Goal: Task Accomplishment & Management: Manage account settings

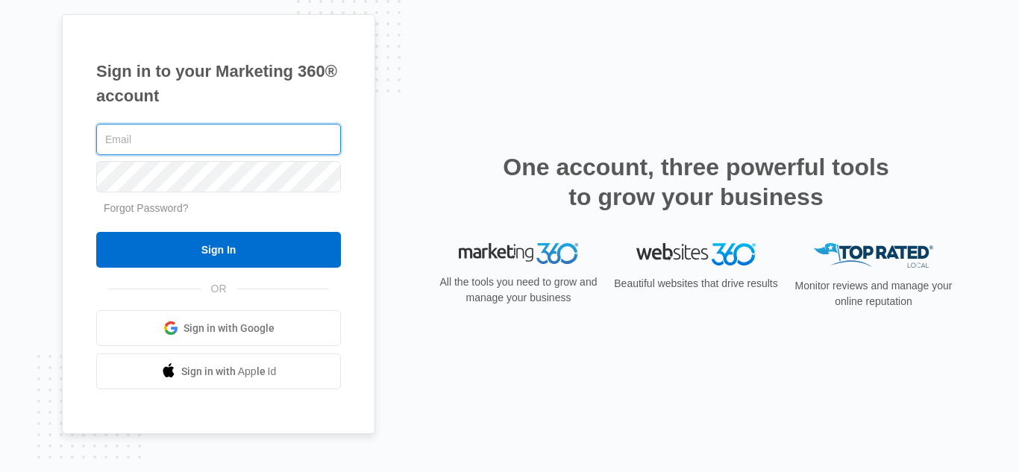
click at [229, 147] on input "text" at bounding box center [218, 139] width 245 height 31
type input "Sahara@raylawinternational.com"
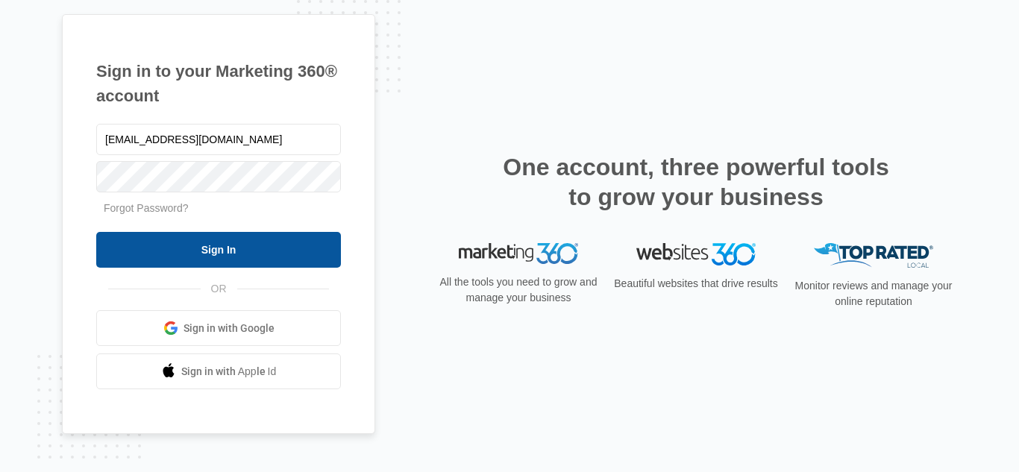
click at [235, 239] on input "Sign In" at bounding box center [218, 250] width 245 height 36
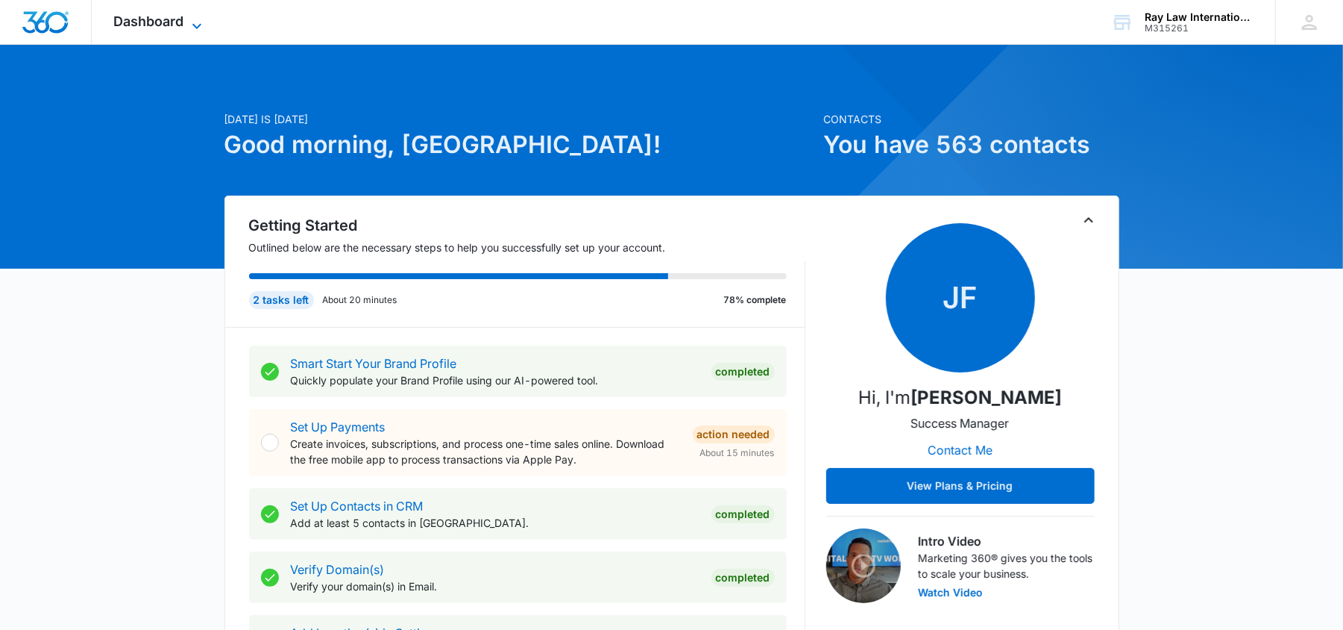
click at [126, 16] on span "Dashboard" at bounding box center [149, 21] width 70 height 16
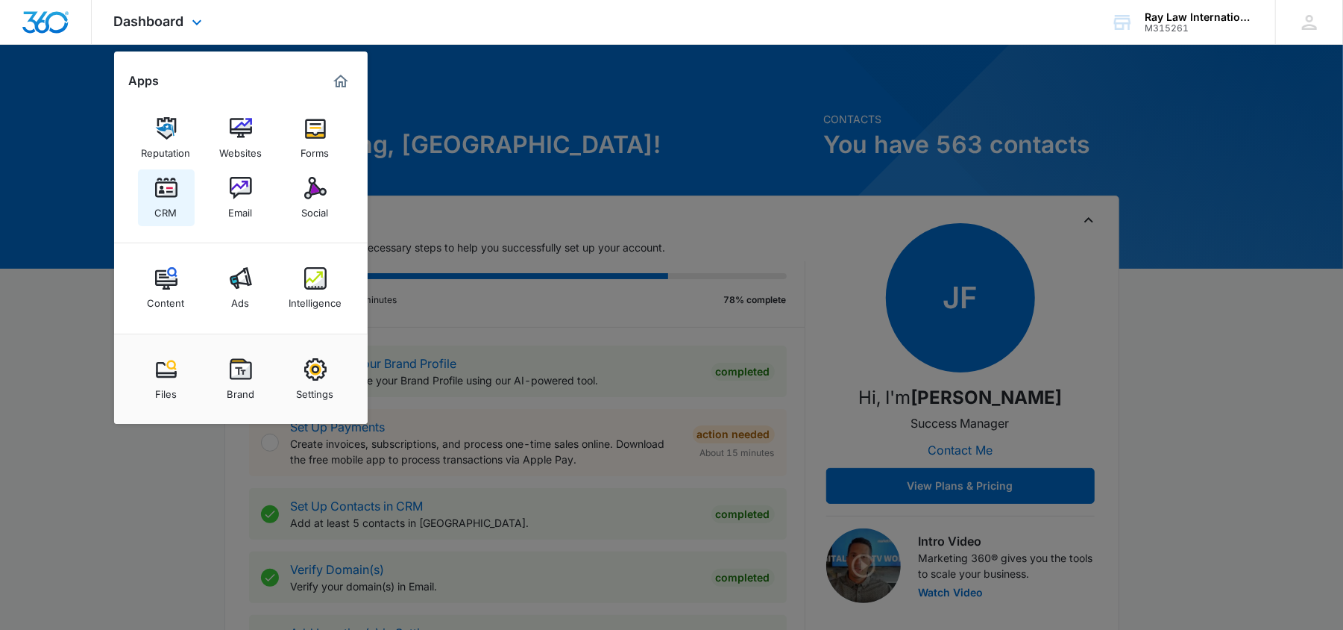
click at [183, 181] on link "CRM" at bounding box center [166, 197] width 57 height 57
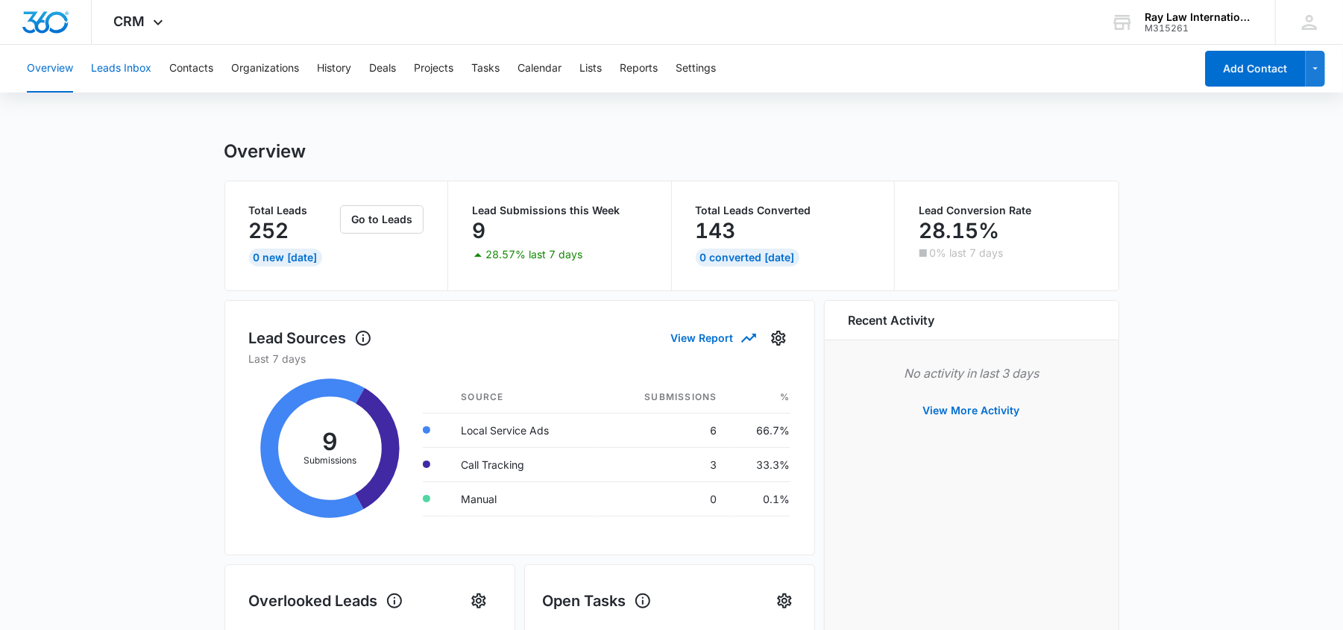
click at [103, 79] on button "Leads Inbox" at bounding box center [121, 69] width 60 height 48
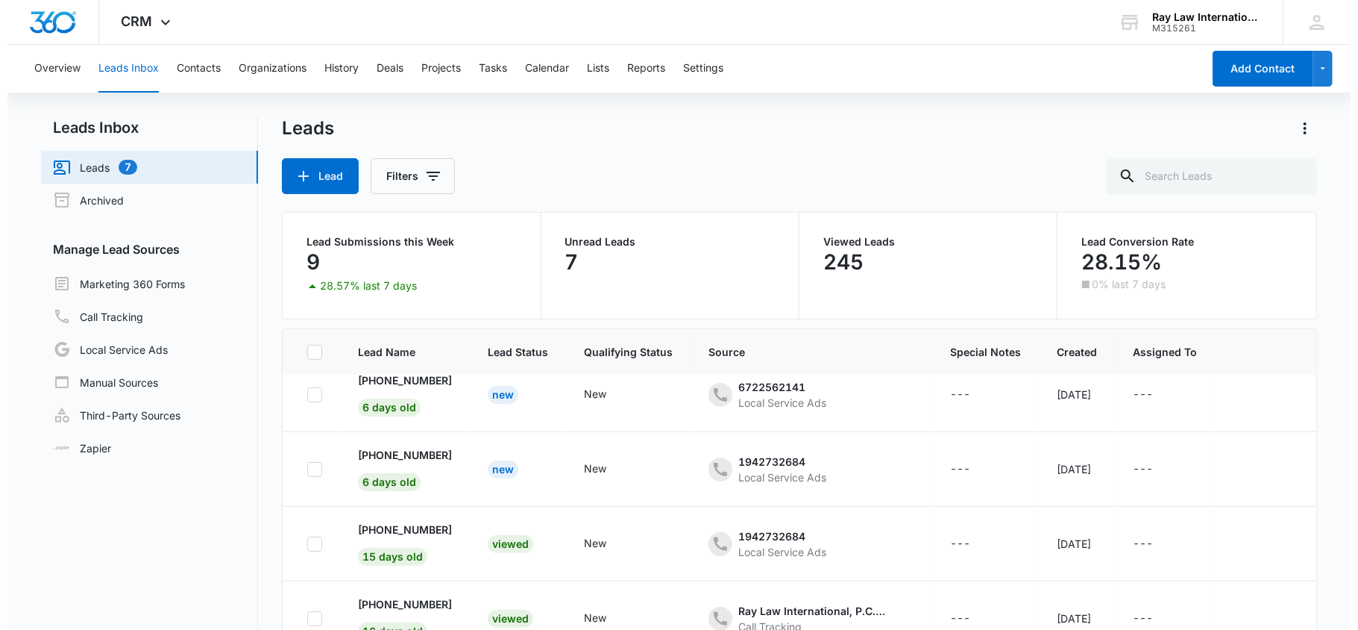
scroll to position [398, 0]
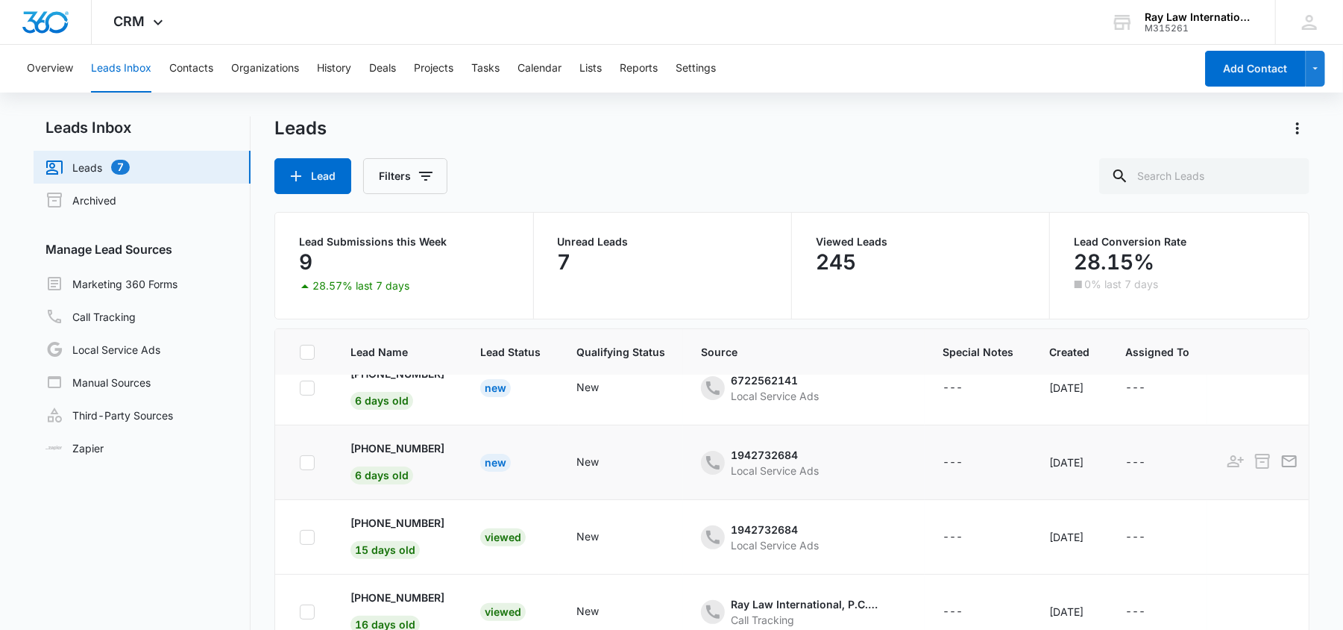
click at [503, 467] on div "New" at bounding box center [495, 463] width 31 height 18
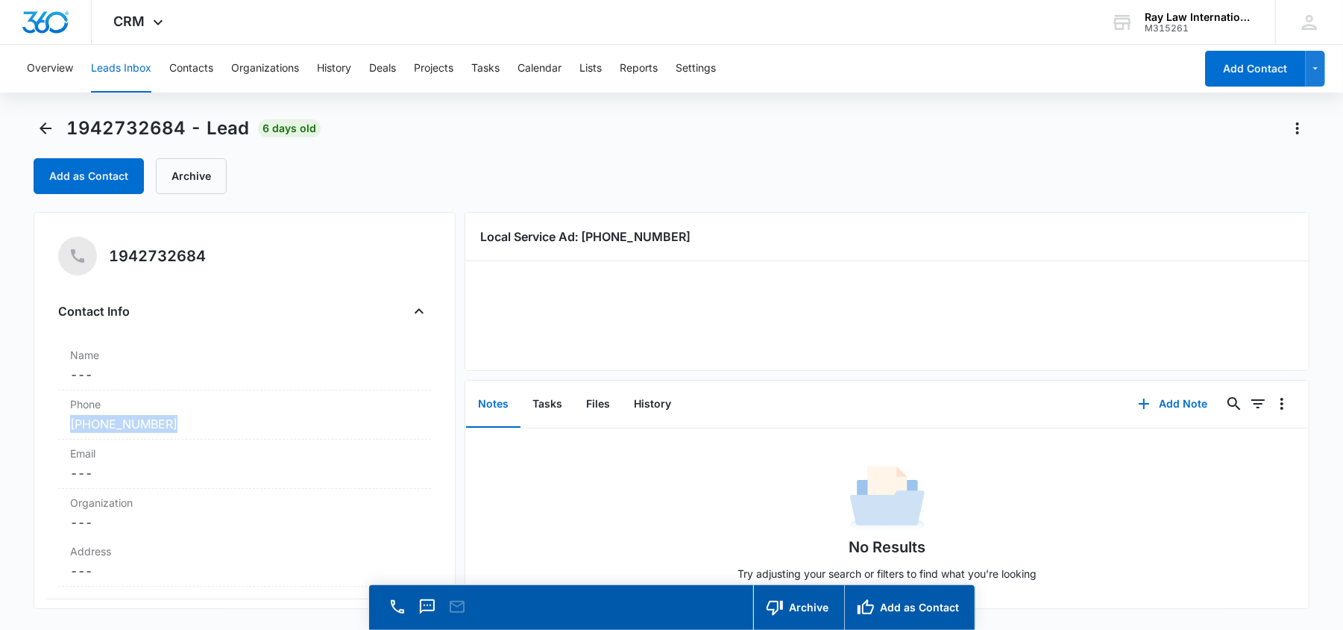
drag, startPoint x: 225, startPoint y: 424, endPoint x: 0, endPoint y: 421, distance: 225.3
click at [0, 421] on main "1942732684 - Lead 6 days old Add as Contact Archive 1942732684 Contact Info Nam…" at bounding box center [671, 394] width 1343 height 556
copy link "[PHONE_NUMBER]"
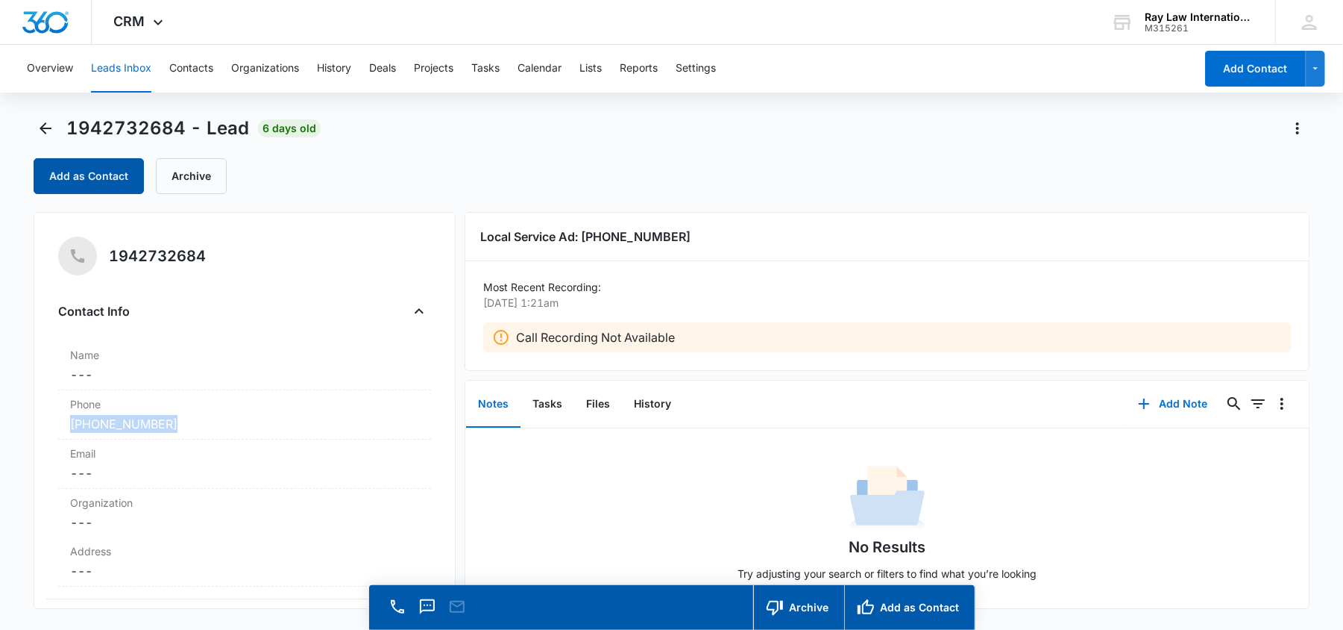
click at [87, 164] on button "Add as Contact" at bounding box center [89, 176] width 110 height 36
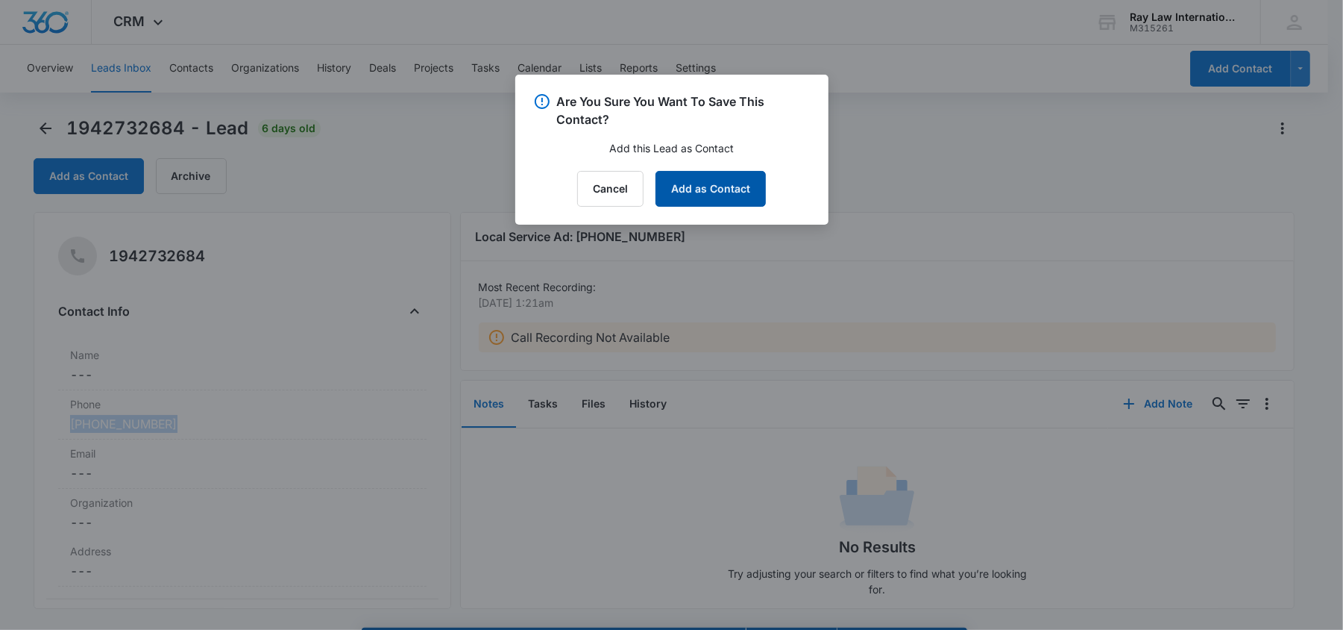
click at [702, 192] on button "Add as Contact" at bounding box center [711, 189] width 110 height 36
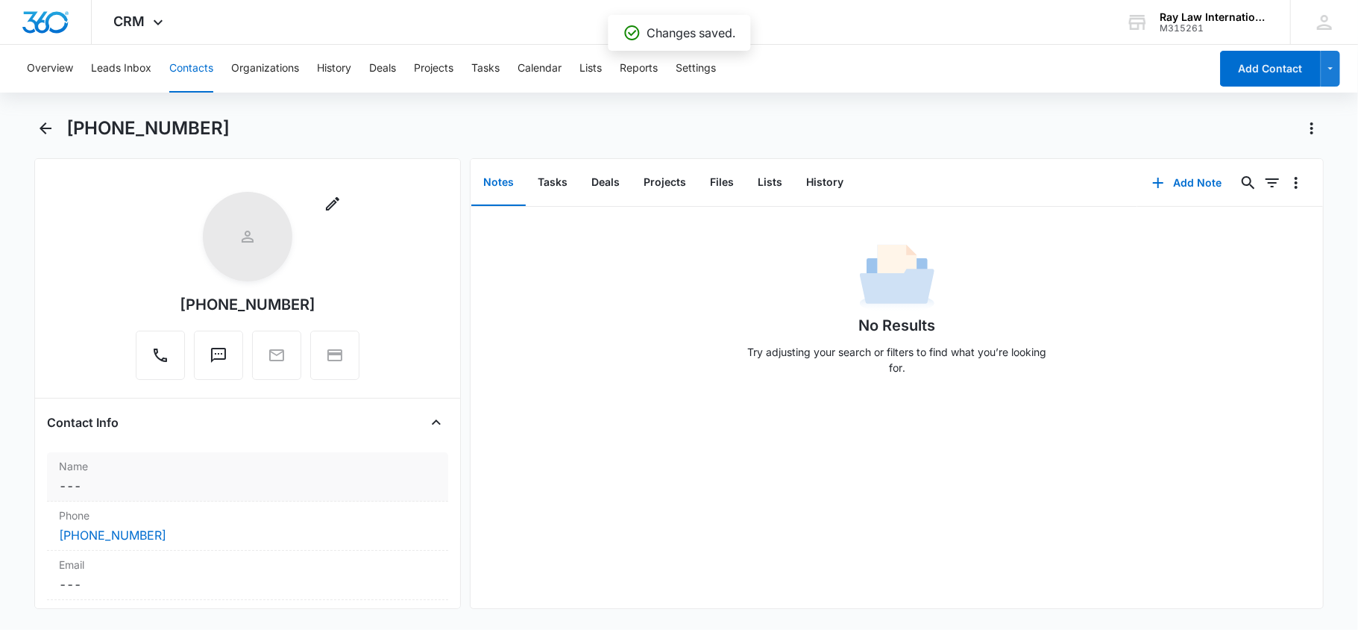
click at [143, 474] on label "Name" at bounding box center [248, 466] width 378 height 16
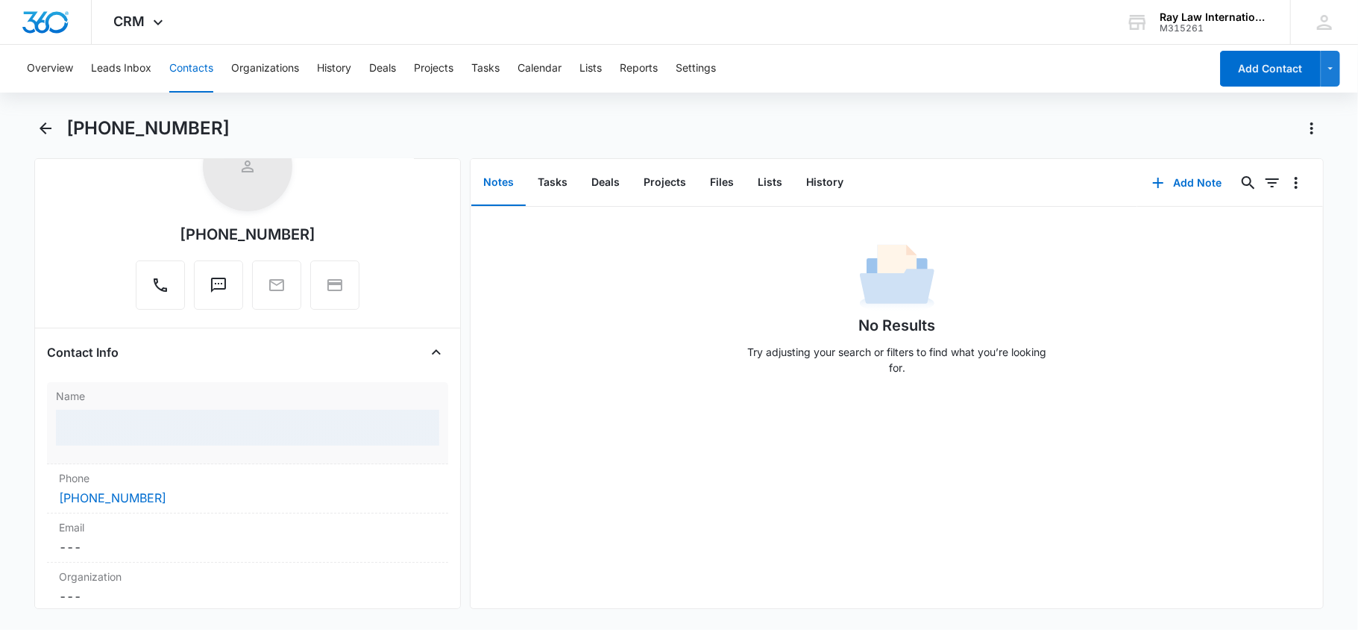
scroll to position [99, 0]
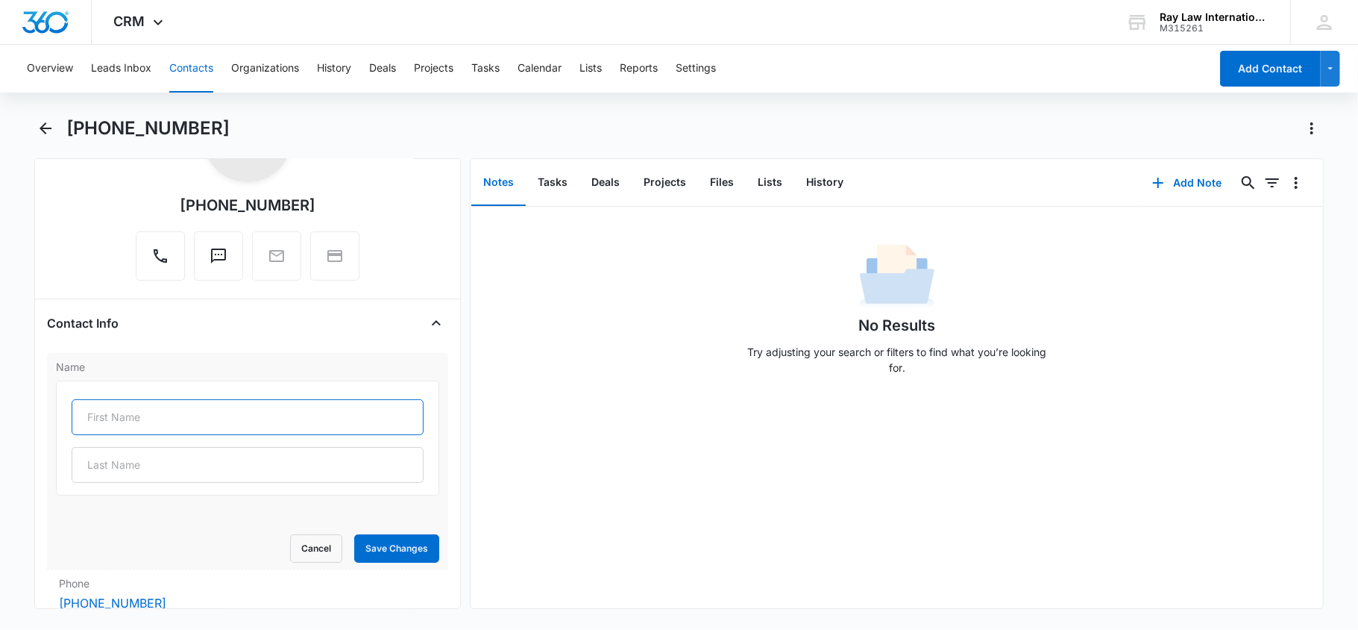
click at [157, 407] on input "text" at bounding box center [248, 417] width 353 height 36
paste input "[PERSON_NAME]"
drag, startPoint x: 204, startPoint y: 421, endPoint x: 123, endPoint y: 424, distance: 81.3
click at [123, 424] on input "[PERSON_NAME]" at bounding box center [248, 417] width 353 height 36
type input "Daniel"
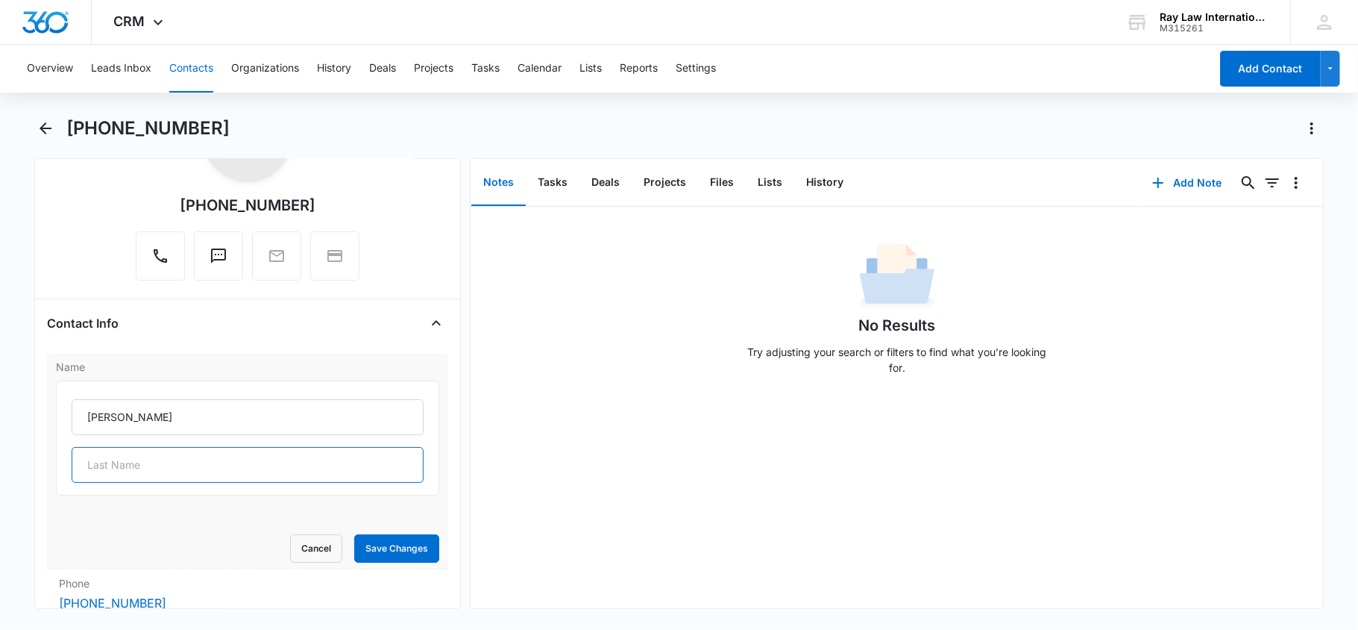
click at [120, 472] on input "text" at bounding box center [248, 465] width 353 height 36
paste input "Abernethy"
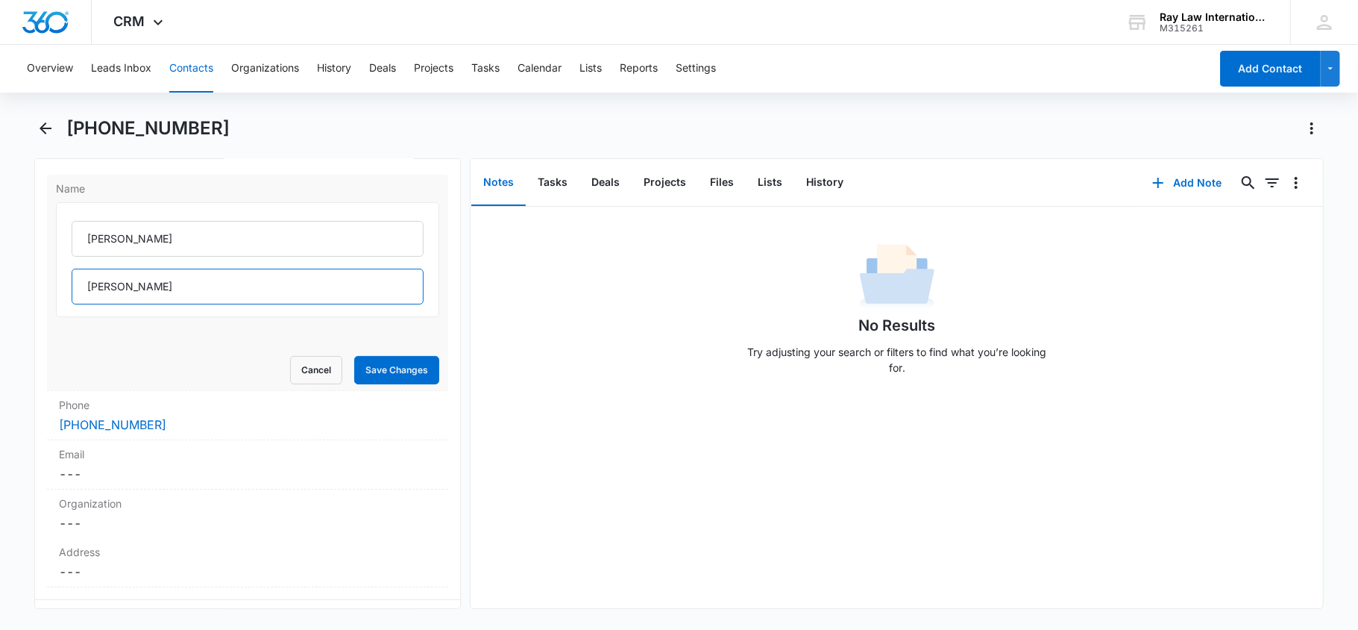
scroll to position [298, 0]
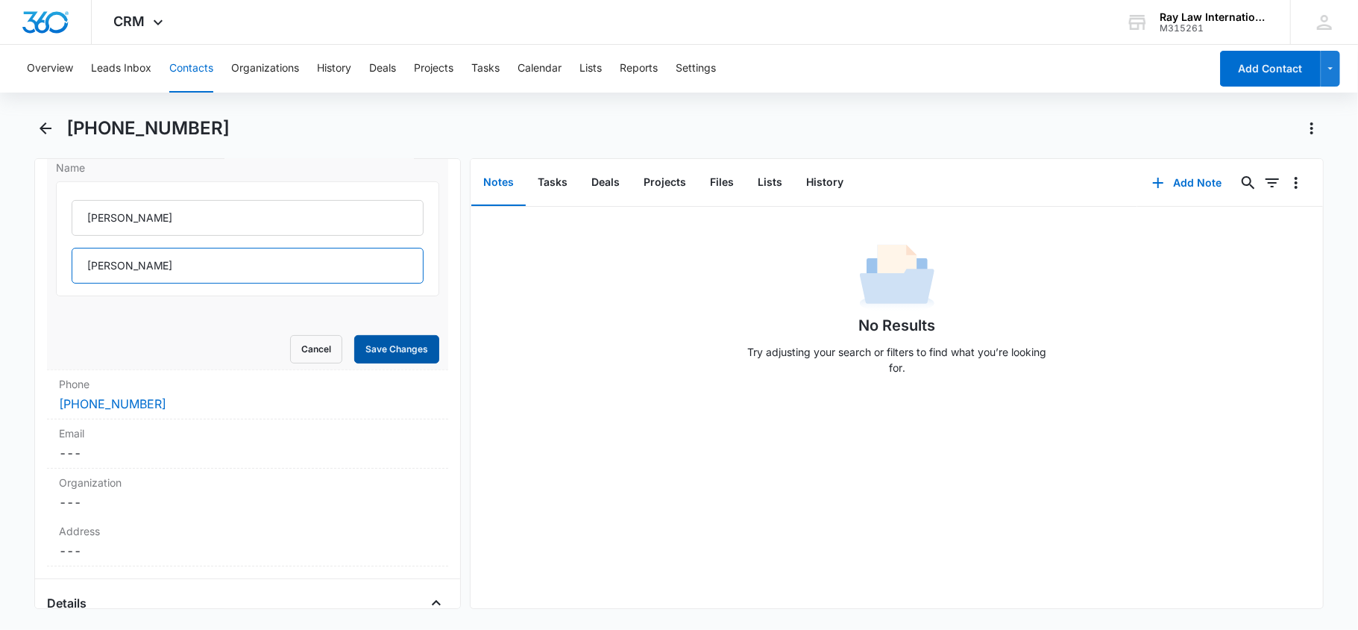
type input "Abernethy"
click at [380, 341] on button "Save Changes" at bounding box center [396, 349] width 85 height 28
click at [830, 189] on button "History" at bounding box center [824, 183] width 61 height 46
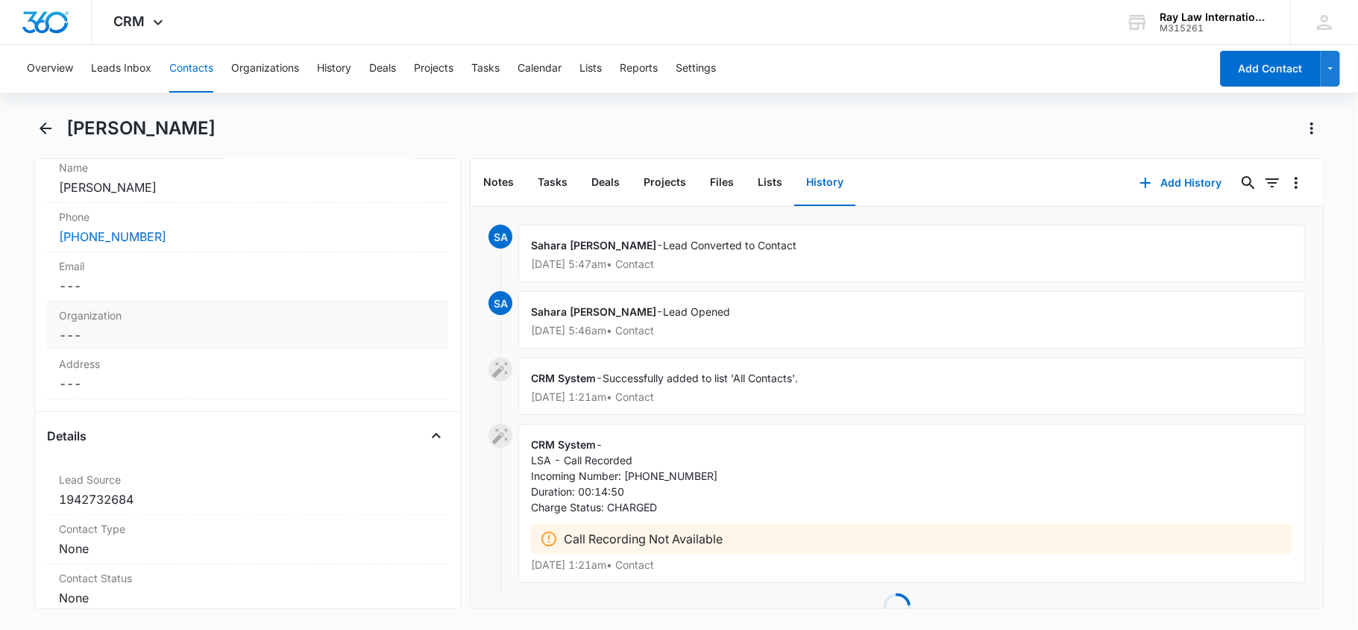
click at [148, 293] on dd "Cancel Save Changes ---" at bounding box center [248, 286] width 378 height 18
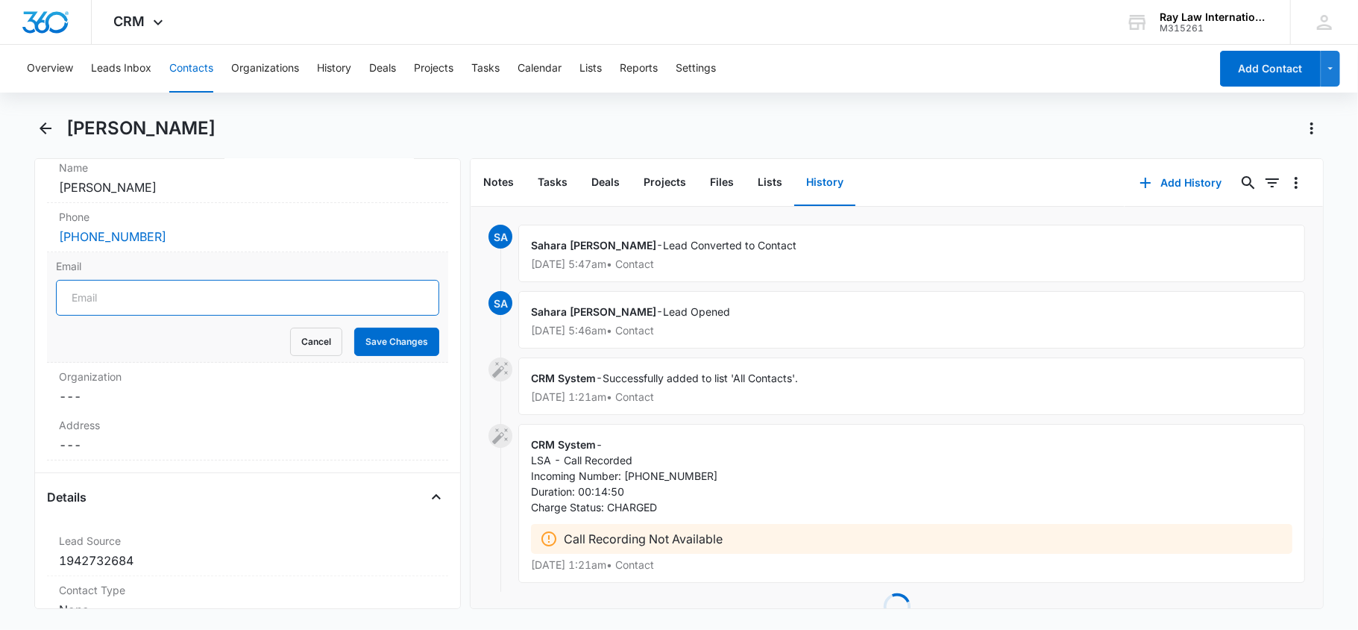
click at [156, 305] on input "Email" at bounding box center [248, 298] width 384 height 36
paste input "[EMAIL_ADDRESS][DOMAIN_NAME]"
type input "[EMAIL_ADDRESS][DOMAIN_NAME]"
click at [392, 327] on form "Abernethydaniel@gmail.com Cancel Save Changes" at bounding box center [248, 318] width 384 height 76
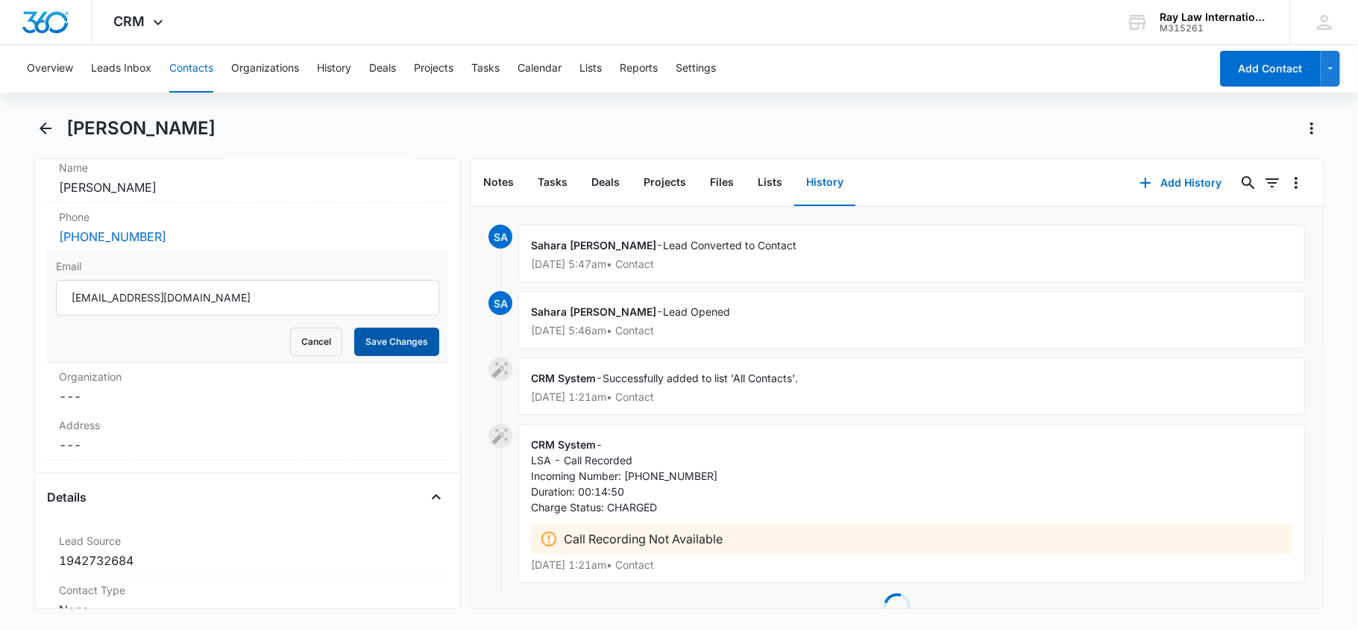
click at [380, 351] on button "Save Changes" at bounding box center [396, 341] width 85 height 28
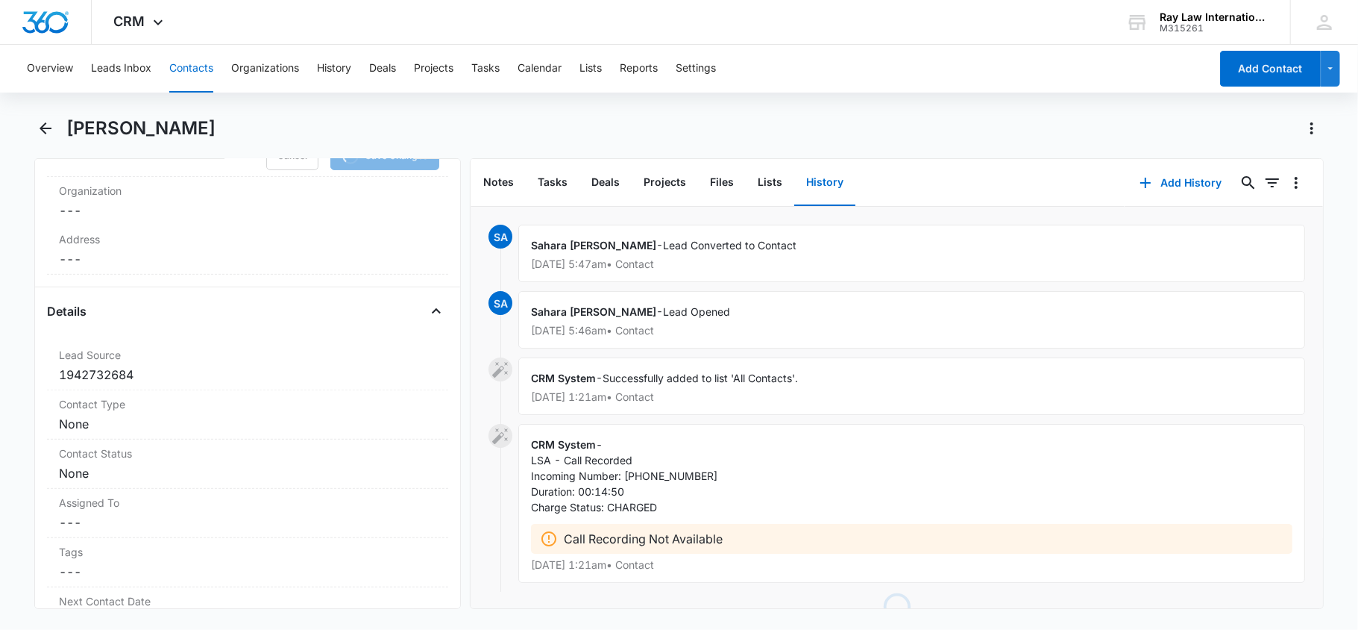
scroll to position [497, 0]
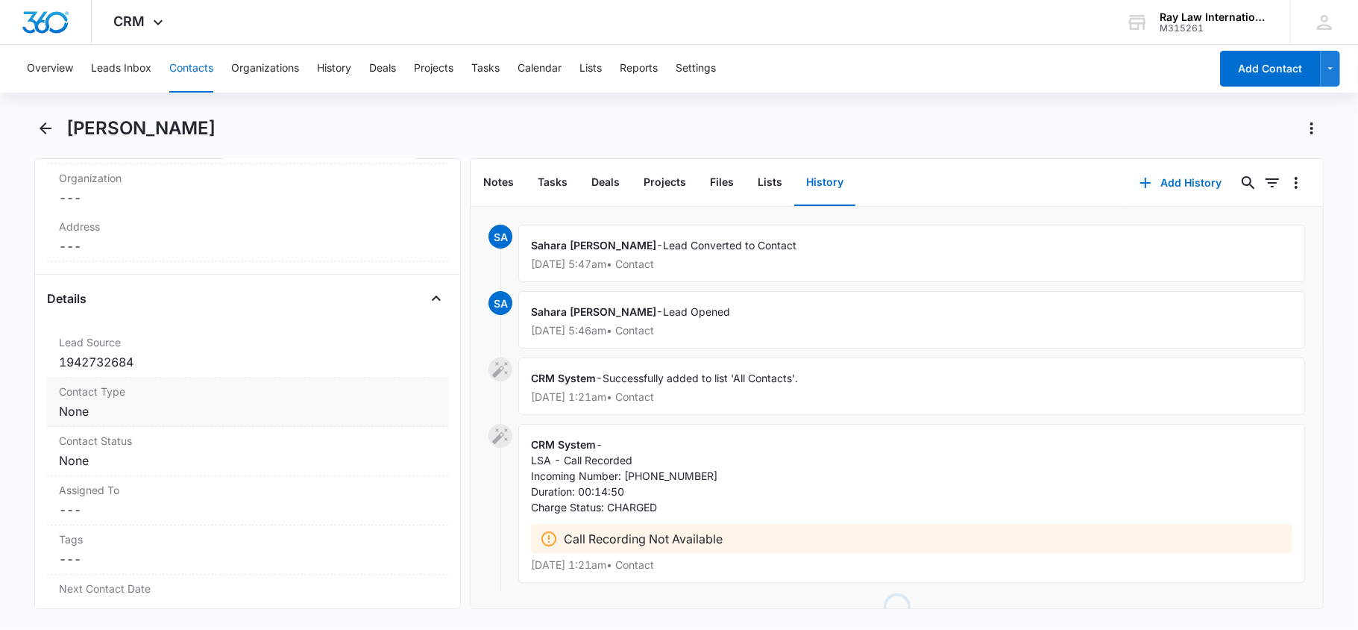
click at [161, 406] on dd "Cancel Save Changes None" at bounding box center [248, 411] width 378 height 18
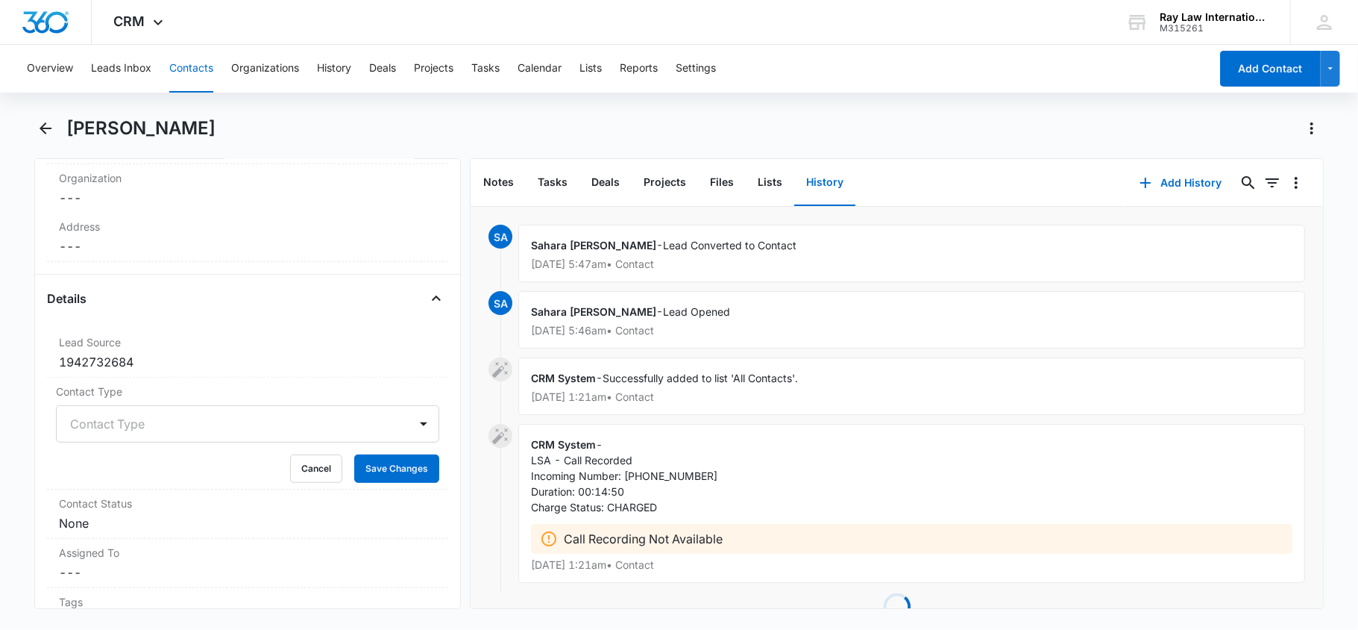
click at [413, 424] on div at bounding box center [424, 424] width 24 height 24
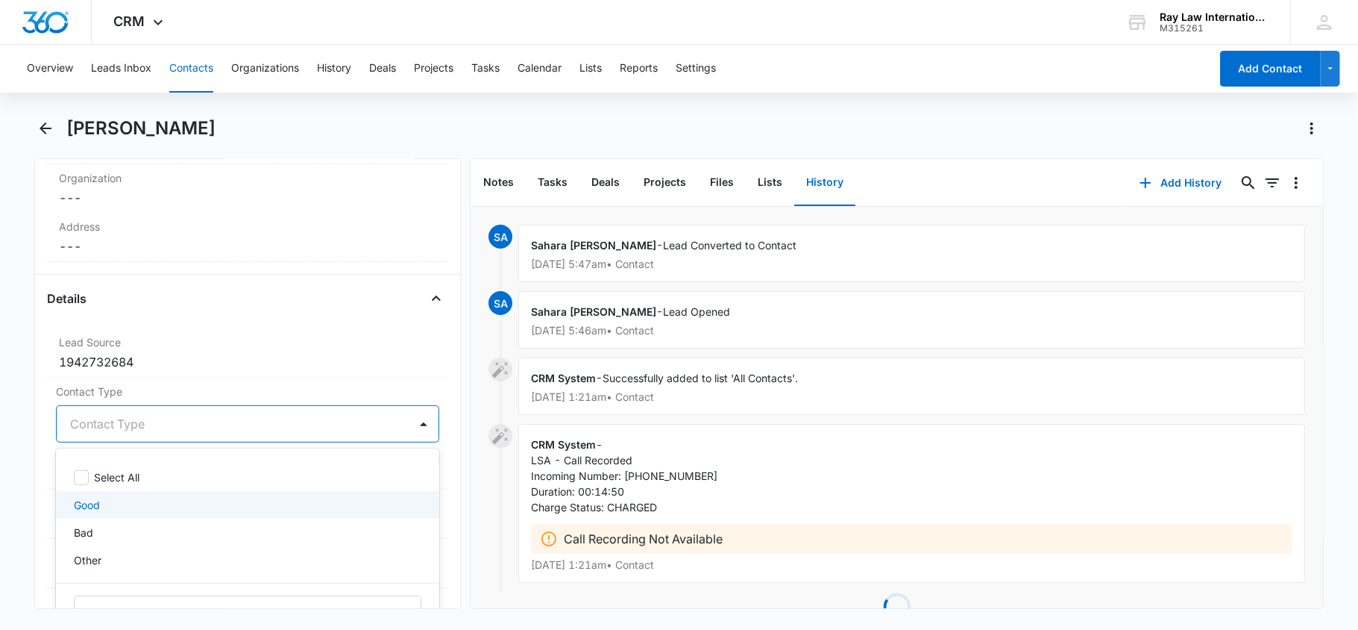
click at [133, 510] on div "Good" at bounding box center [246, 505] width 345 height 16
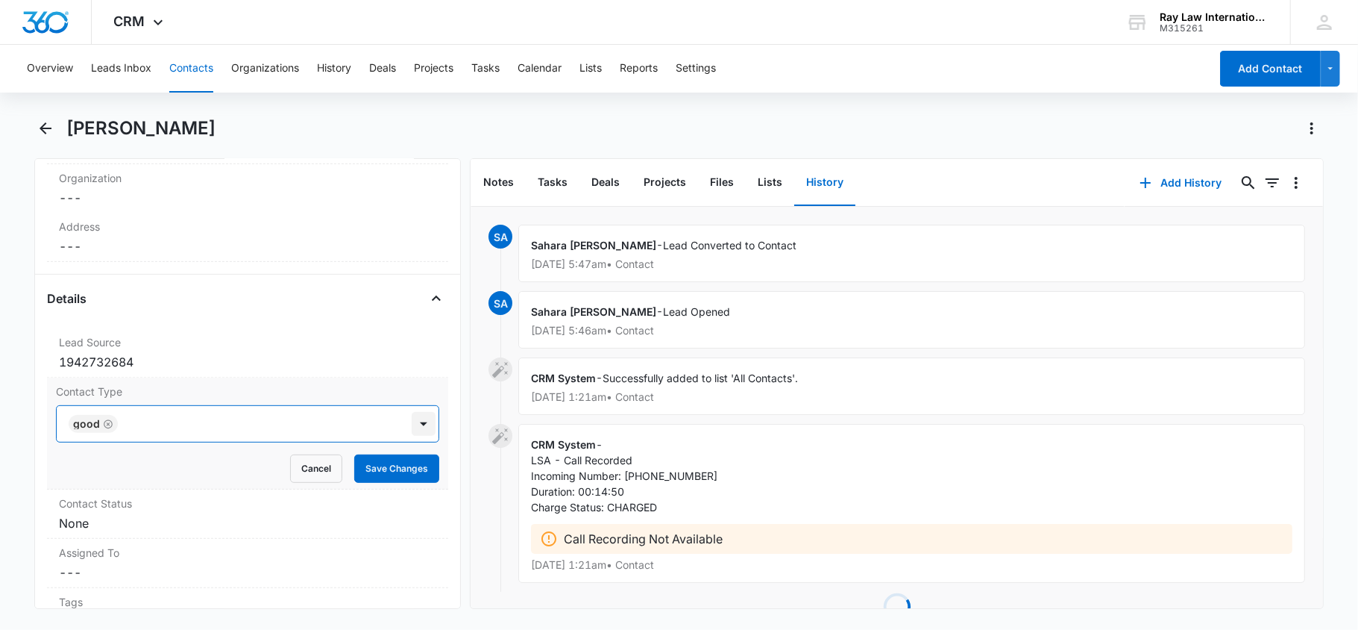
click at [412, 425] on div at bounding box center [424, 424] width 24 height 24
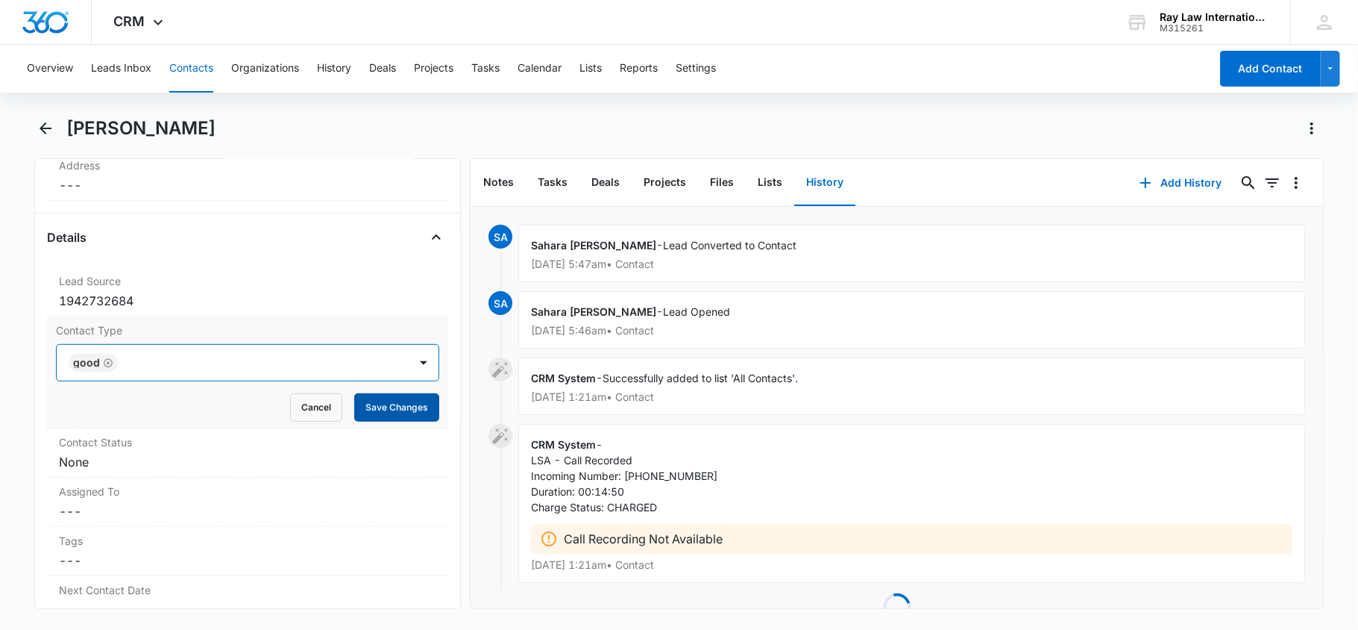
click at [404, 404] on button "Save Changes" at bounding box center [396, 407] width 85 height 28
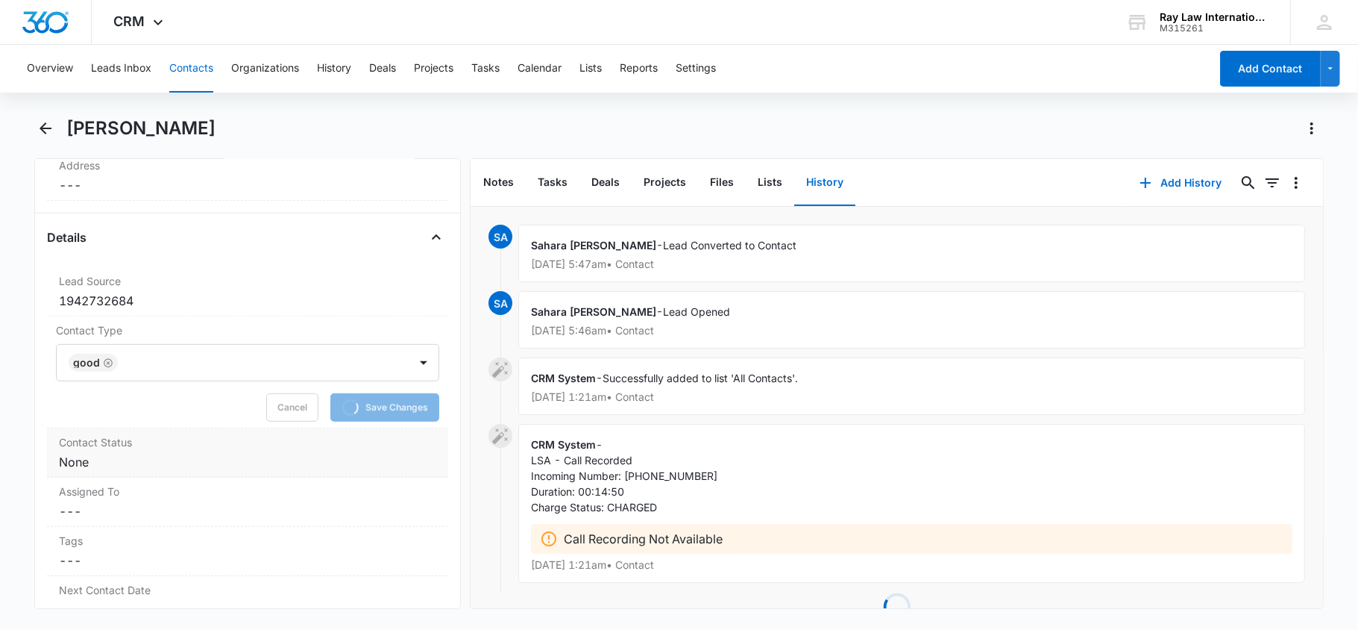
click at [194, 454] on div "Contact Status Cancel Save Changes None" at bounding box center [248, 452] width 402 height 49
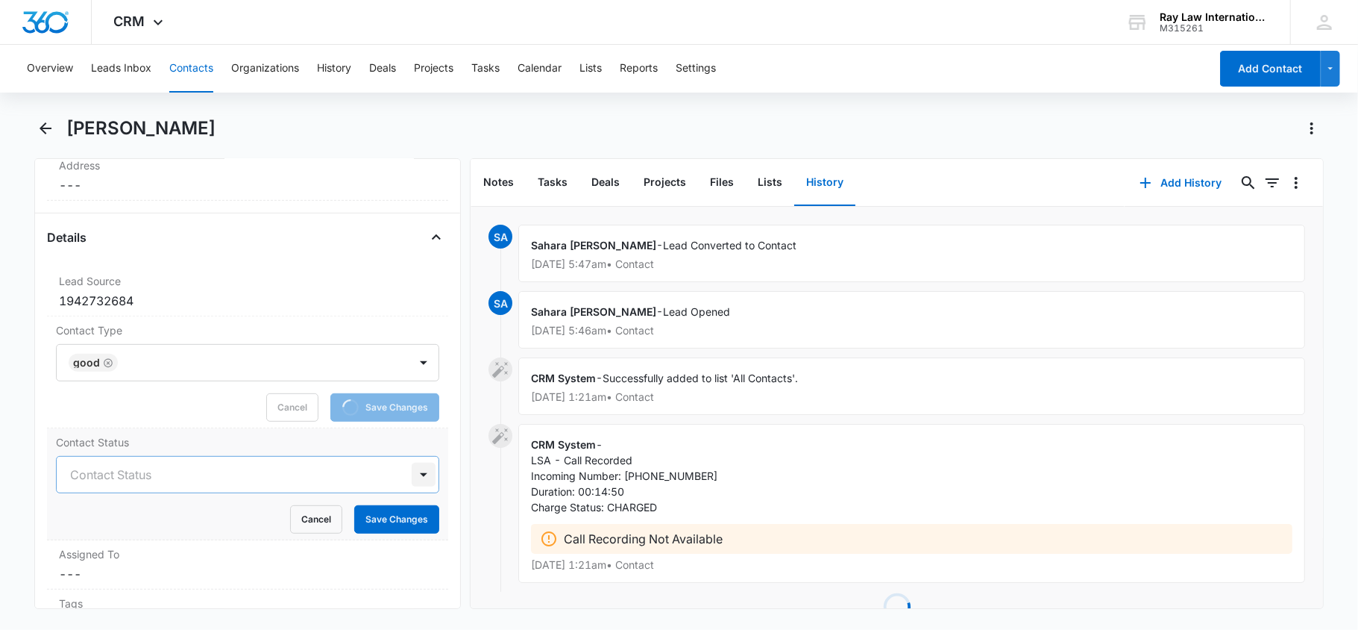
click at [412, 472] on div at bounding box center [424, 475] width 24 height 24
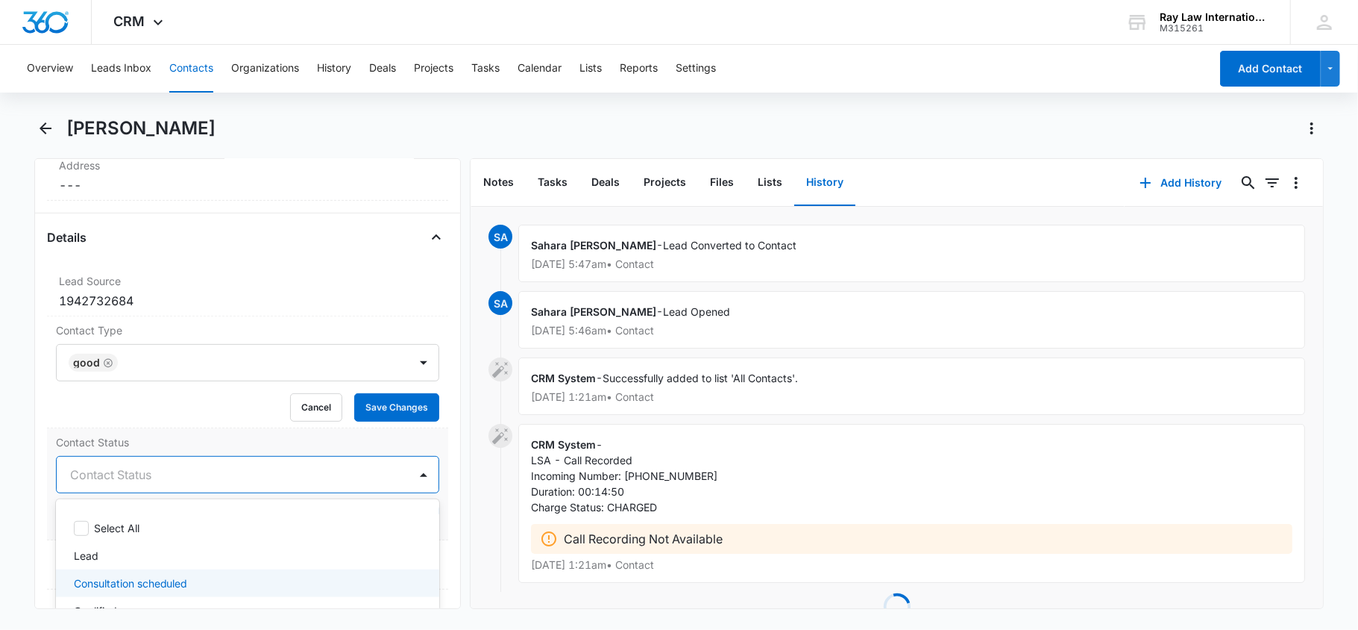
click at [134, 583] on p "Consultation scheduled" at bounding box center [131, 583] width 114 height 16
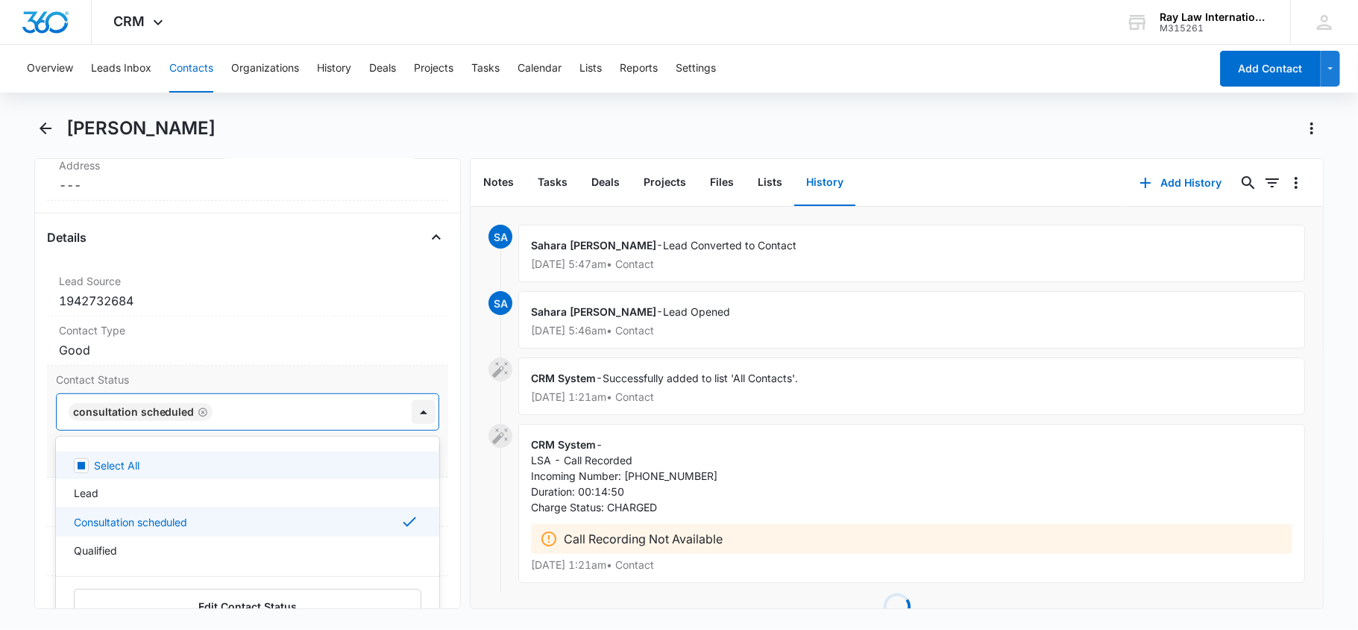
click at [412, 410] on div at bounding box center [424, 412] width 24 height 24
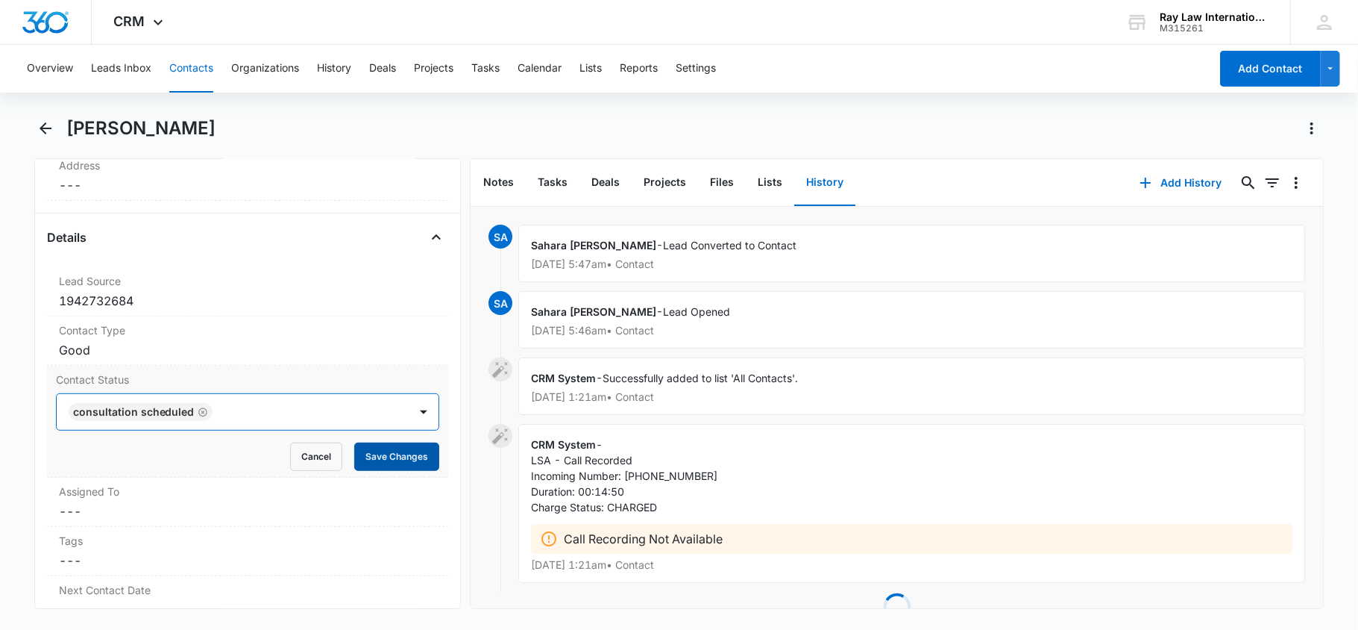
click at [400, 457] on button "Save Changes" at bounding box center [396, 456] width 85 height 28
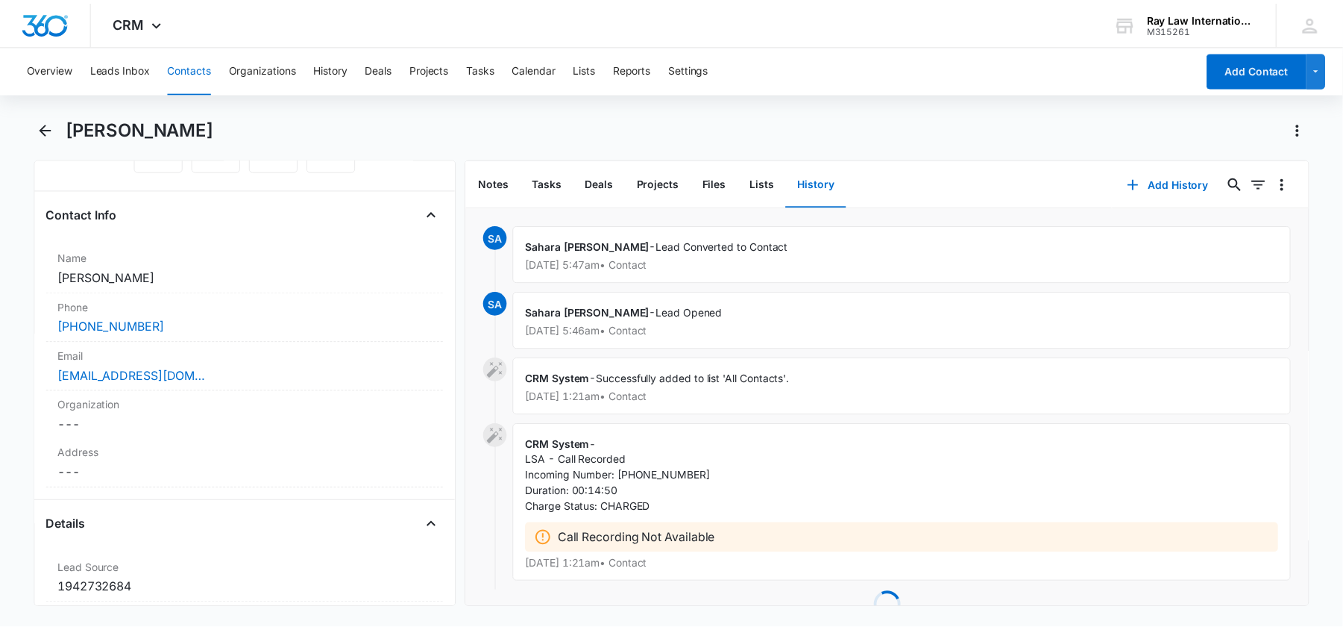
scroll to position [99, 0]
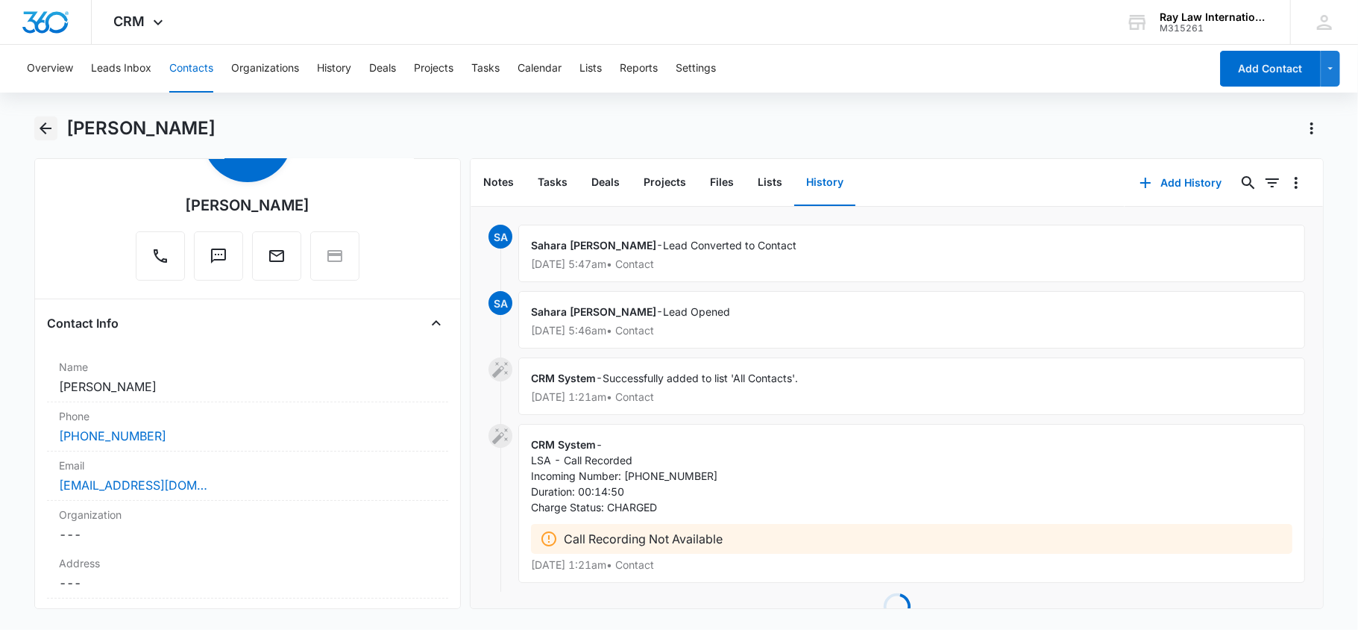
click at [48, 127] on icon "Back" at bounding box center [46, 128] width 18 height 18
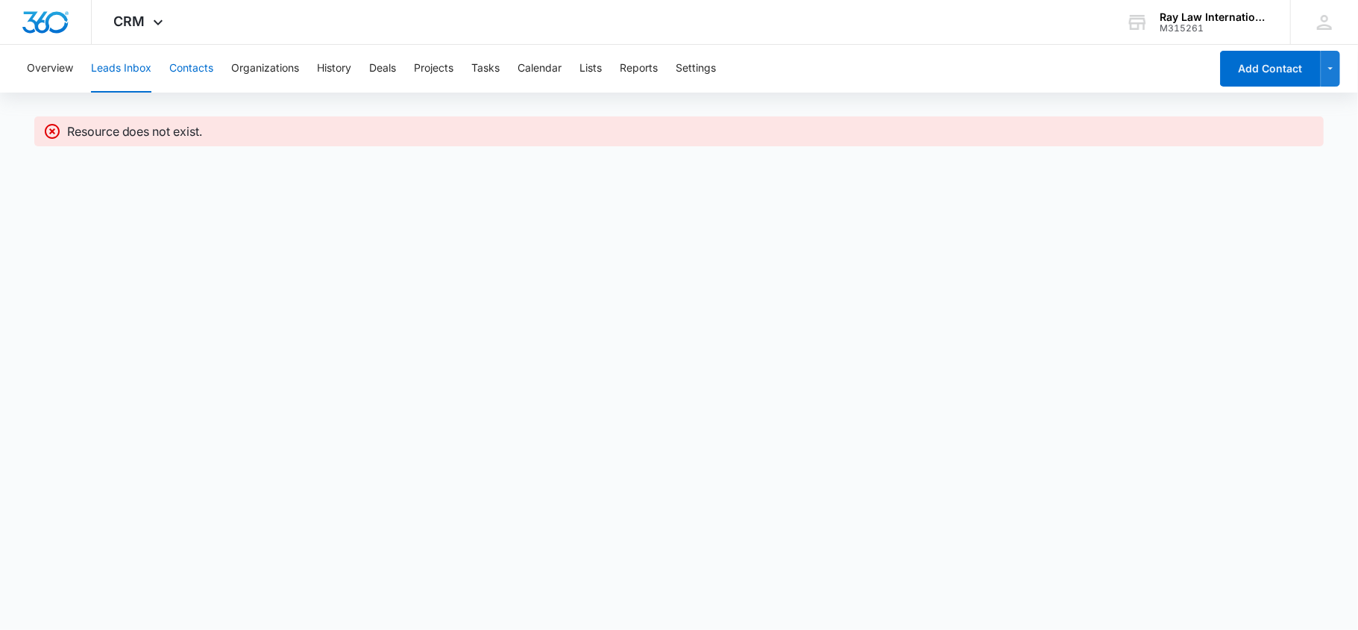
click at [183, 60] on button "Contacts" at bounding box center [191, 69] width 44 height 48
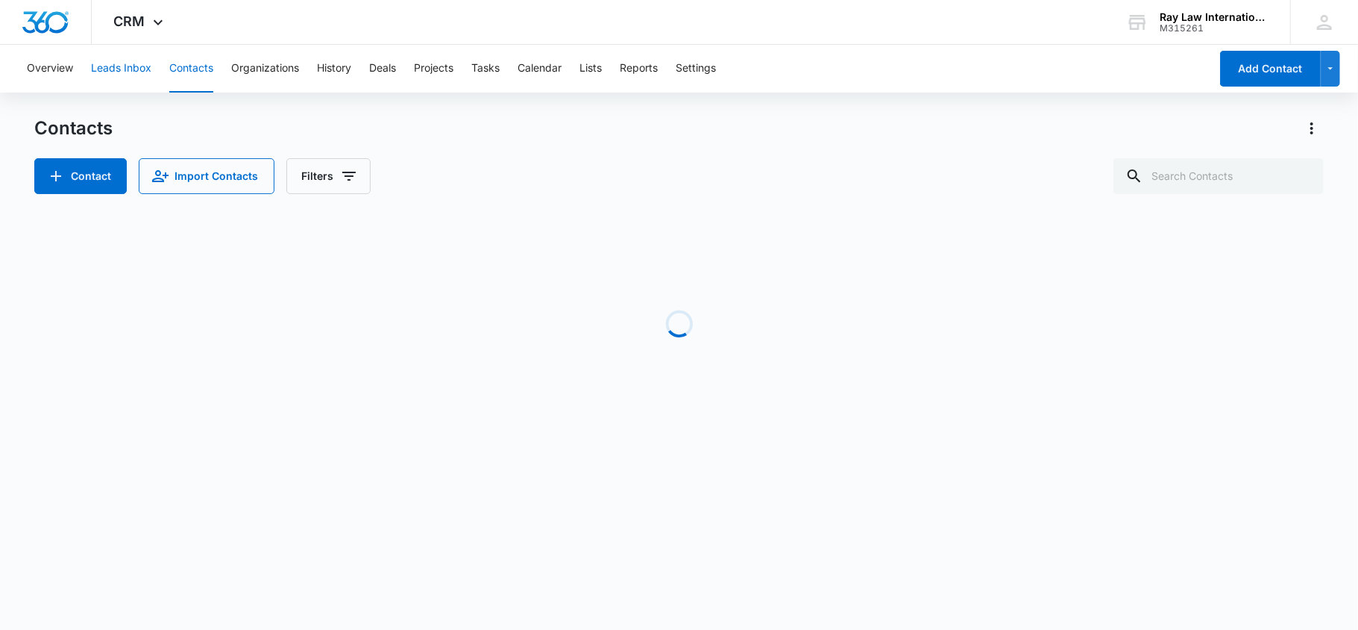
click at [109, 72] on button "Leads Inbox" at bounding box center [121, 69] width 60 height 48
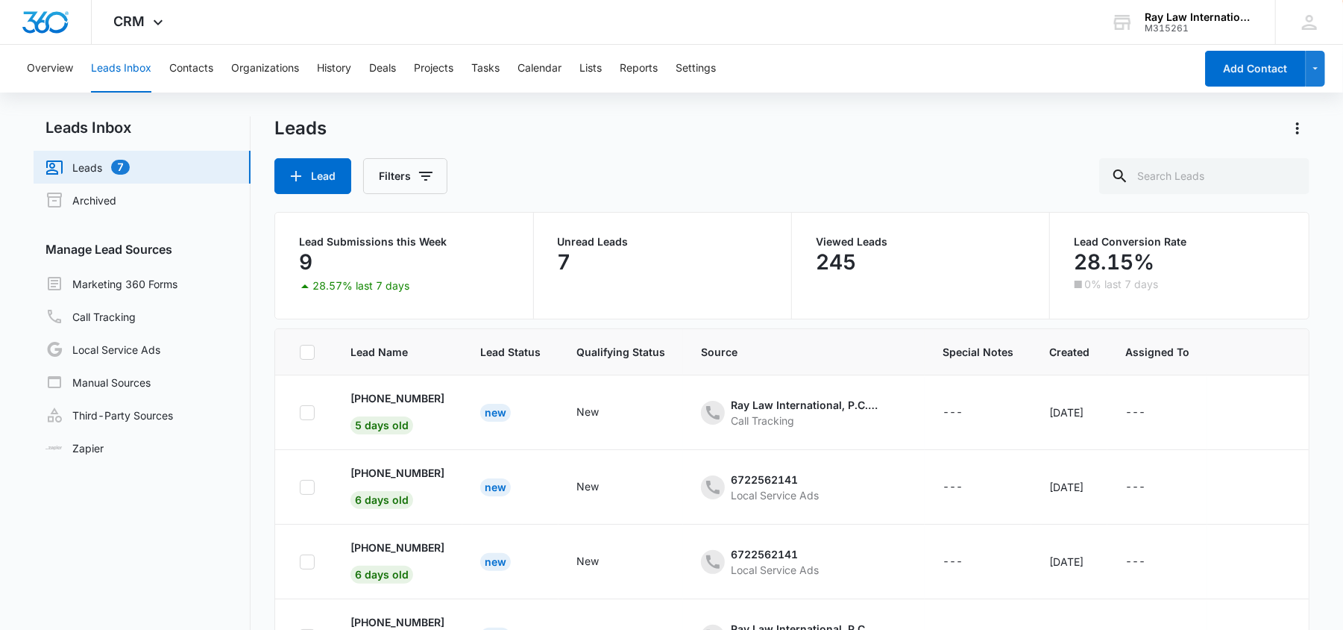
click at [129, 72] on button "Leads Inbox" at bounding box center [121, 69] width 60 height 48
click at [495, 483] on div "New" at bounding box center [495, 487] width 31 height 18
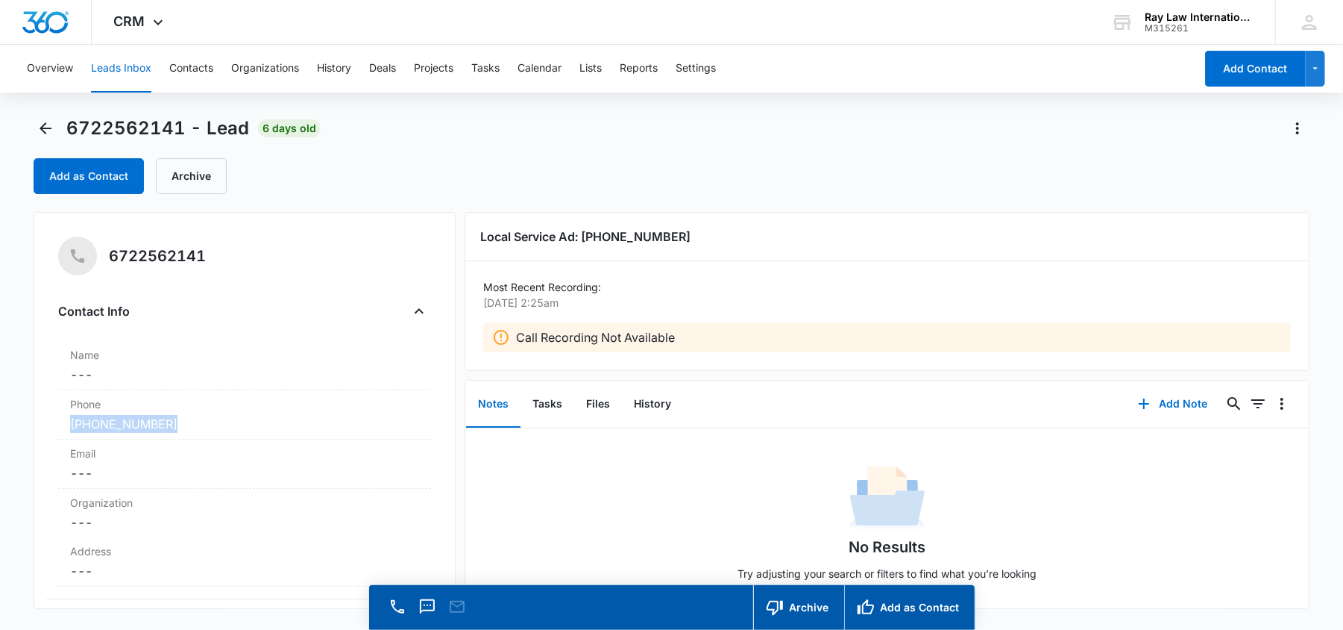
drag, startPoint x: 212, startPoint y: 418, endPoint x: 55, endPoint y: 413, distance: 156.7
click at [55, 413] on div "6722562141 Contact Info Name Cancel Save Changes --- Phone Cancel Save Changes …" at bounding box center [245, 410] width 422 height 397
copy link "[PHONE_NUMBER]"
click at [73, 170] on button "Add as Contact" at bounding box center [89, 176] width 110 height 36
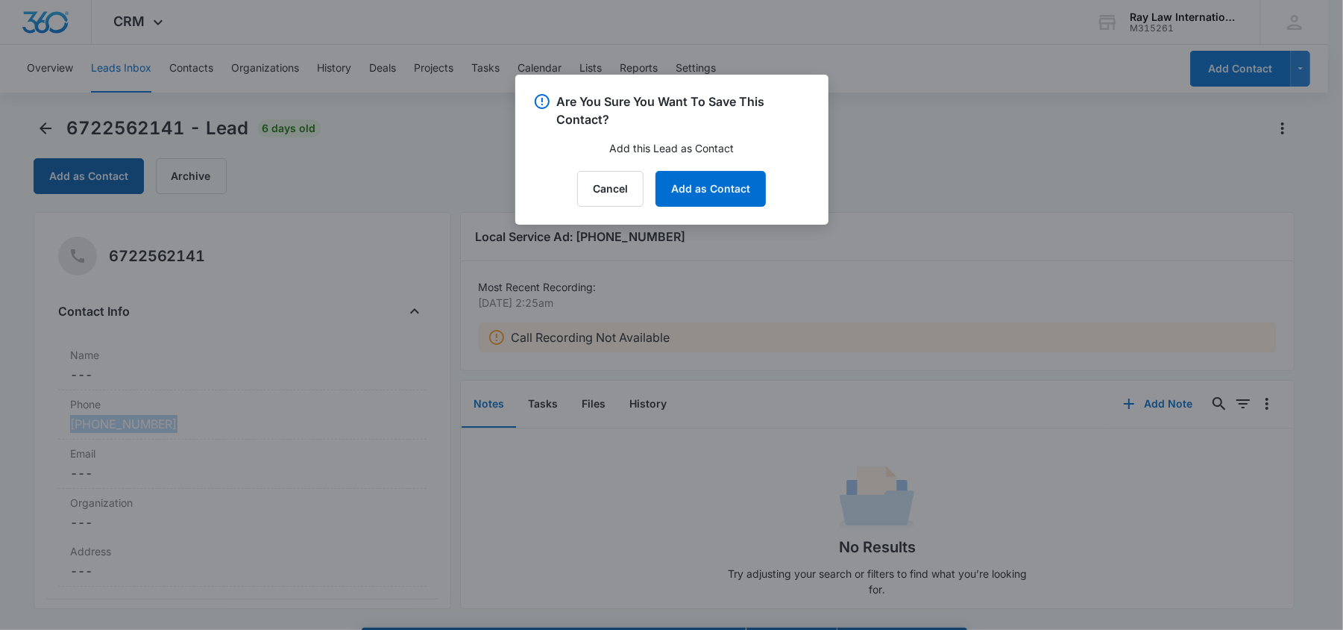
click at [73, 170] on div at bounding box center [671, 315] width 1343 height 630
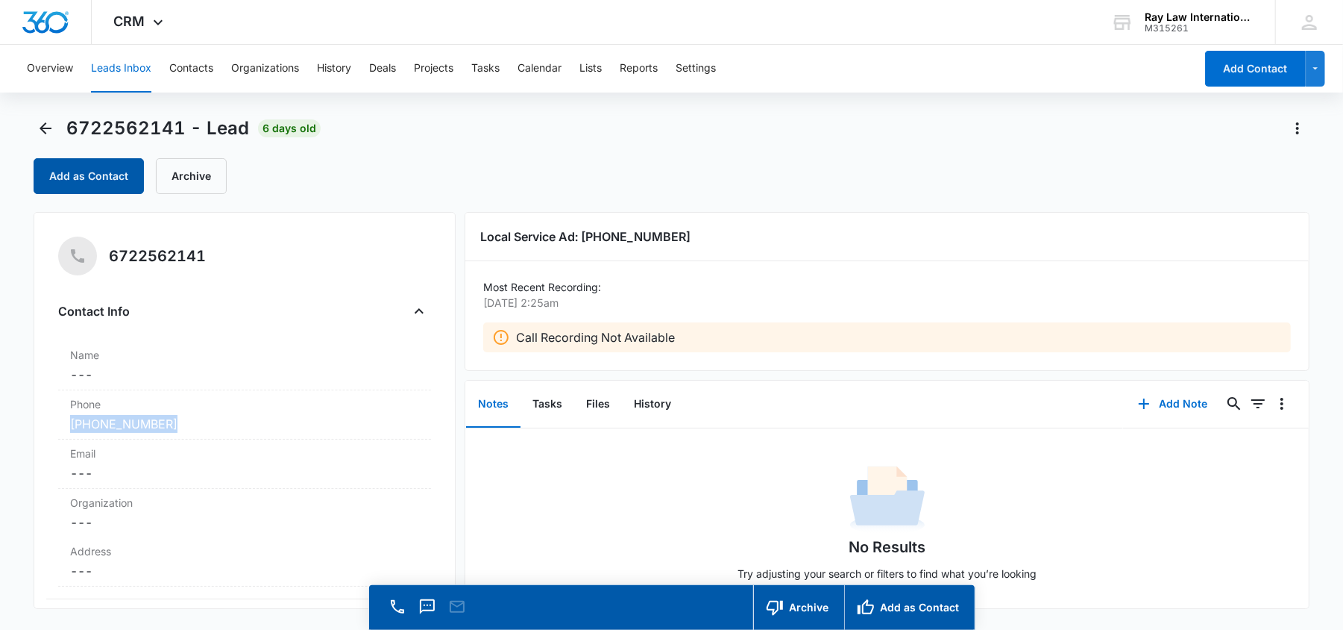
click at [93, 174] on button "Add as Contact" at bounding box center [89, 176] width 110 height 36
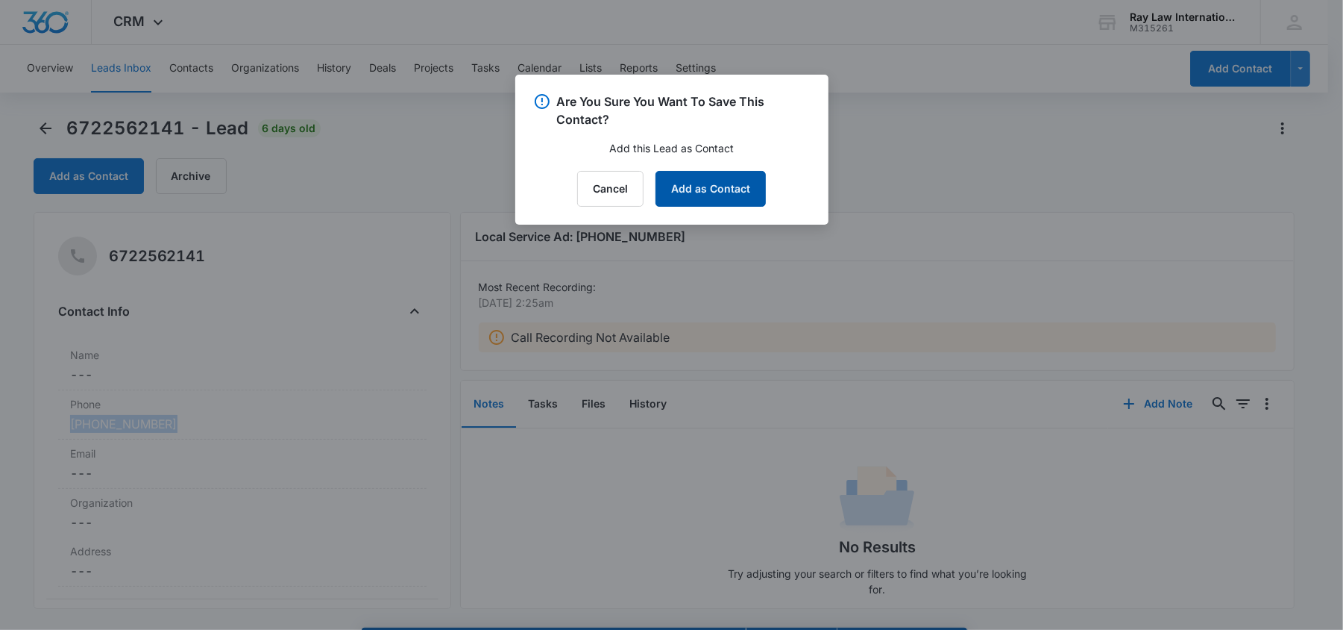
click at [709, 198] on button "Add as Contact" at bounding box center [711, 189] width 110 height 36
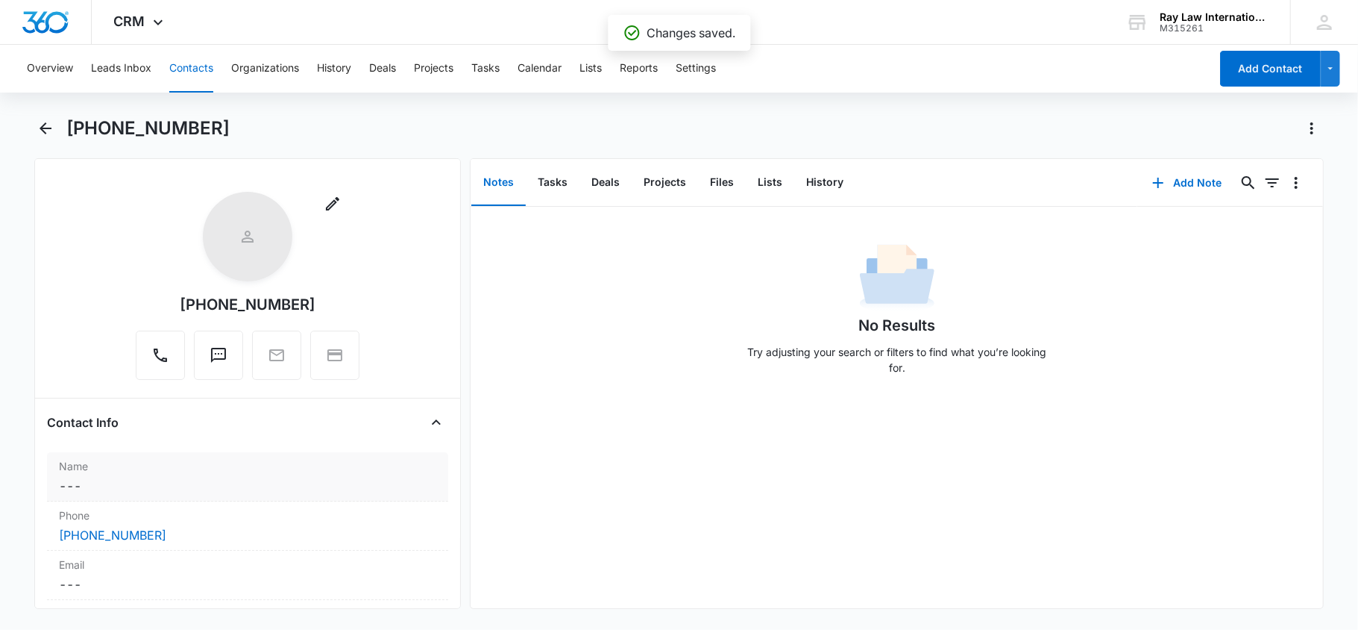
click at [153, 474] on label "Name" at bounding box center [248, 466] width 378 height 16
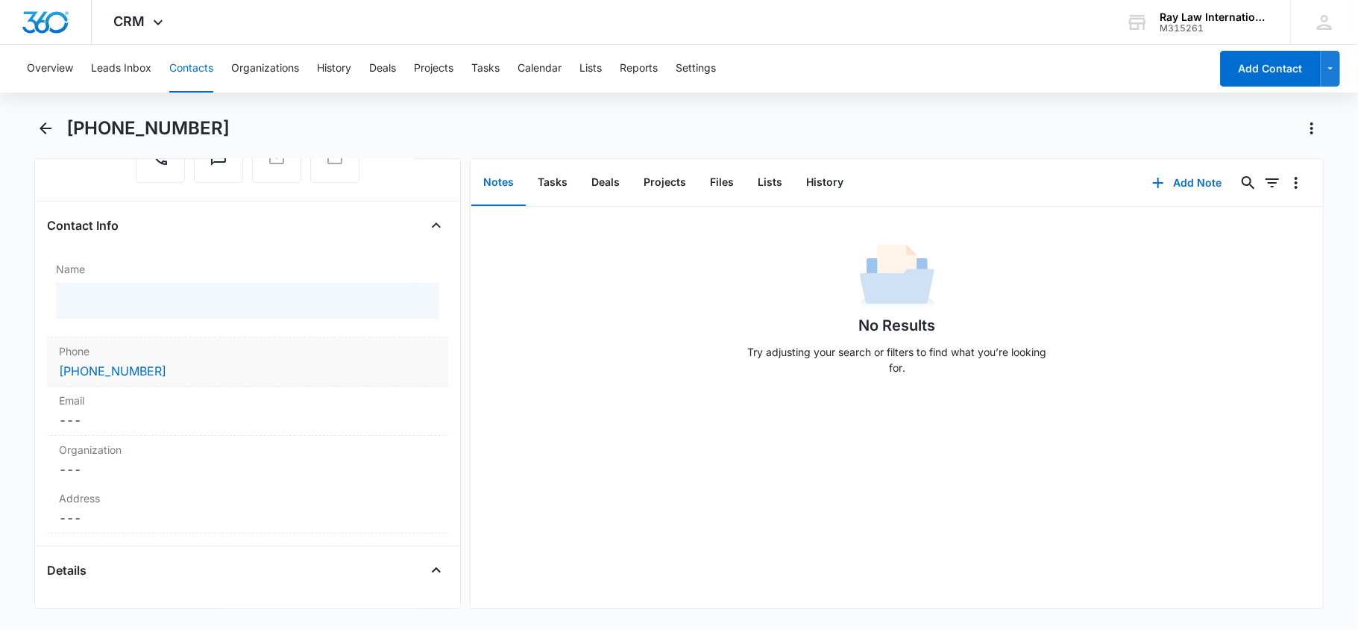
scroll to position [198, 0]
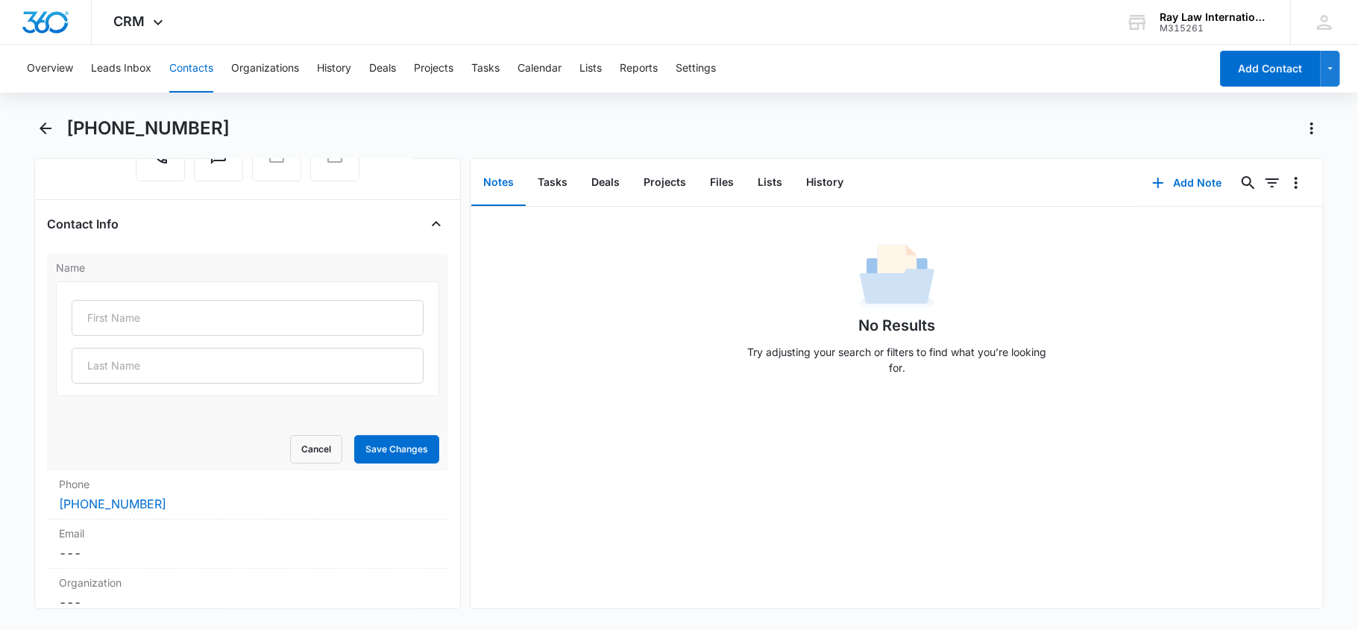
click at [169, 299] on div at bounding box center [248, 338] width 384 height 115
click at [161, 322] on input "text" at bounding box center [248, 318] width 353 height 36
paste input "[PERSON_NAME]"
drag, startPoint x: 204, startPoint y: 309, endPoint x: 131, endPoint y: 322, distance: 74.3
click at [131, 322] on input "[PERSON_NAME]" at bounding box center [248, 318] width 353 height 36
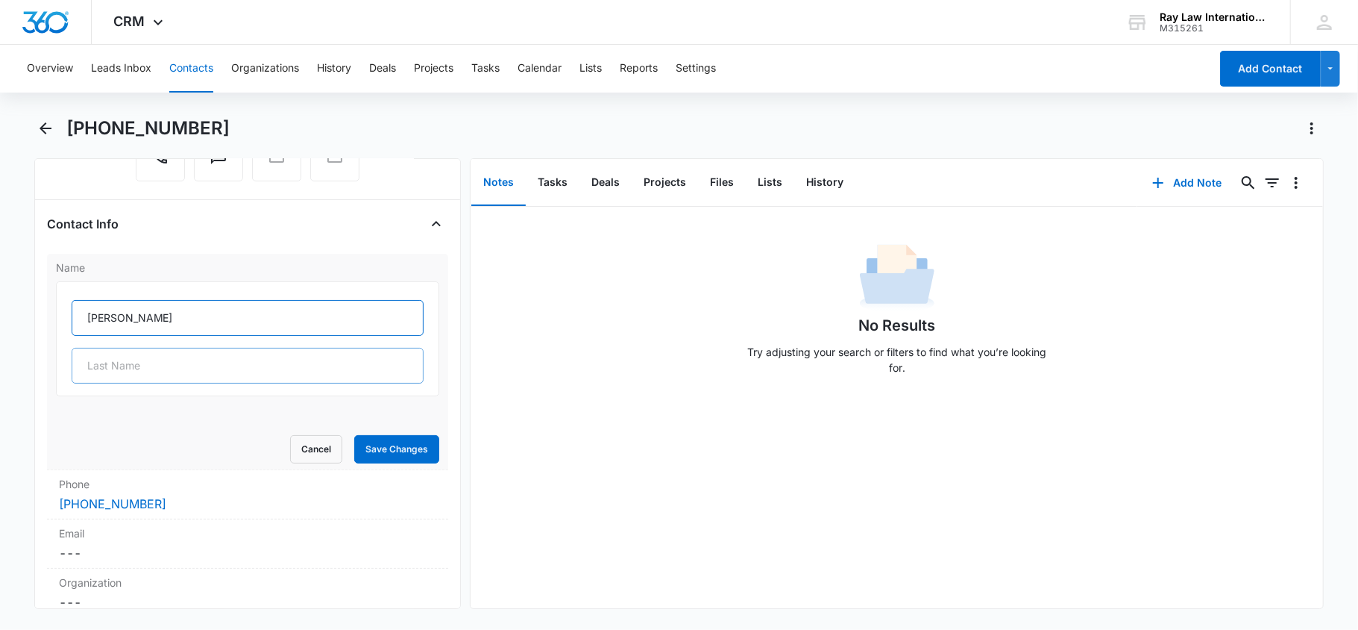
type input "Gustavo"
click at [107, 366] on input "text" at bounding box center [248, 366] width 353 height 36
paste input "Onofre"
type input "Onofre"
click at [379, 451] on button "Save Changes" at bounding box center [396, 449] width 85 height 28
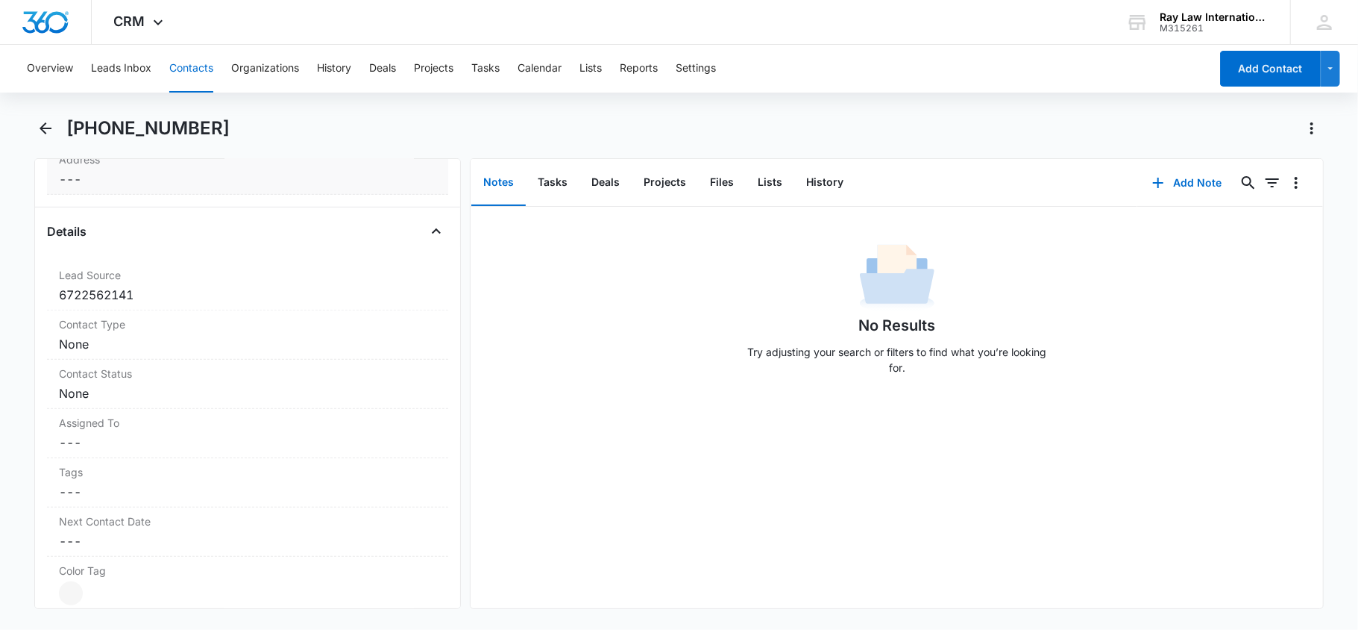
scroll to position [696, 0]
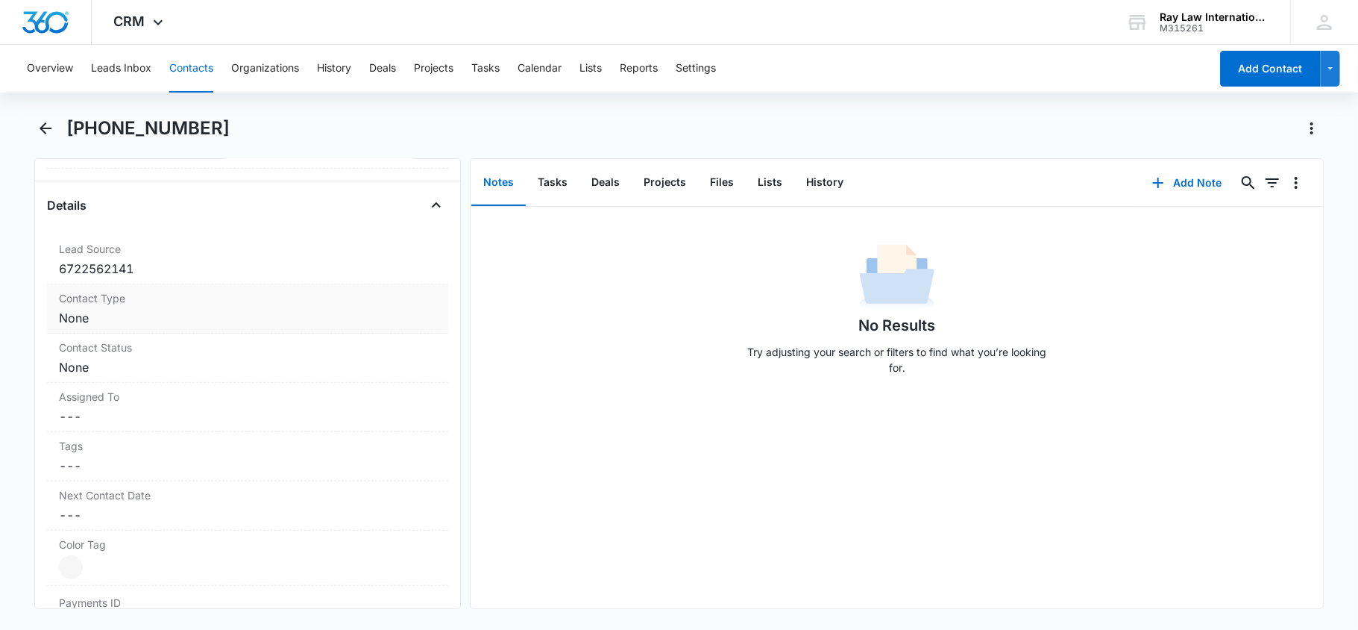
click at [225, 313] on dd "Cancel Save Changes None" at bounding box center [248, 318] width 378 height 18
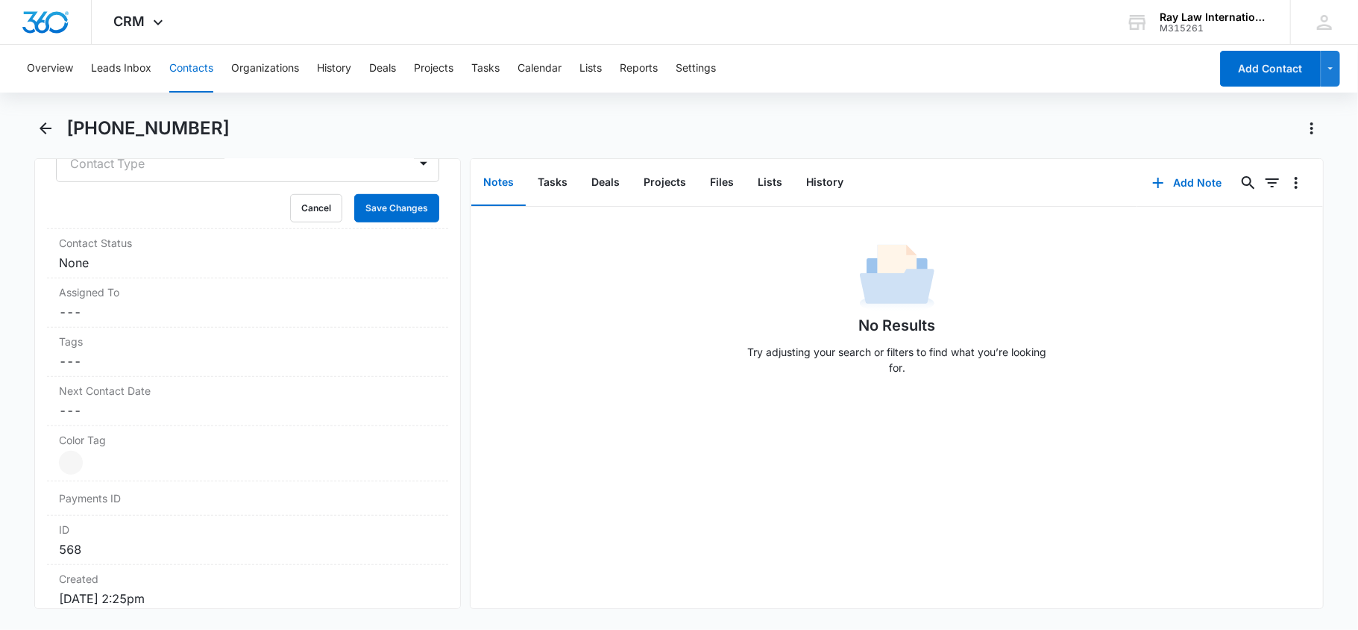
scroll to position [528, 0]
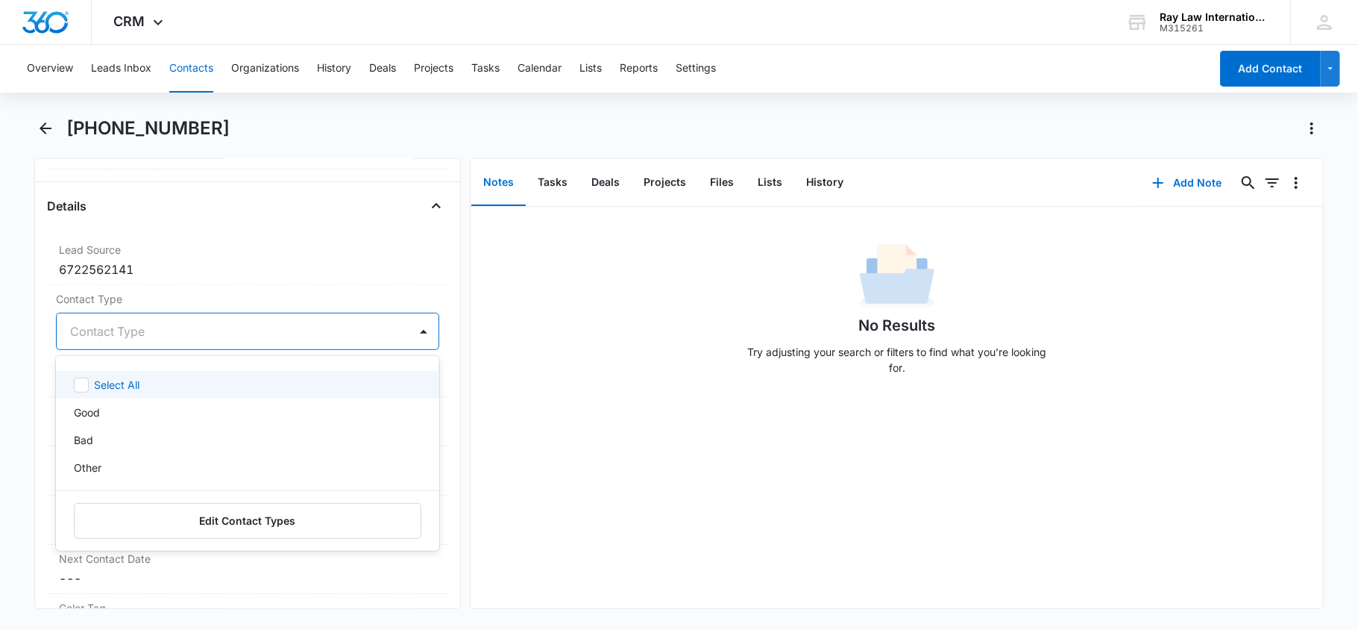
click at [412, 332] on div at bounding box center [424, 331] width 24 height 24
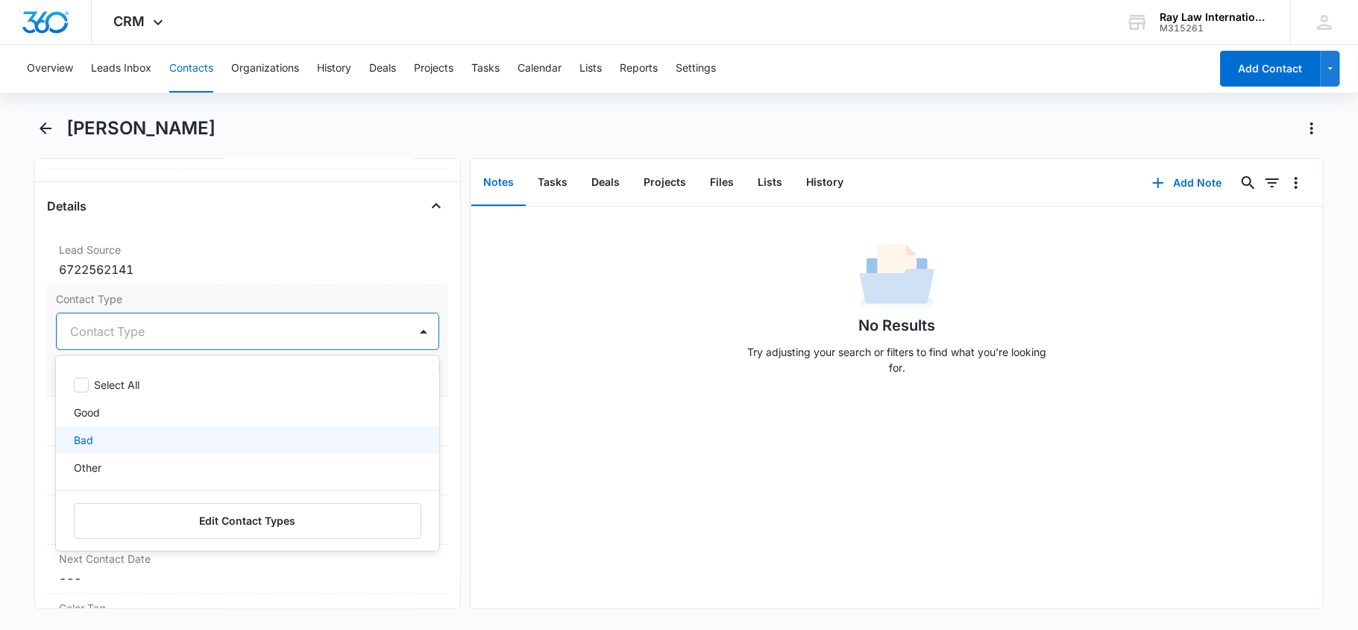
click at [230, 445] on div "Bad" at bounding box center [246, 440] width 345 height 16
click at [412, 322] on div at bounding box center [424, 331] width 24 height 24
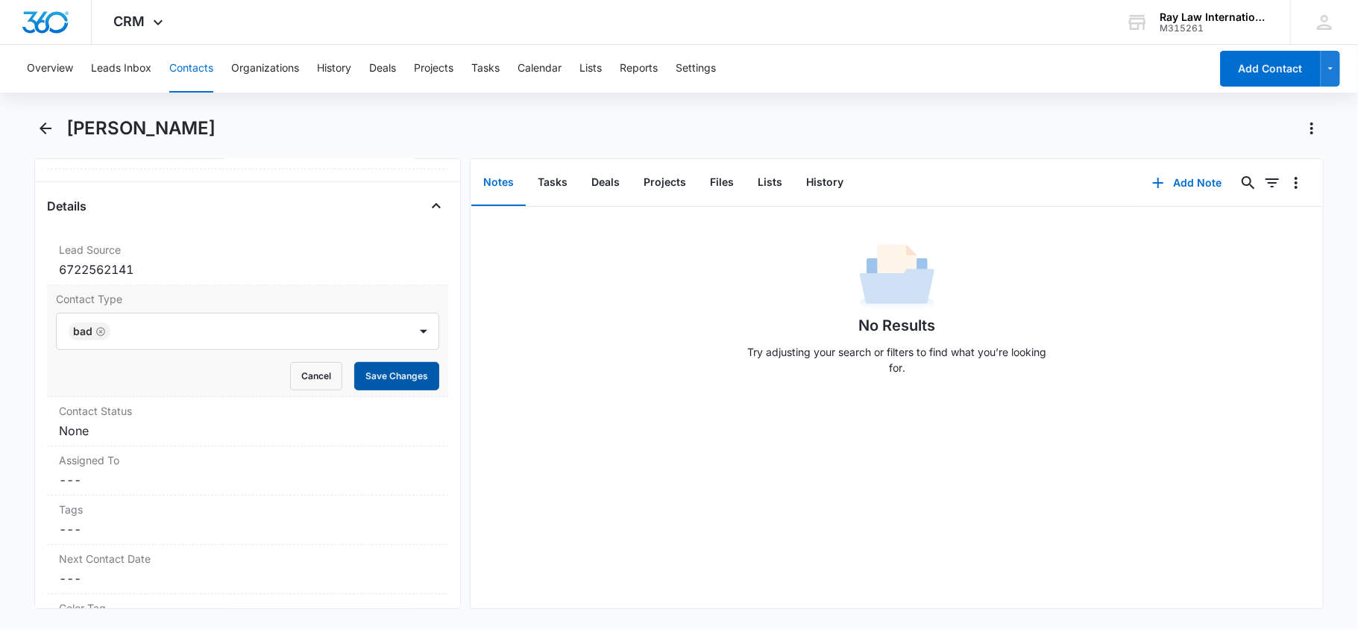
click at [398, 377] on button "Save Changes" at bounding box center [396, 376] width 85 height 28
click at [328, 433] on dd "Cancel Save Changes None" at bounding box center [248, 430] width 378 height 18
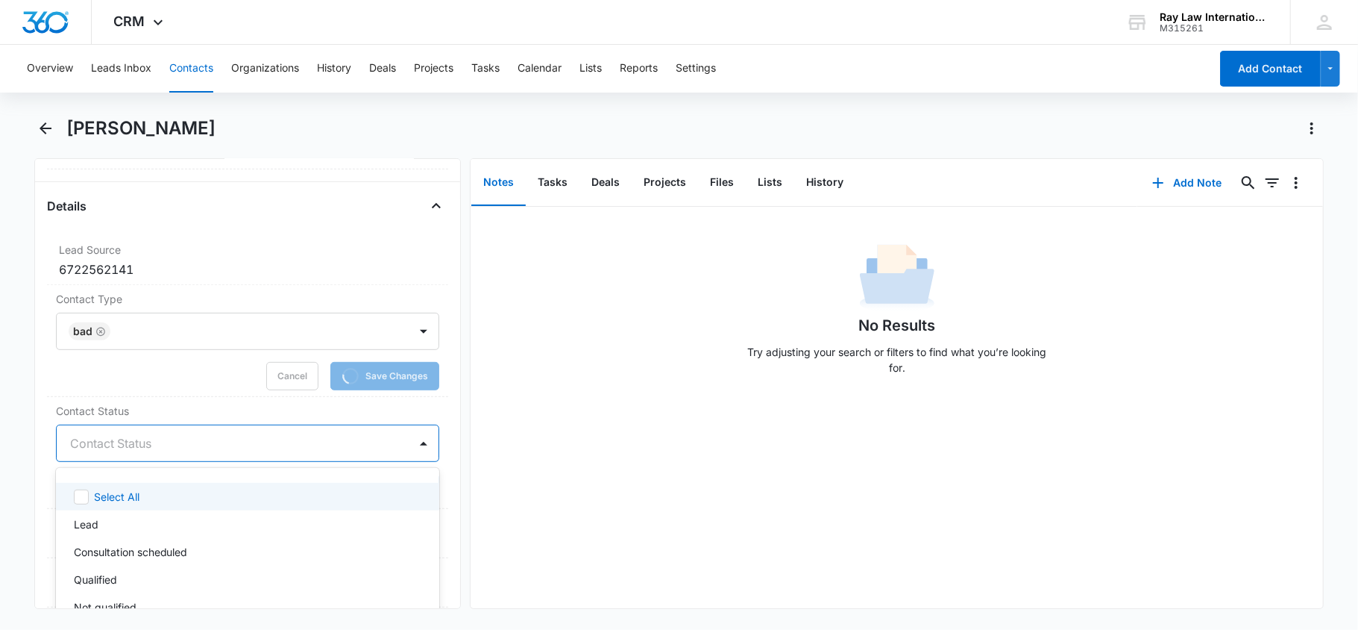
click at [412, 445] on div at bounding box center [424, 443] width 24 height 24
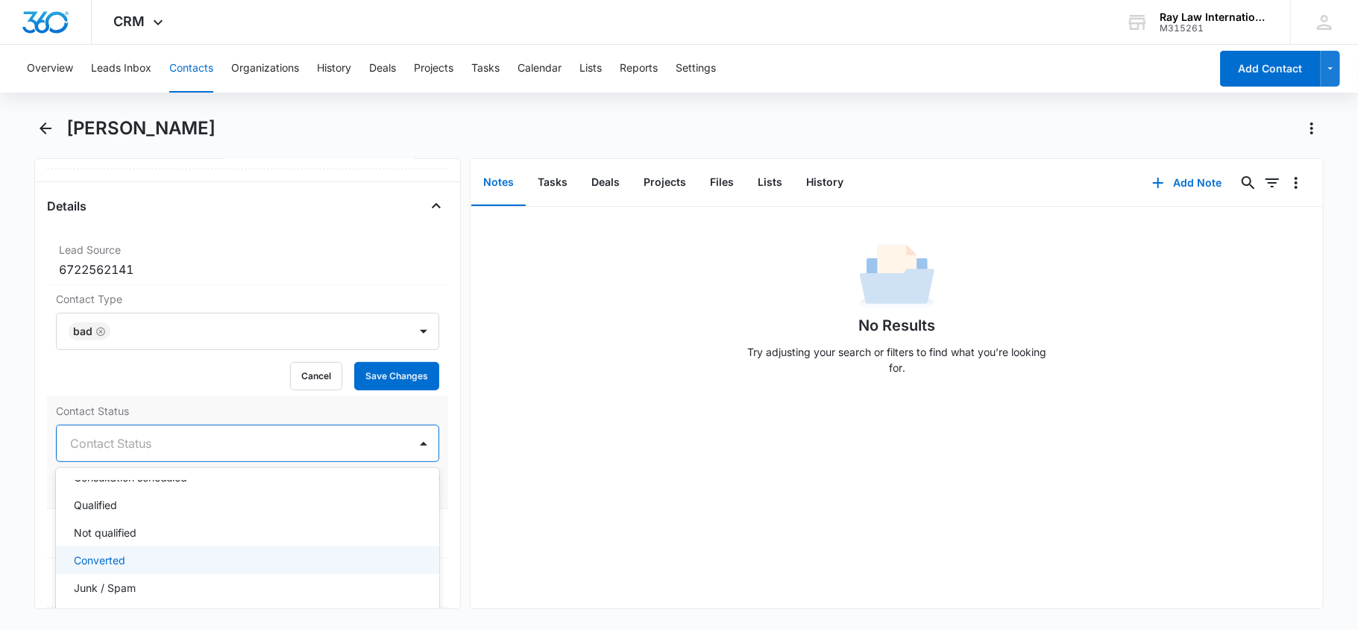
scroll to position [99, 0]
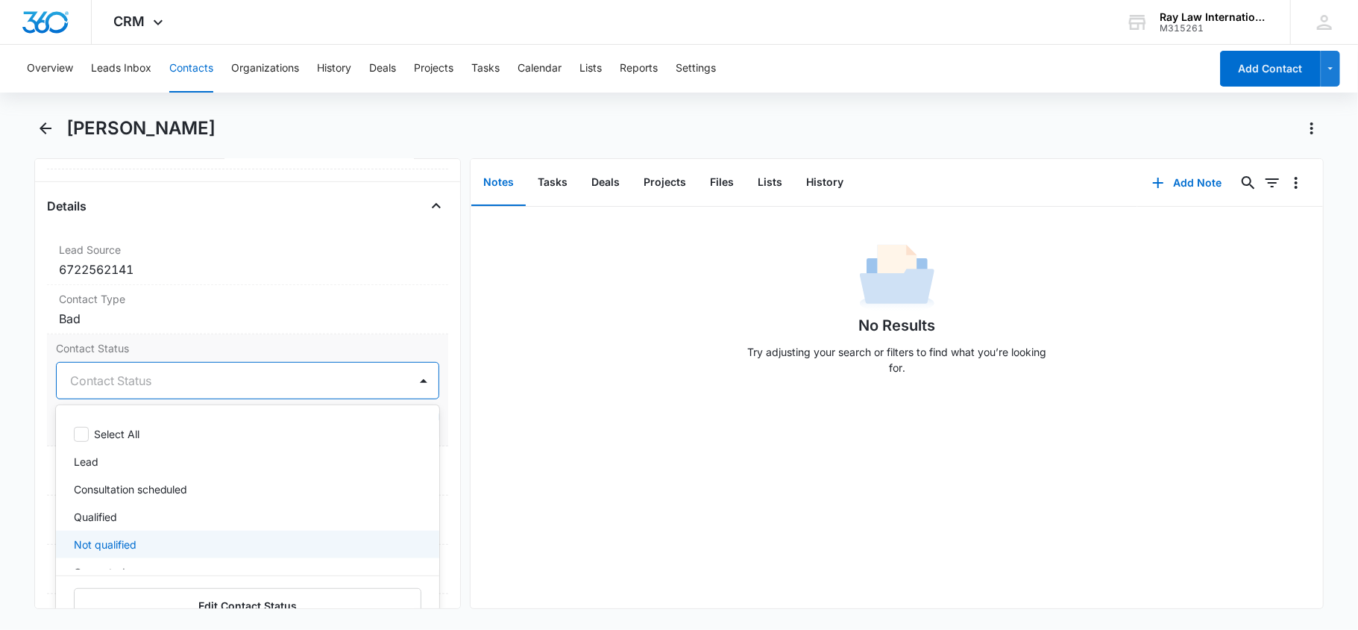
click at [233, 540] on div "Not qualified" at bounding box center [246, 544] width 345 height 16
click at [412, 386] on div at bounding box center [424, 381] width 24 height 24
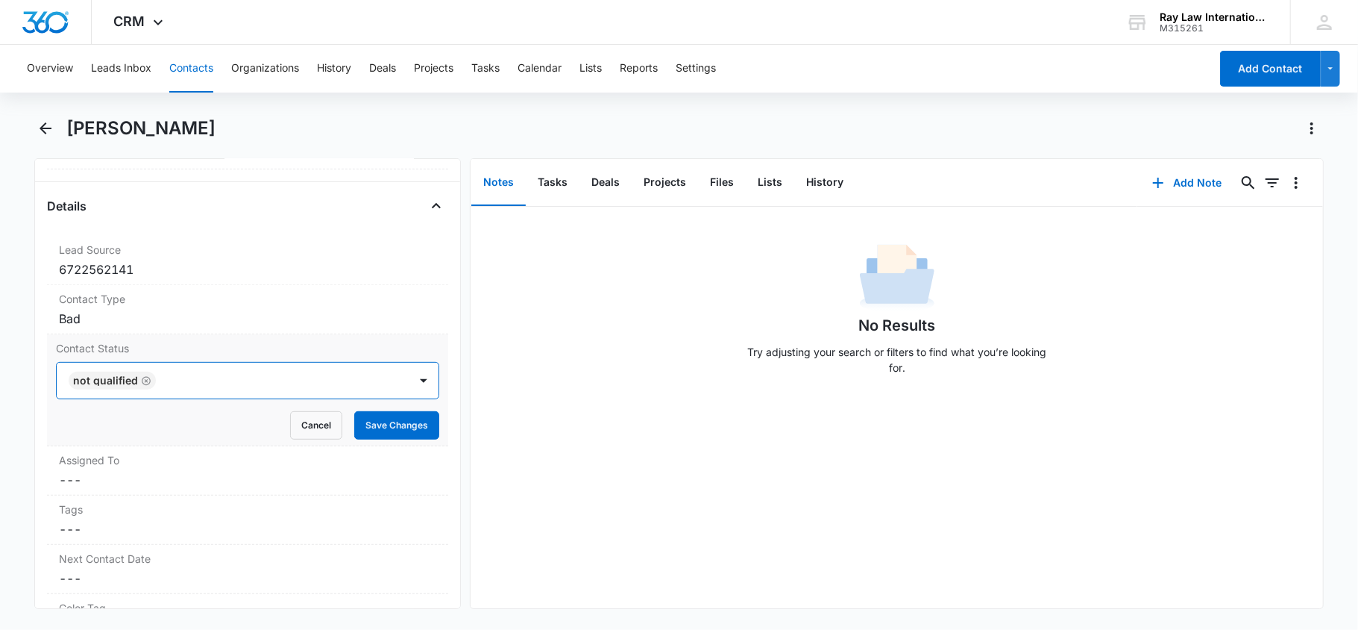
click at [392, 442] on div "Contact Status option Not qualified, selected. Not qualified Cancel Save Changes" at bounding box center [248, 390] width 402 height 112
click at [400, 431] on button "Save Changes" at bounding box center [396, 425] width 85 height 28
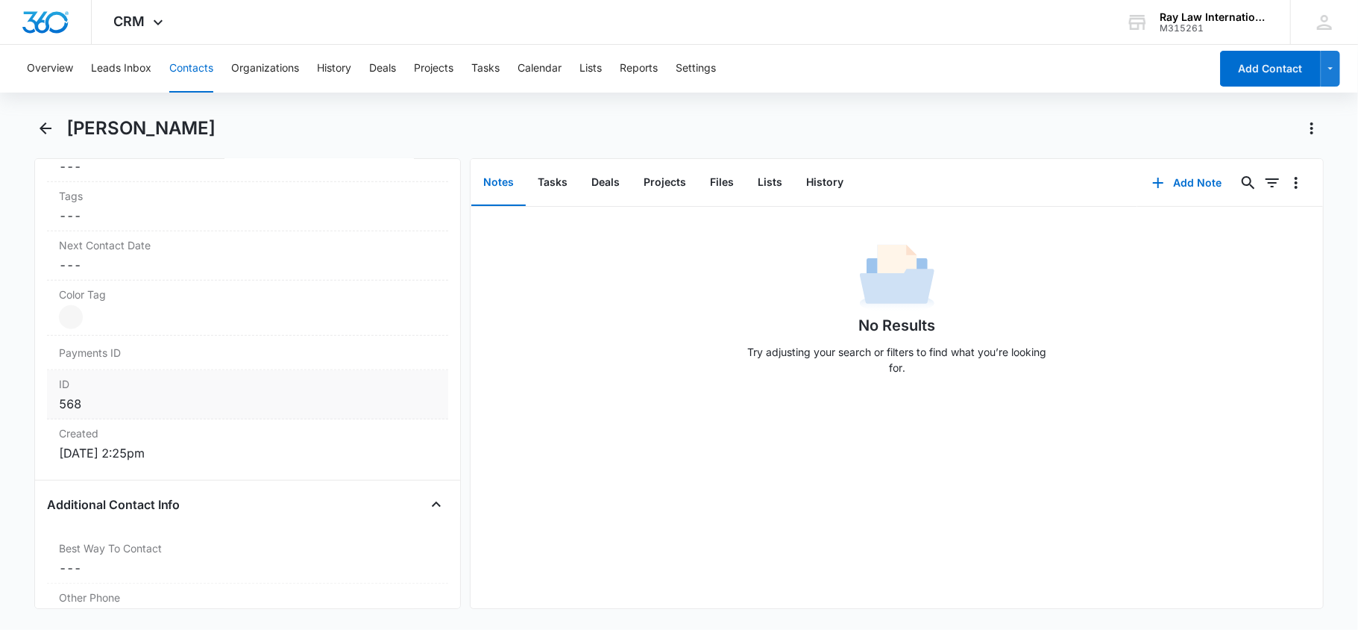
scroll to position [827, 0]
click at [42, 116] on button "Back" at bounding box center [45, 128] width 23 height 24
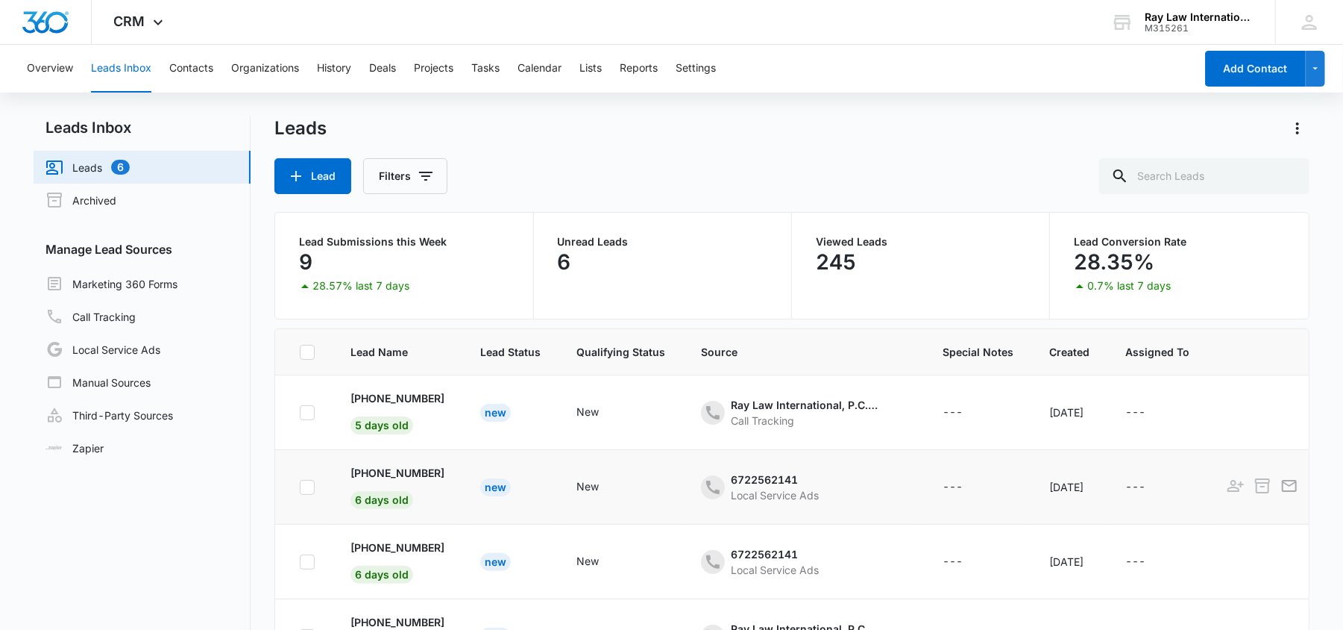
click at [509, 490] on div "New" at bounding box center [495, 487] width 31 height 18
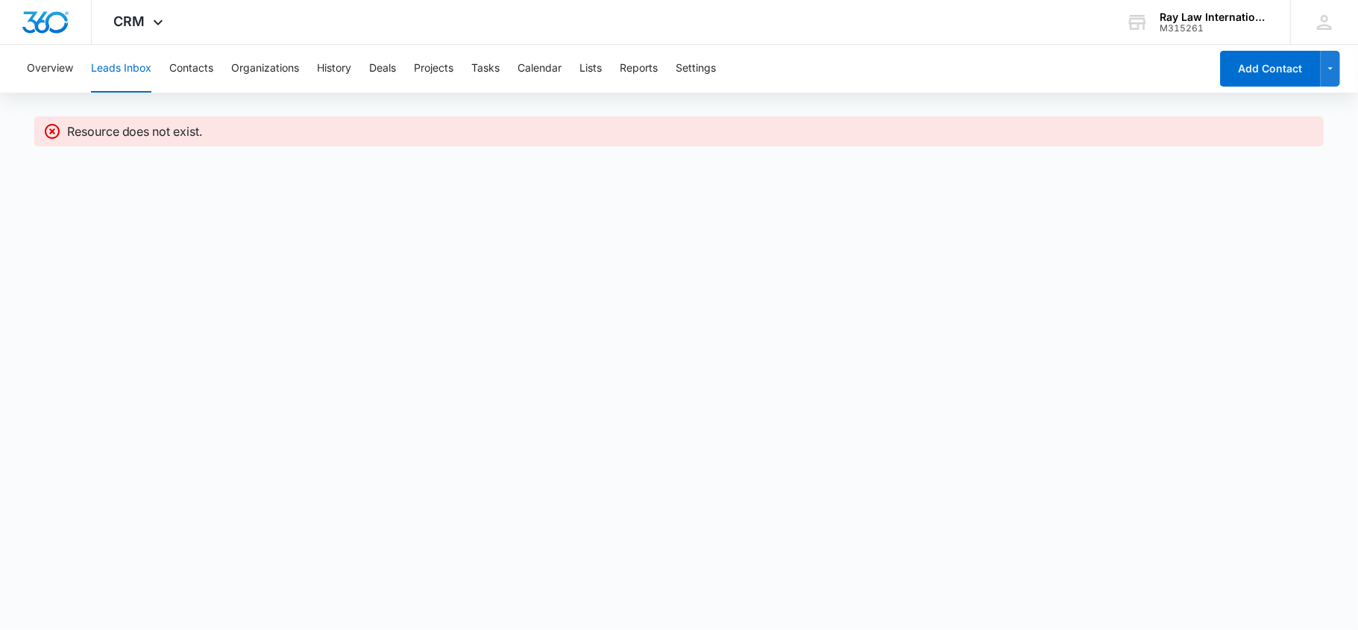
click at [51, 112] on div "Overview Leads Inbox Contacts Organizations History Deals Projects Tasks Calend…" at bounding box center [679, 110] width 1358 height 130
click at [188, 75] on button "Contacts" at bounding box center [191, 69] width 44 height 48
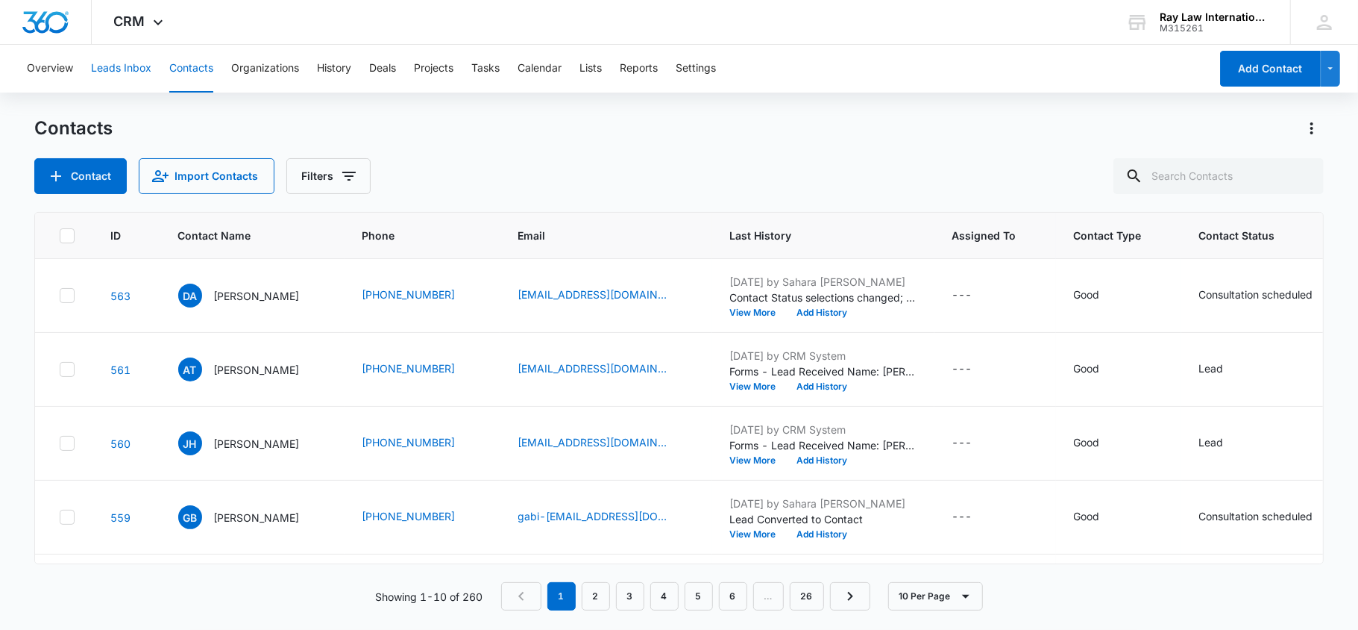
click at [113, 72] on button "Leads Inbox" at bounding box center [121, 69] width 60 height 48
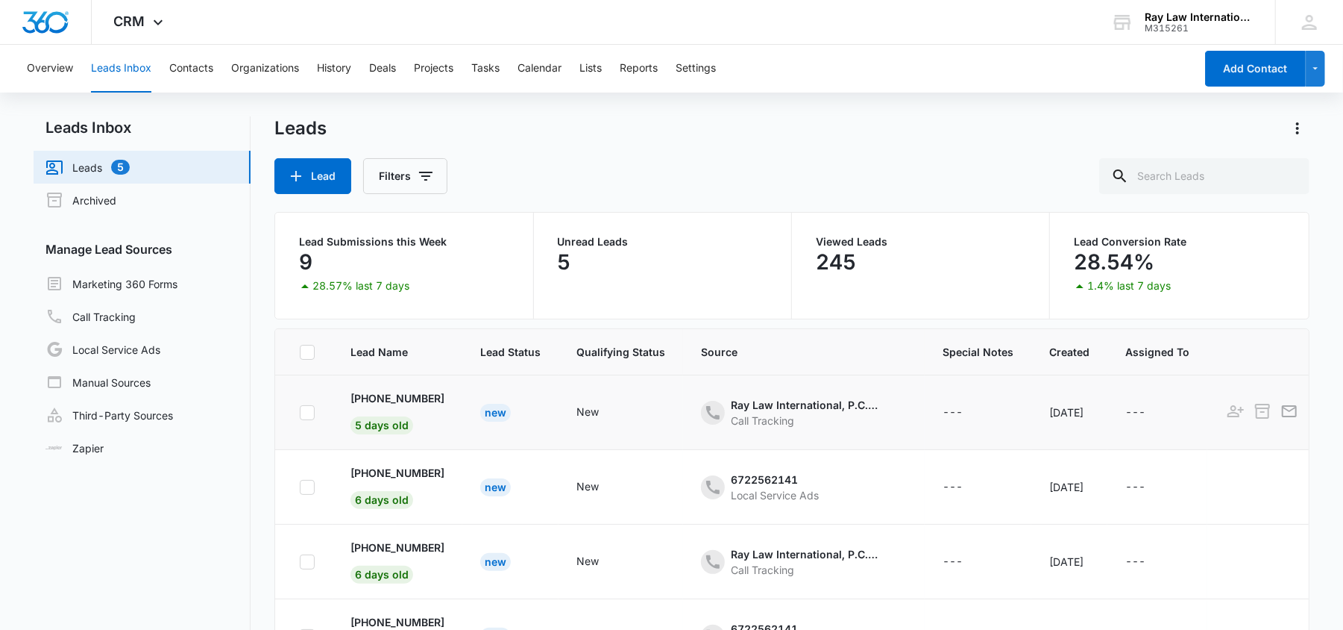
click at [511, 412] on div "New" at bounding box center [495, 413] width 31 height 18
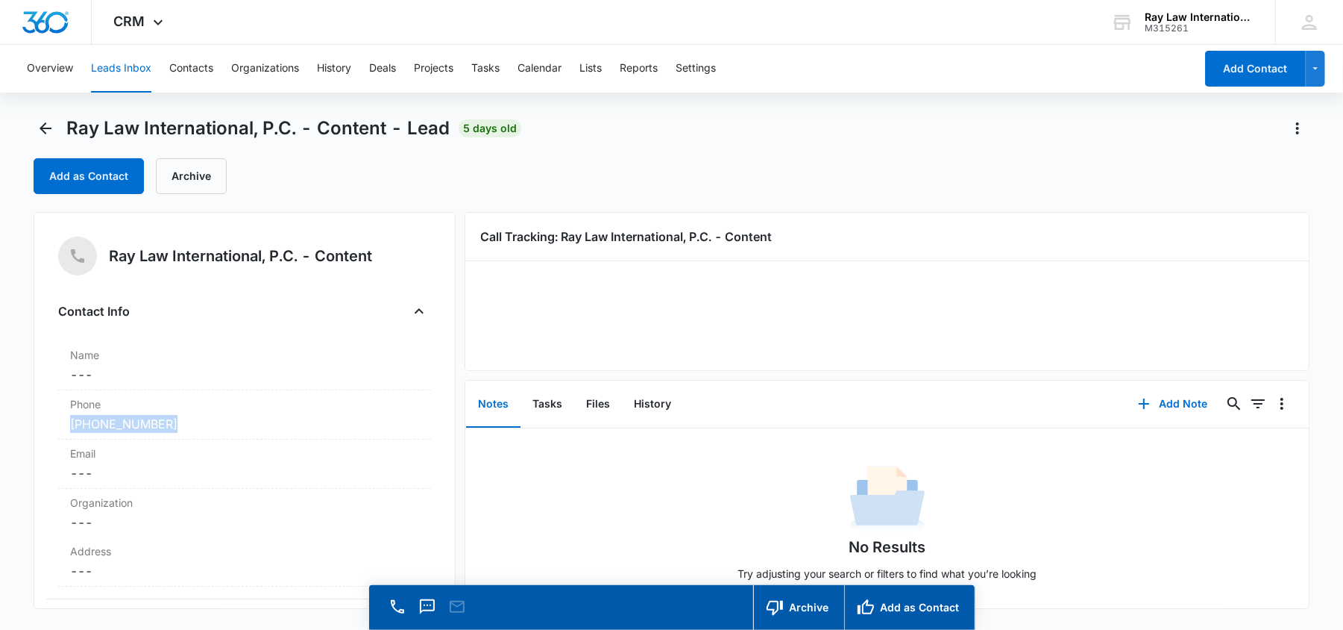
drag, startPoint x: 207, startPoint y: 434, endPoint x: 55, endPoint y: 430, distance: 151.5
click at [55, 430] on div "Ray Law International, P.C. - Content Contact Info Name Cancel Save Changes ---…" at bounding box center [245, 410] width 422 height 397
copy link "[PHONE_NUMBER]"
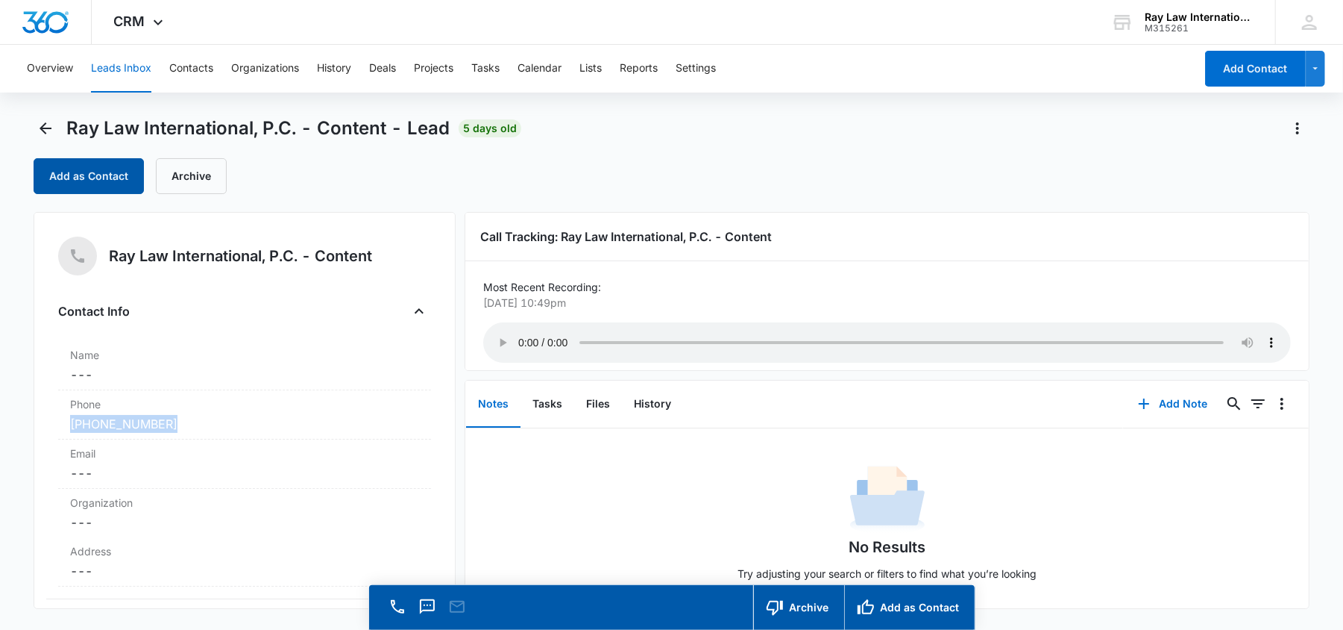
click at [121, 184] on button "Add as Contact" at bounding box center [89, 176] width 110 height 36
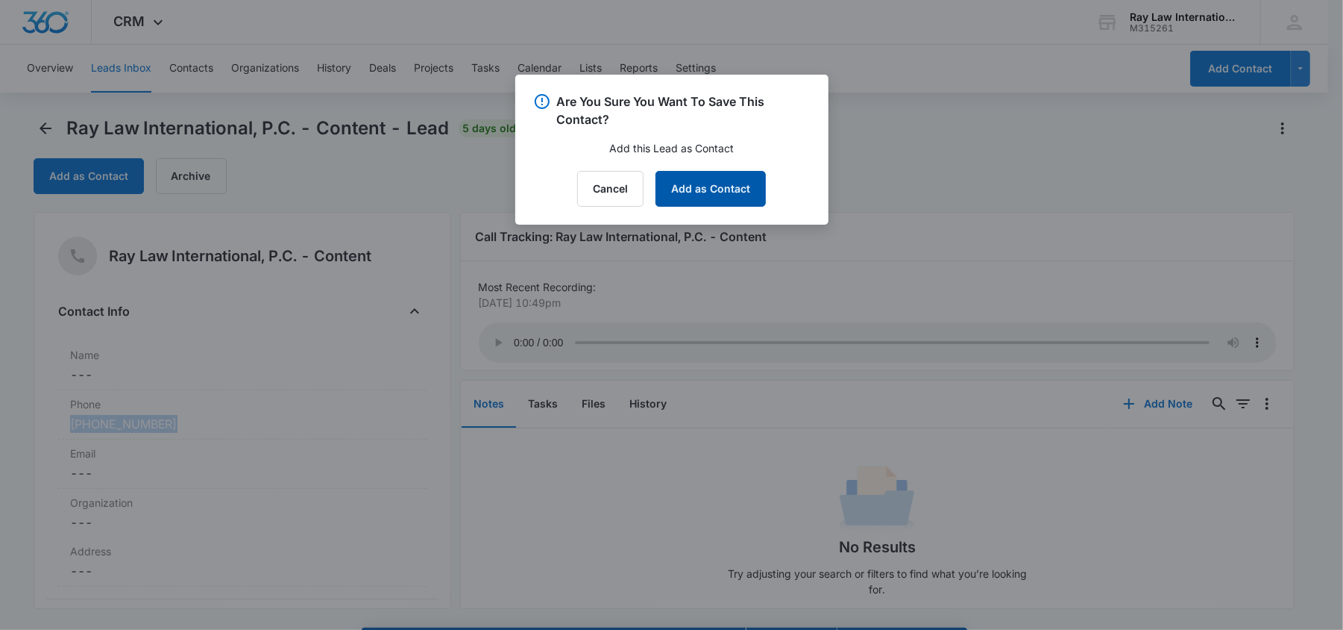
click at [726, 181] on button "Add as Contact" at bounding box center [711, 189] width 110 height 36
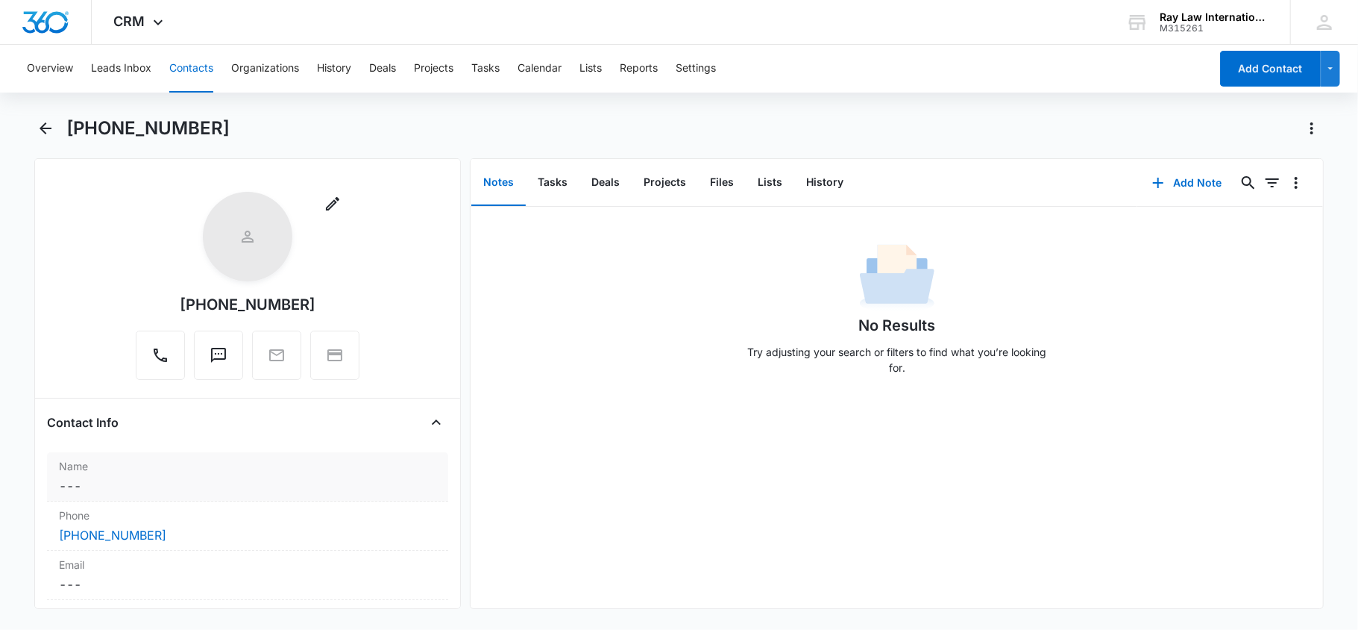
click at [78, 492] on dd "Cancel Save Changes ---" at bounding box center [248, 486] width 378 height 18
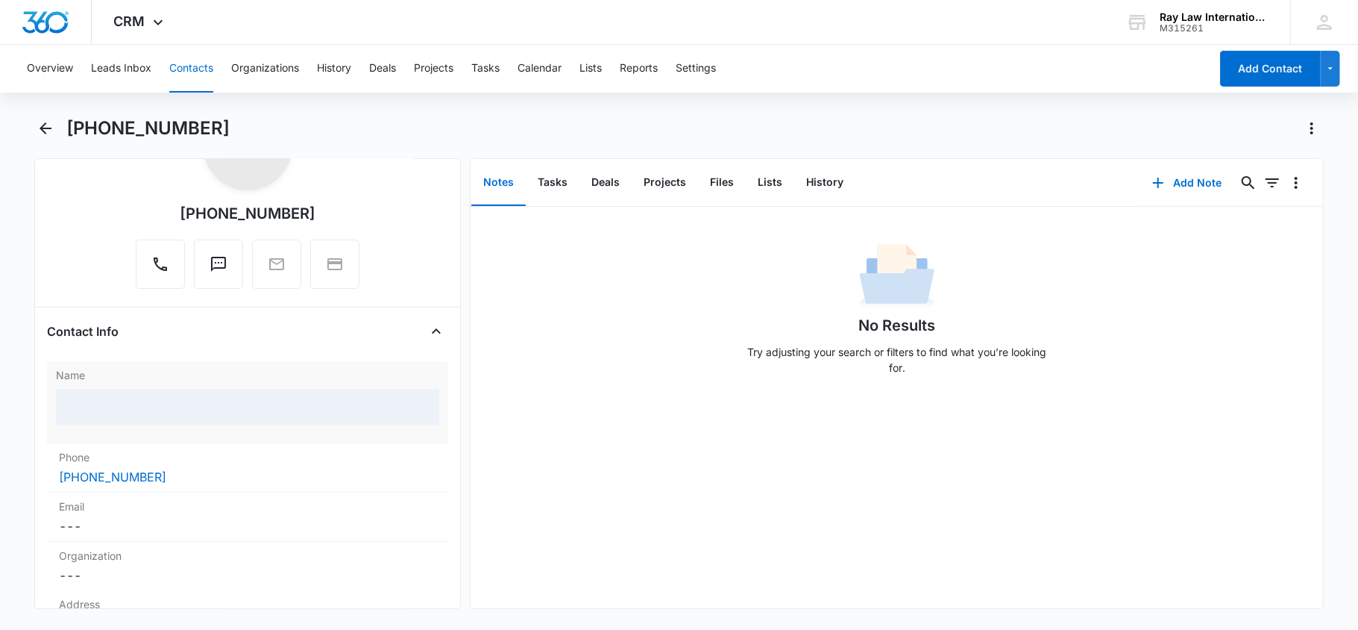
scroll to position [198, 0]
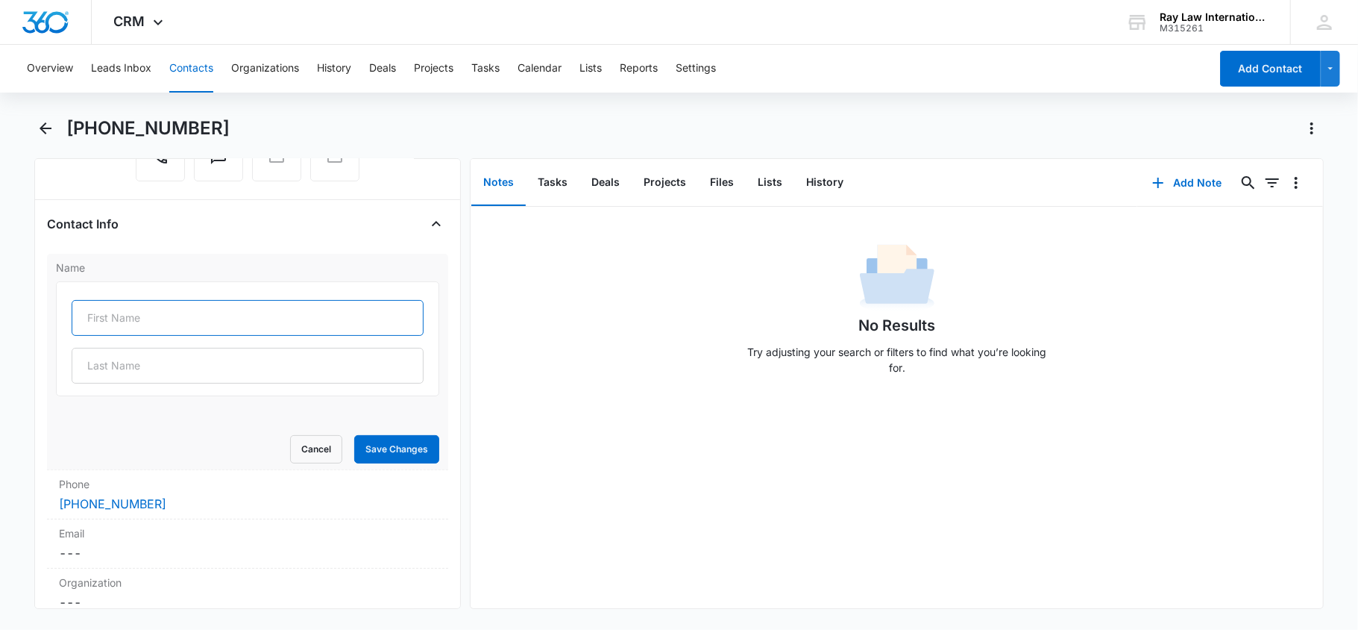
click at [152, 327] on input "text" at bounding box center [248, 318] width 353 height 36
paste input "[PERSON_NAME]"
drag, startPoint x: 195, startPoint y: 320, endPoint x: 124, endPoint y: 317, distance: 70.9
click at [124, 317] on input "[PERSON_NAME]" at bounding box center [248, 318] width 353 height 36
type input "Akihiko"
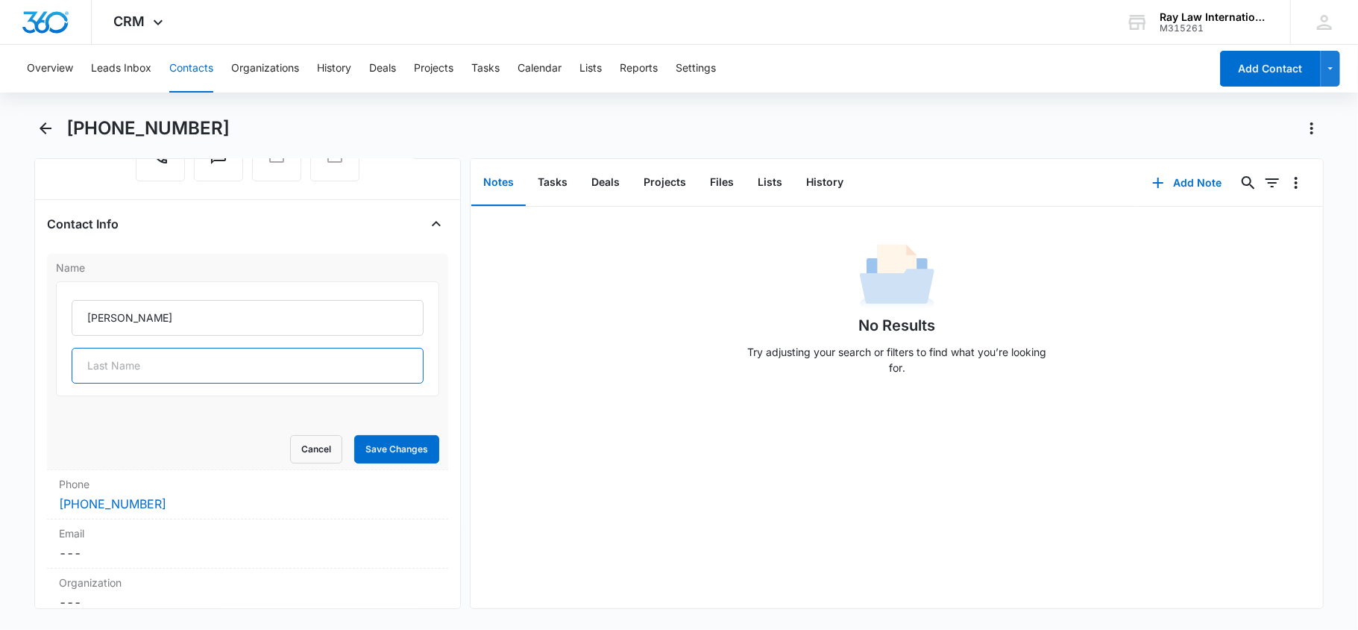
click at [175, 363] on input "text" at bounding box center [248, 366] width 353 height 36
paste input "Takeda"
click at [88, 359] on input "Takeda" at bounding box center [248, 366] width 353 height 36
type input "Takeda"
click at [809, 174] on button "History" at bounding box center [824, 183] width 61 height 46
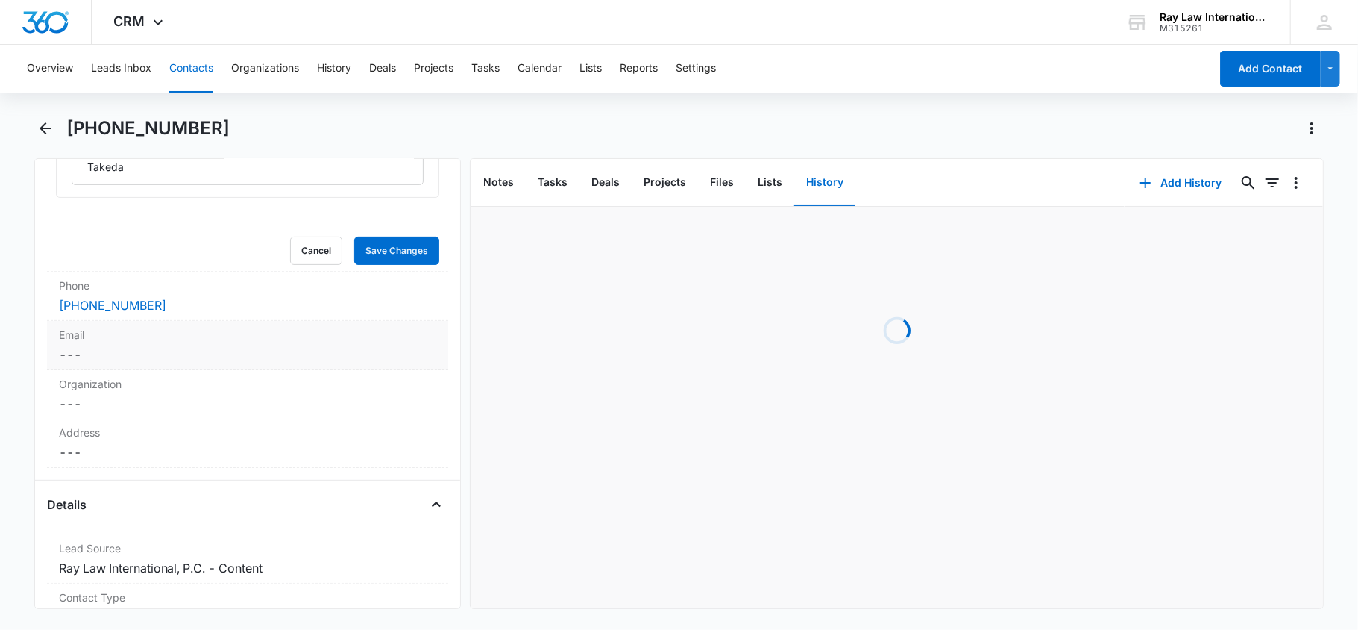
scroll to position [398, 0]
drag, startPoint x: 370, startPoint y: 249, endPoint x: 292, endPoint y: 115, distance: 155.1
click at [370, 249] on button "Save Changes" at bounding box center [396, 250] width 85 height 28
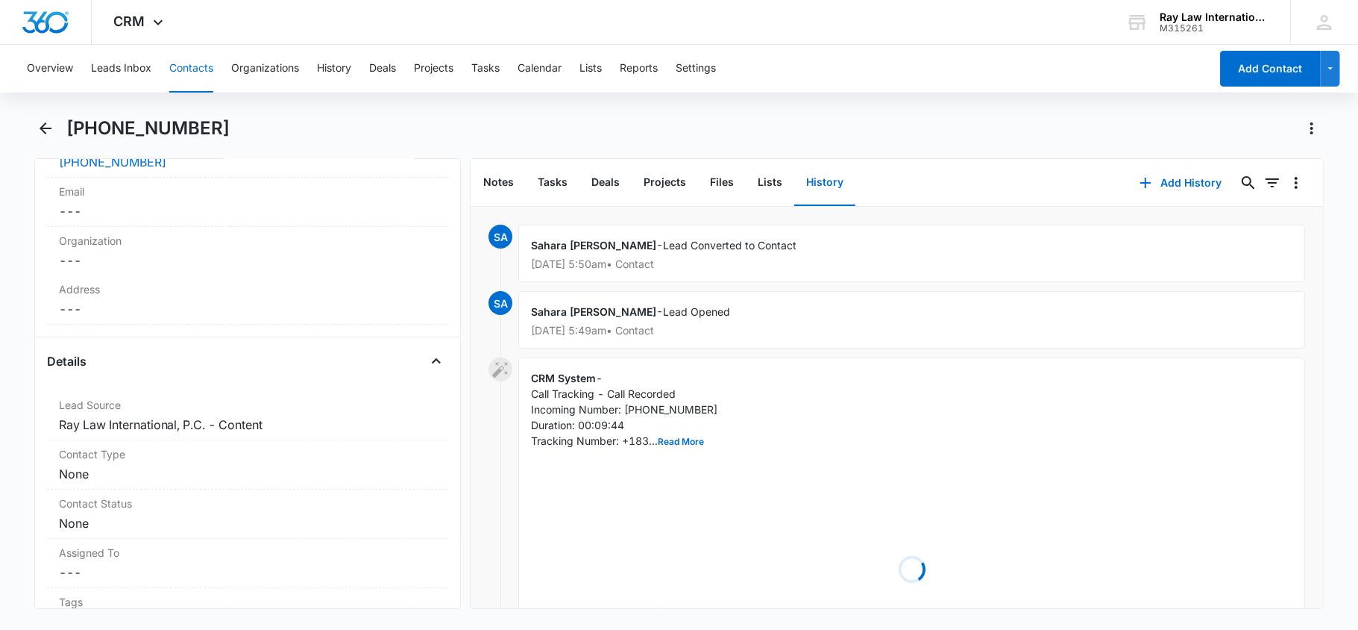
scroll to position [369, 0]
click at [198, 227] on div "Email Cancel Save Changes ---" at bounding box center [248, 206] width 402 height 49
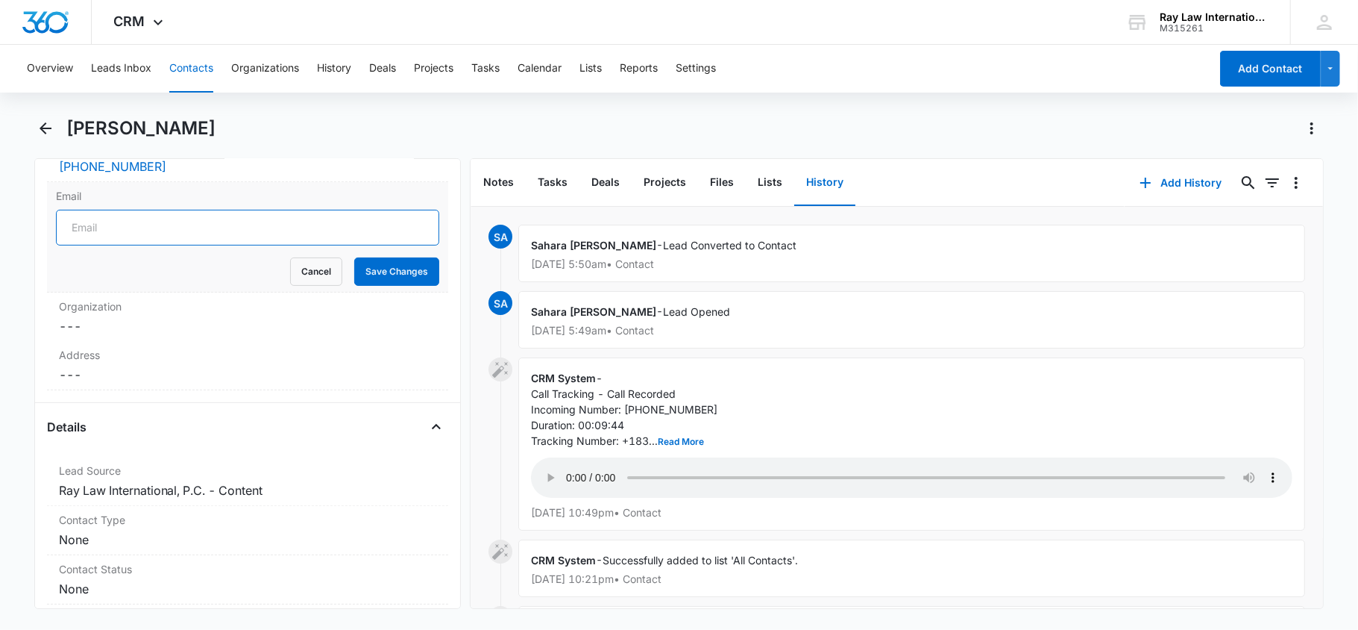
click at [172, 242] on input "Email" at bounding box center [248, 228] width 384 height 36
paste input "[EMAIL_ADDRESS][DOMAIN_NAME]"
type input "[EMAIL_ADDRESS][DOMAIN_NAME]"
click at [403, 273] on button "Save Changes" at bounding box center [396, 271] width 85 height 28
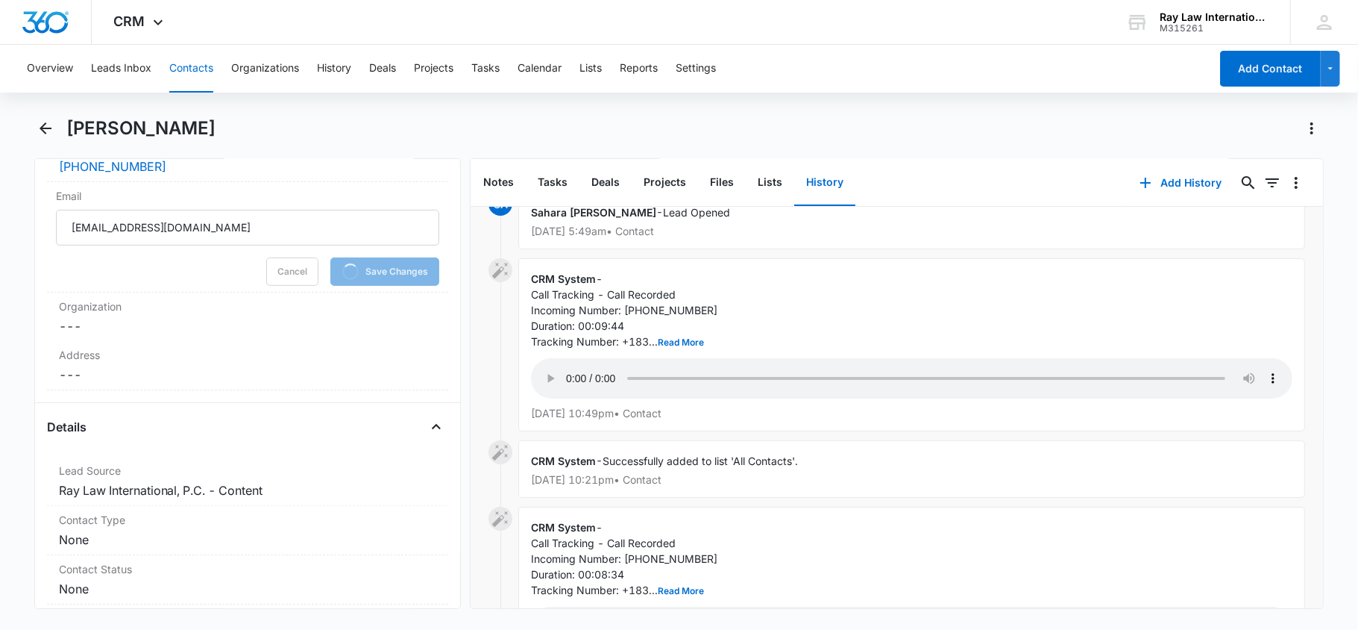
scroll to position [198, 0]
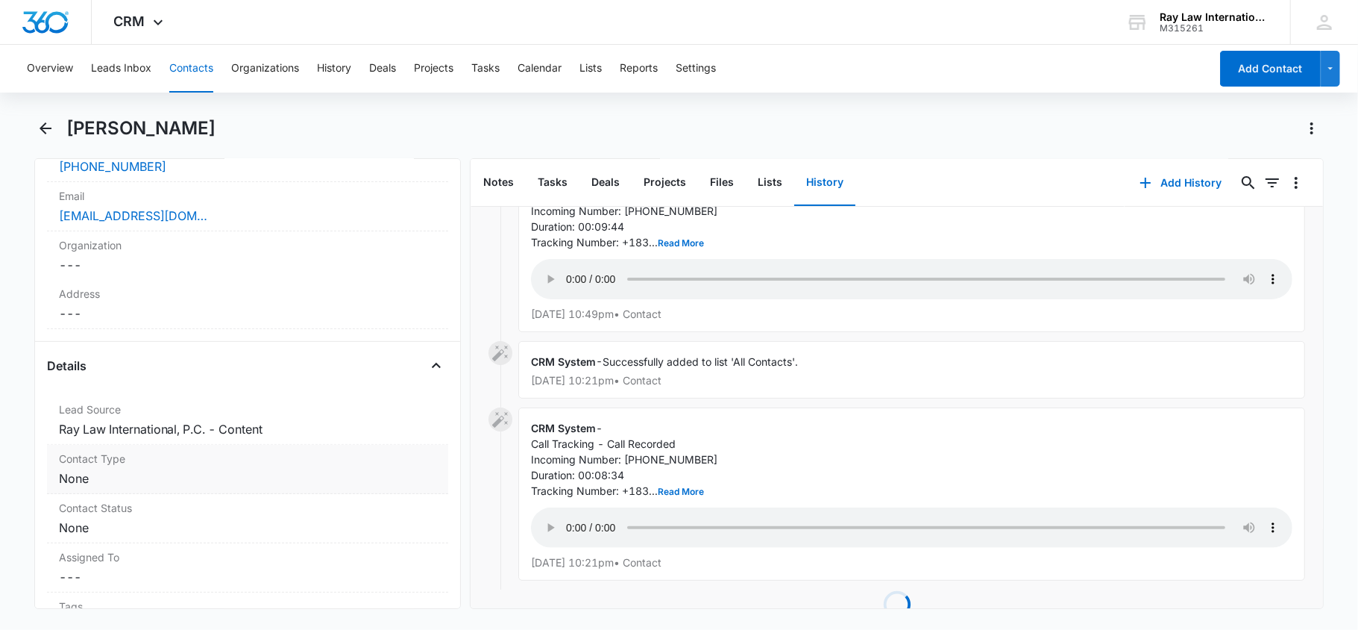
click at [153, 489] on div "Contact Type Cancel Save Changes None" at bounding box center [248, 469] width 402 height 49
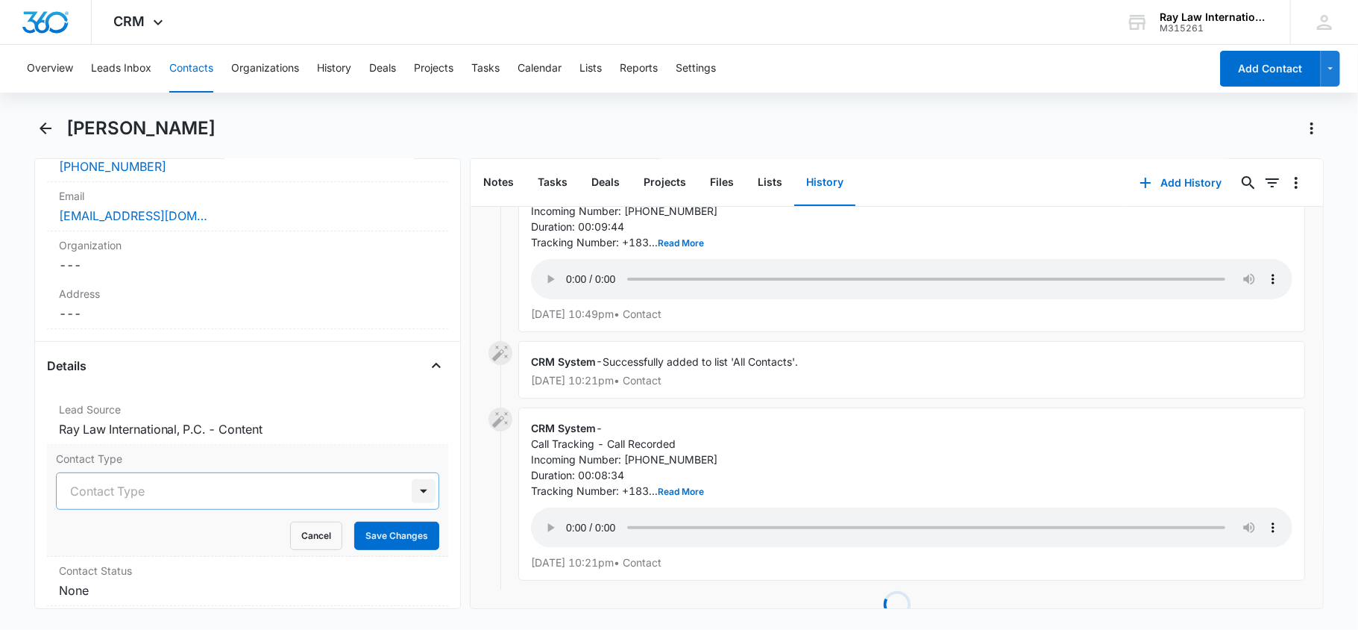
click at [413, 497] on div at bounding box center [424, 491] width 24 height 24
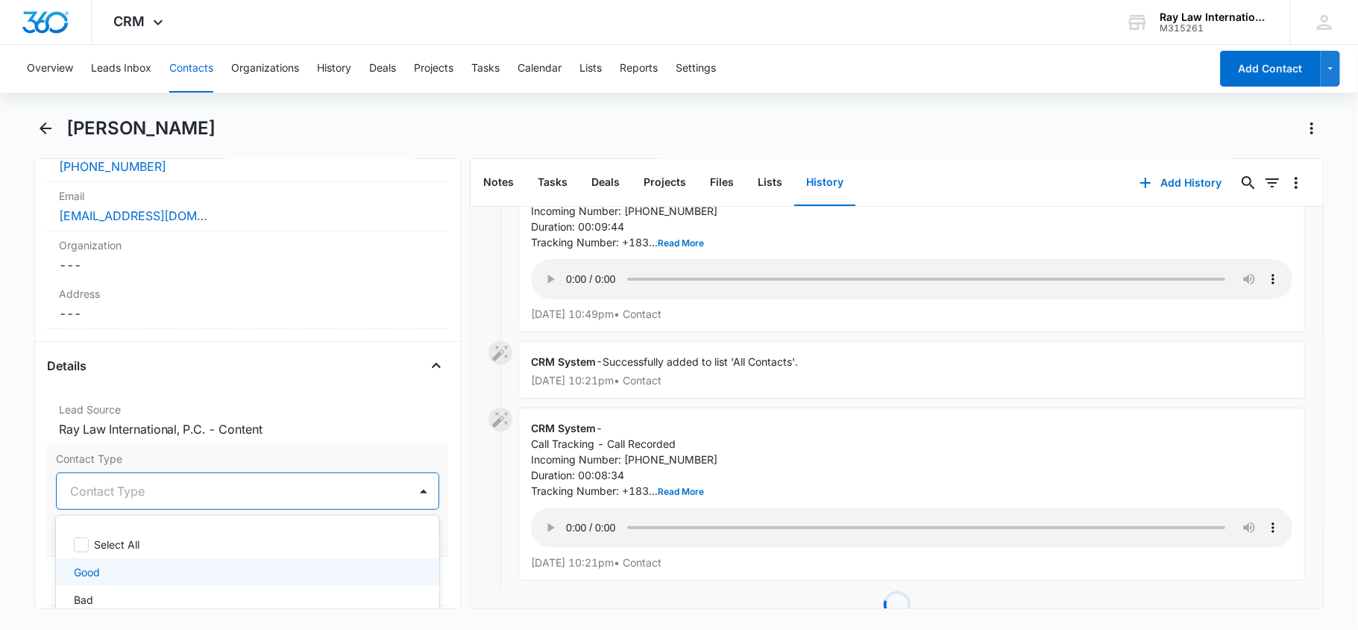
click at [243, 567] on div "Good" at bounding box center [246, 572] width 345 height 16
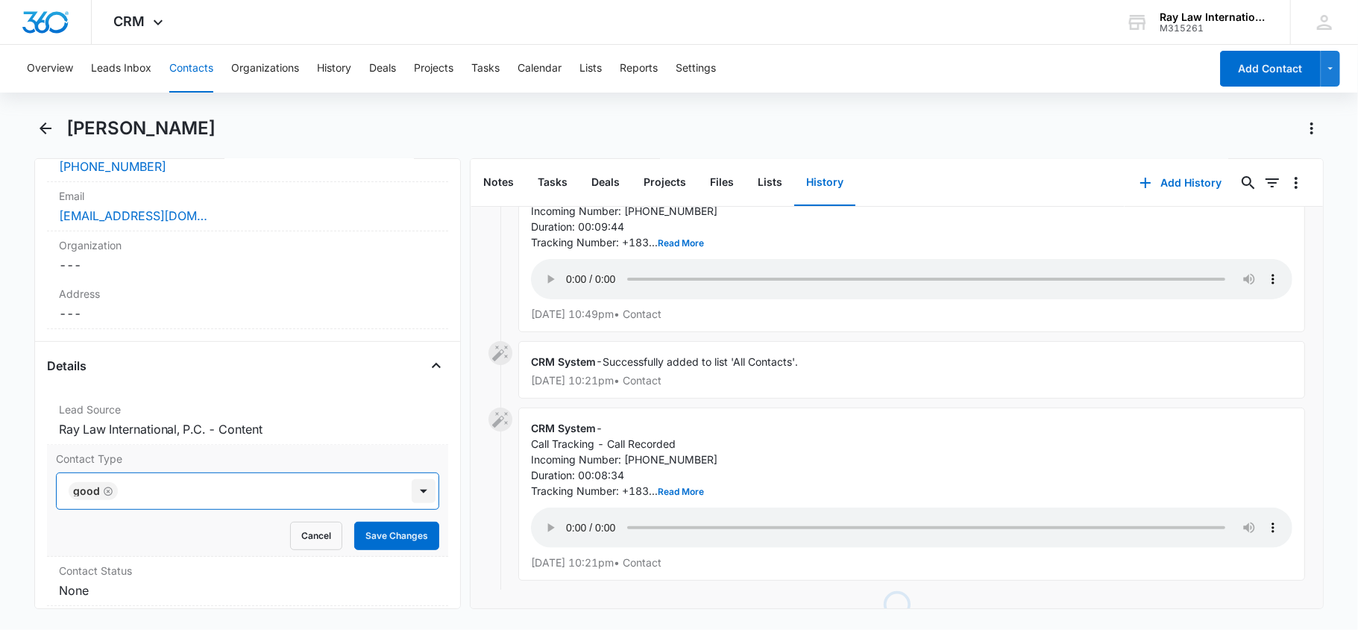
click at [412, 492] on div at bounding box center [424, 491] width 24 height 24
click at [385, 540] on button "Save Changes" at bounding box center [396, 535] width 85 height 28
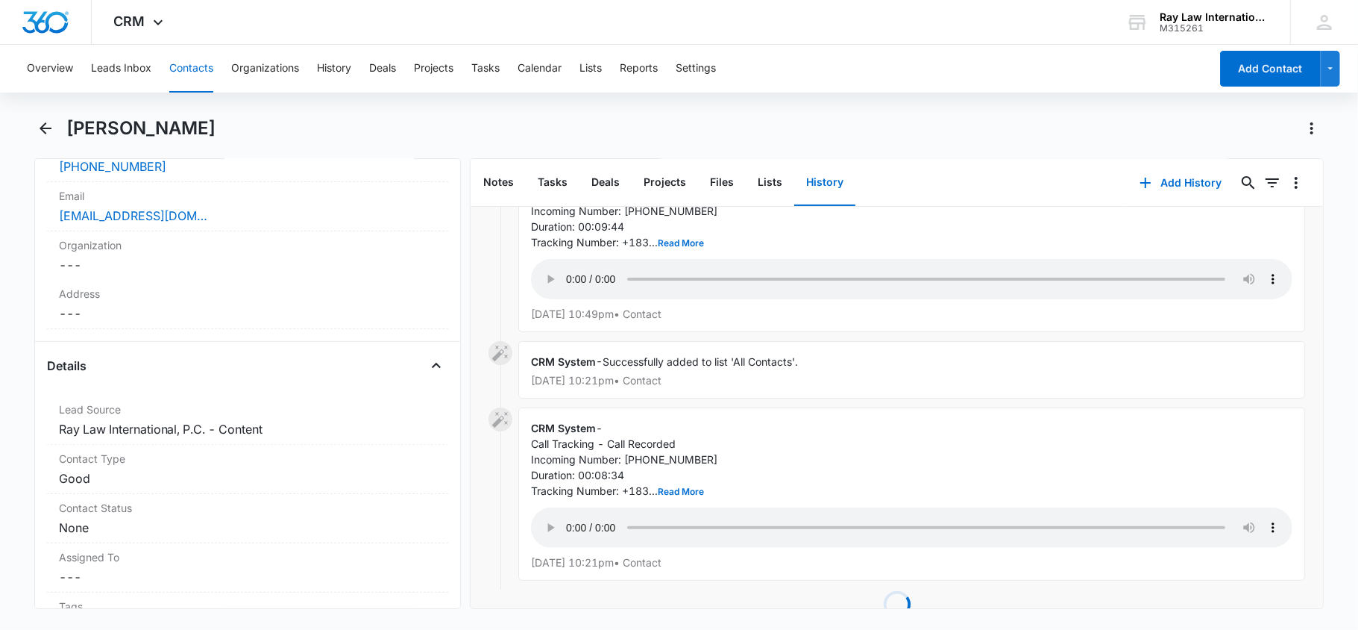
drag, startPoint x: 66, startPoint y: 124, endPoint x: 198, endPoint y: 136, distance: 131.8
click at [198, 136] on h1 "[PERSON_NAME]" at bounding box center [140, 128] width 149 height 22
copy h1 "[PERSON_NAME]"
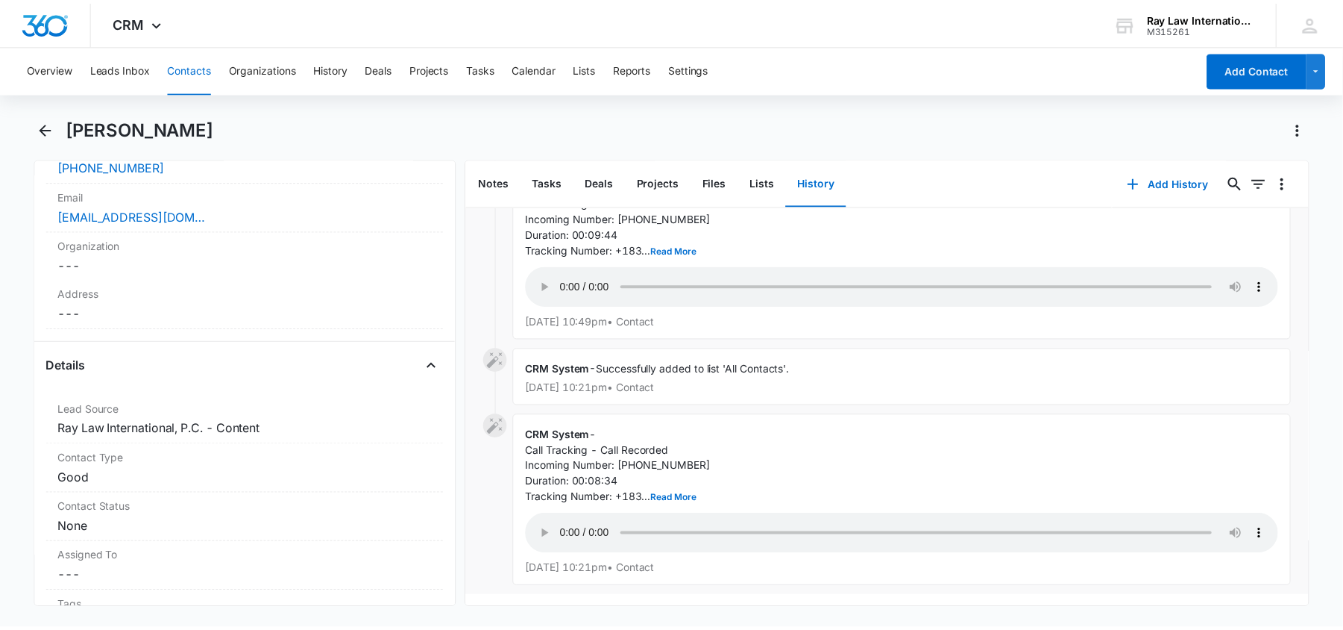
scroll to position [212, 0]
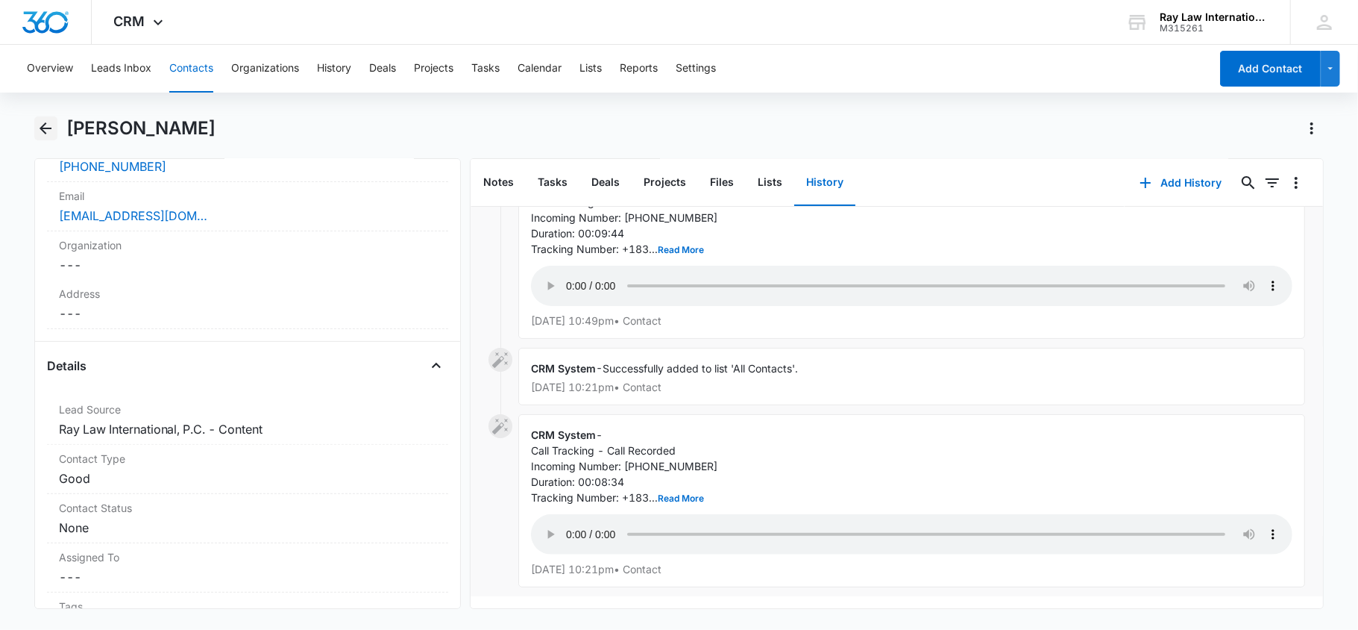
click at [48, 131] on icon "Back" at bounding box center [46, 128] width 18 height 18
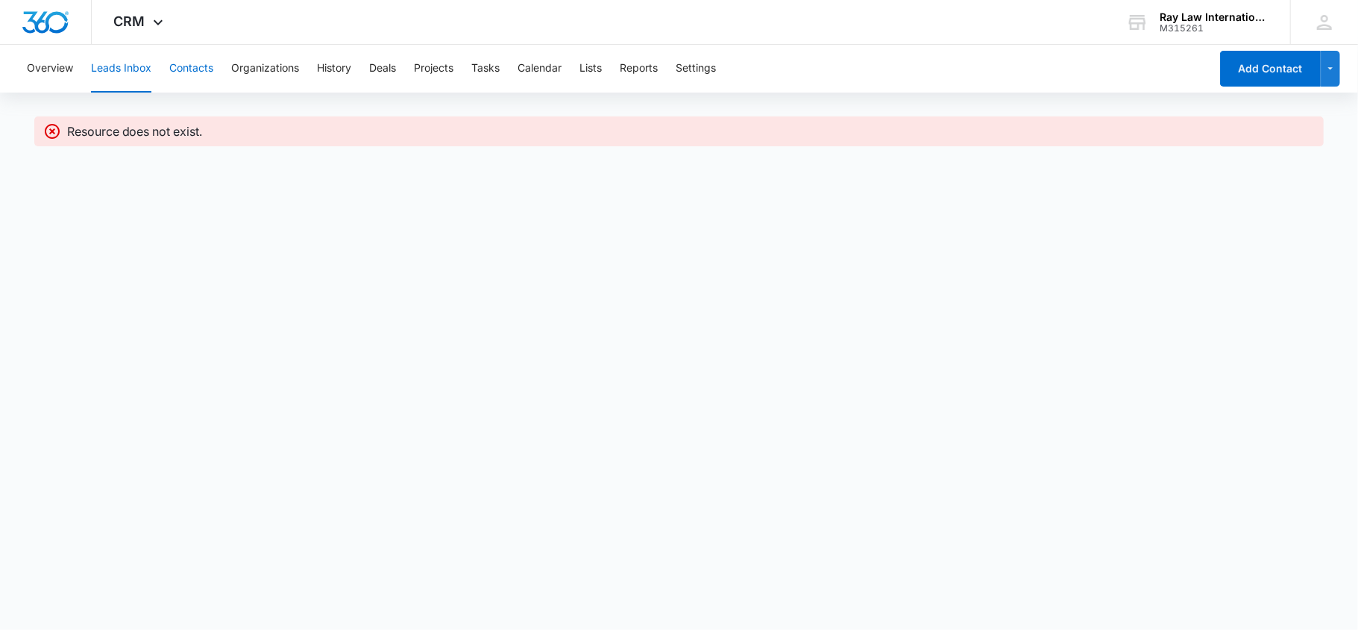
click at [204, 66] on button "Contacts" at bounding box center [191, 69] width 44 height 48
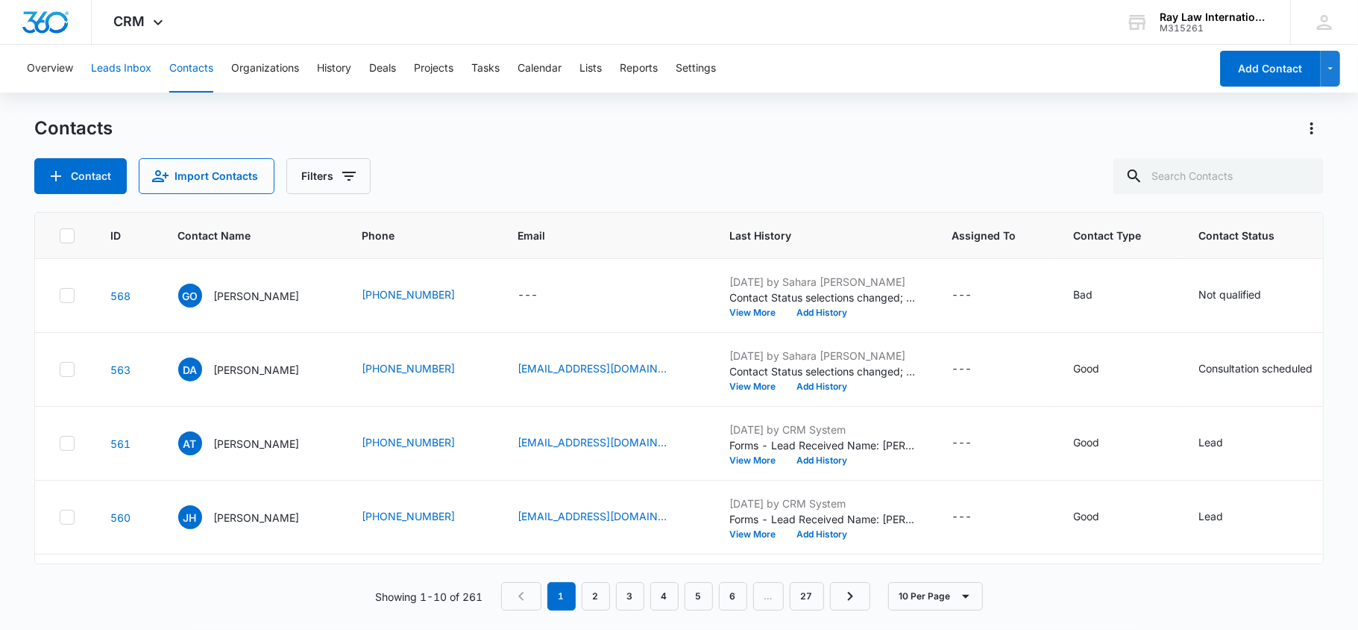
click at [120, 75] on button "Leads Inbox" at bounding box center [121, 69] width 60 height 48
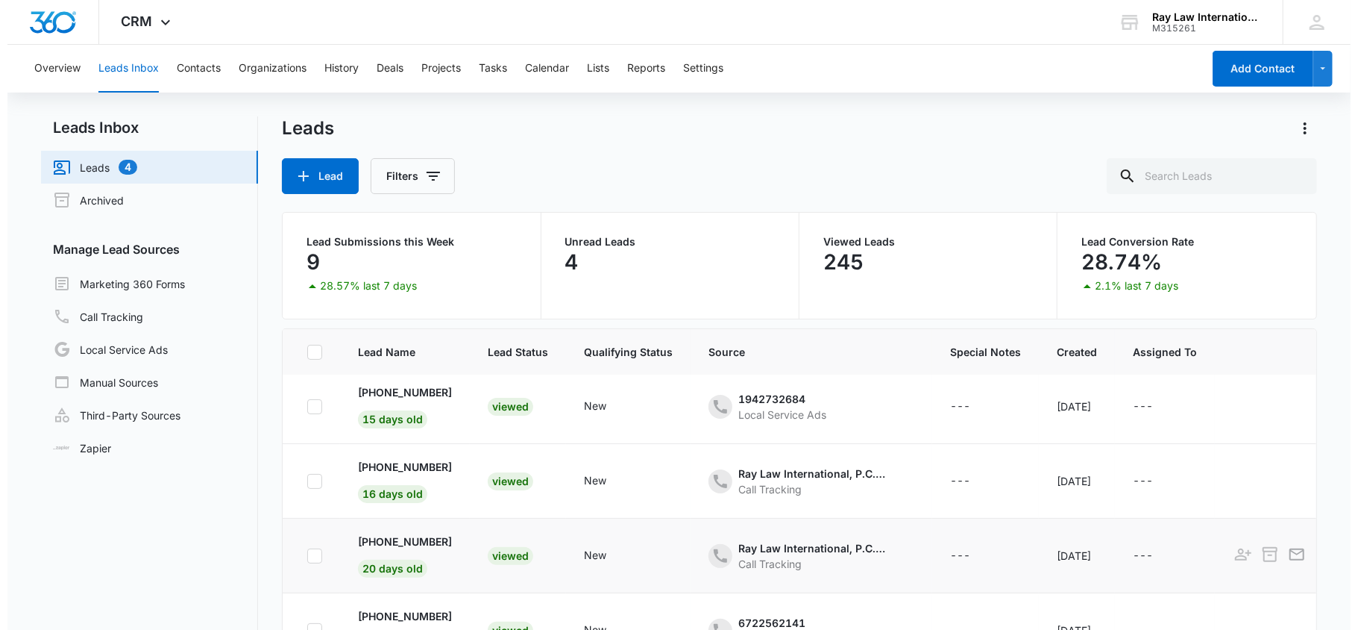
scroll to position [198, 0]
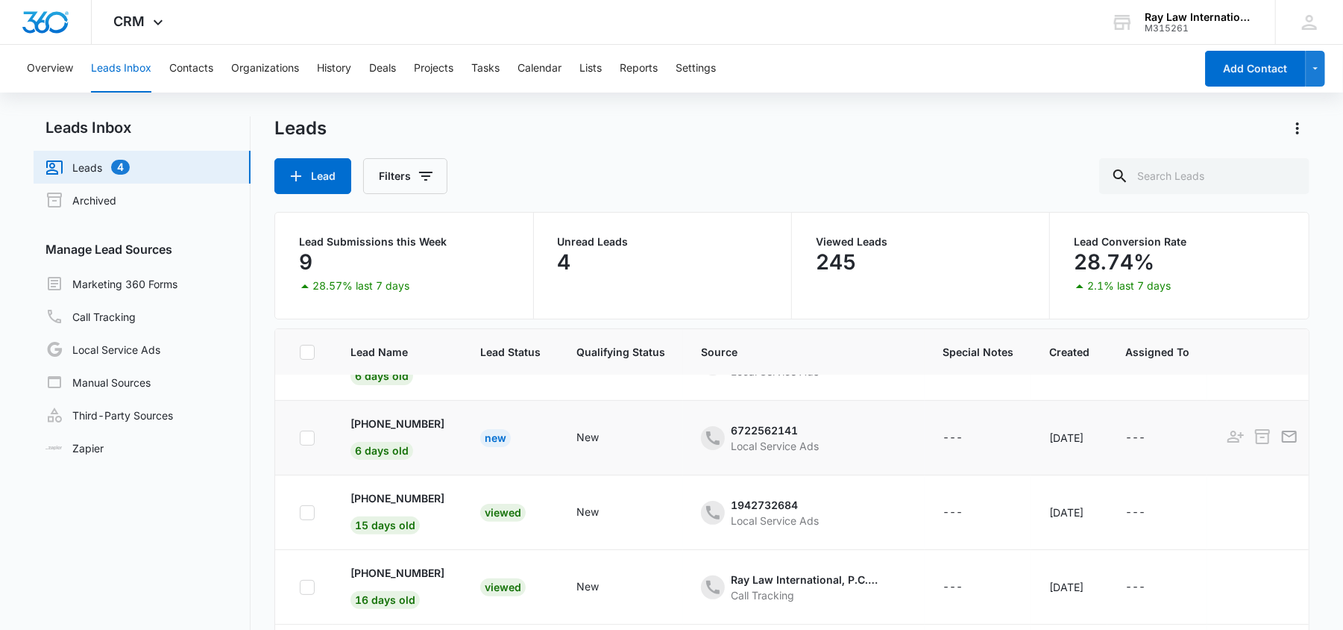
click at [507, 437] on div "New" at bounding box center [495, 438] width 31 height 18
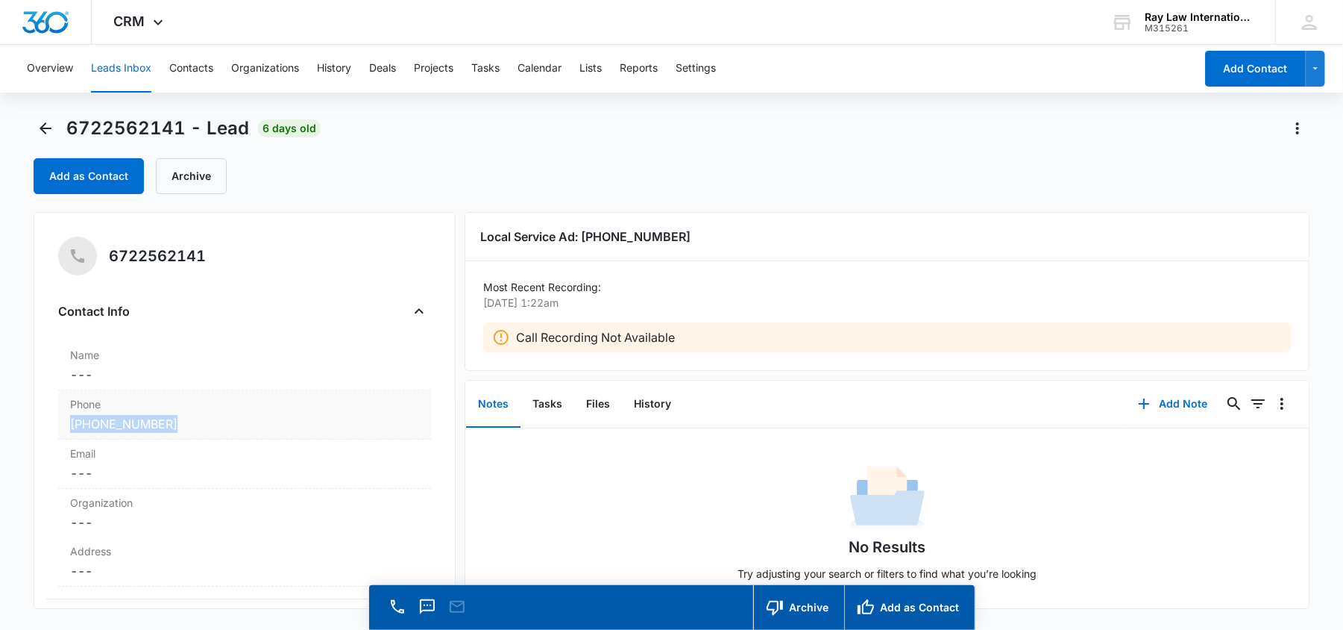
drag, startPoint x: 197, startPoint y: 424, endPoint x: 69, endPoint y: 427, distance: 128.4
click at [69, 427] on div "Phone Cancel Save Changes (269) 208-5094" at bounding box center [244, 414] width 373 height 49
copy link "[PHONE_NUMBER]"
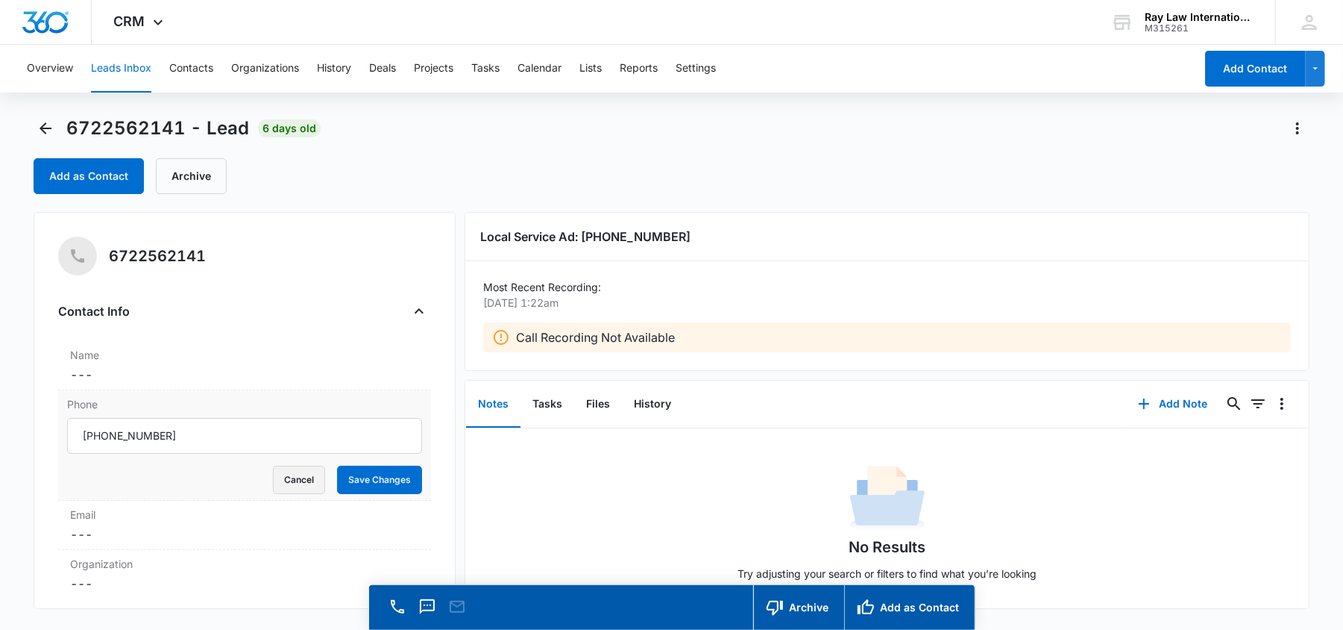
click at [292, 481] on button "Cancel" at bounding box center [299, 479] width 52 height 28
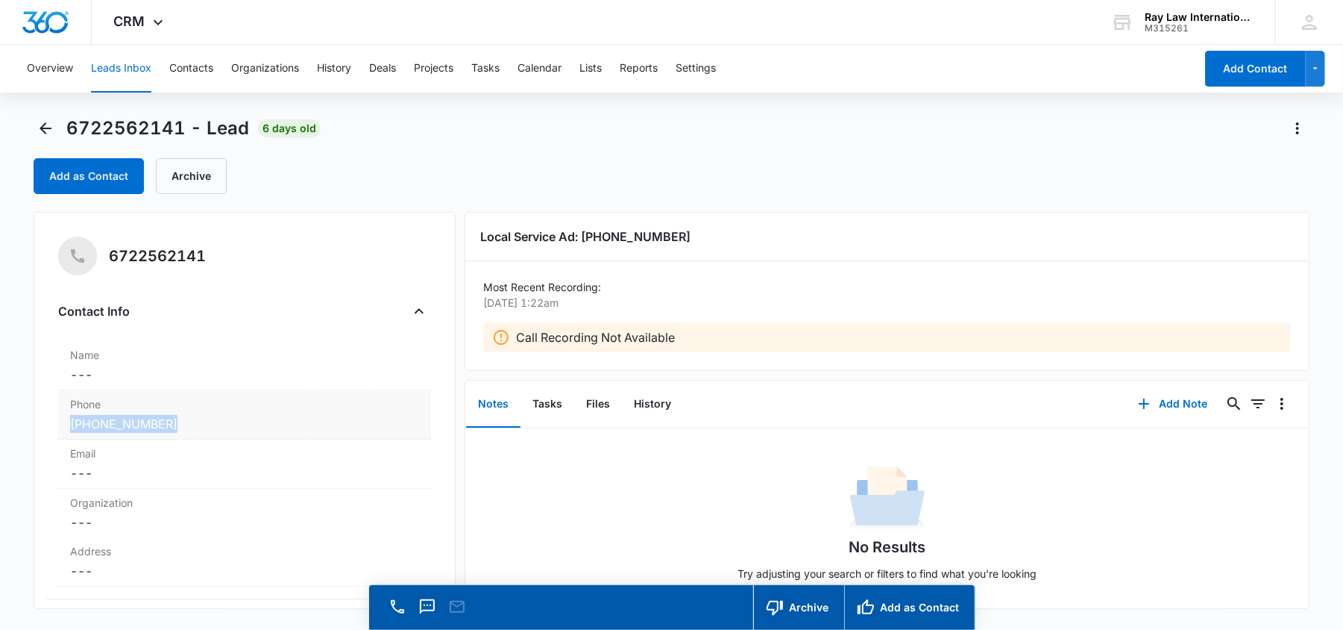
drag, startPoint x: 222, startPoint y: 425, endPoint x: 57, endPoint y: 430, distance: 164.2
click at [58, 430] on div "Phone Cancel Save Changes (269) 208-5094" at bounding box center [244, 414] width 373 height 49
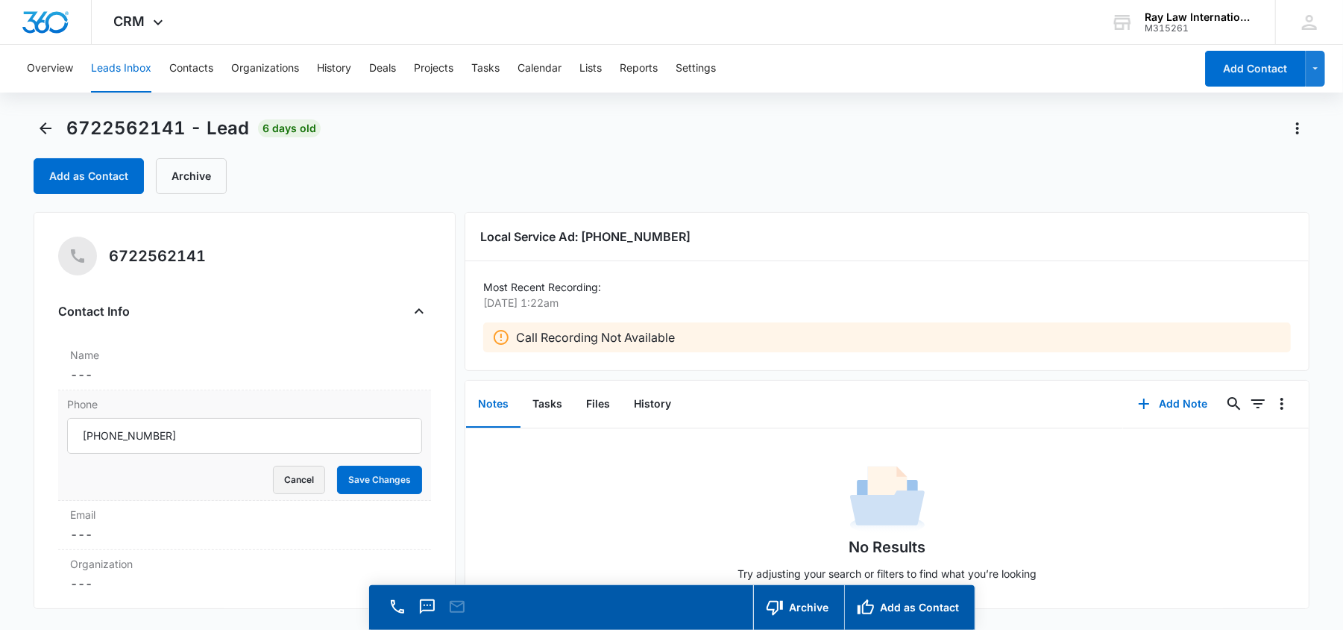
click at [287, 473] on button "Cancel" at bounding box center [299, 479] width 52 height 28
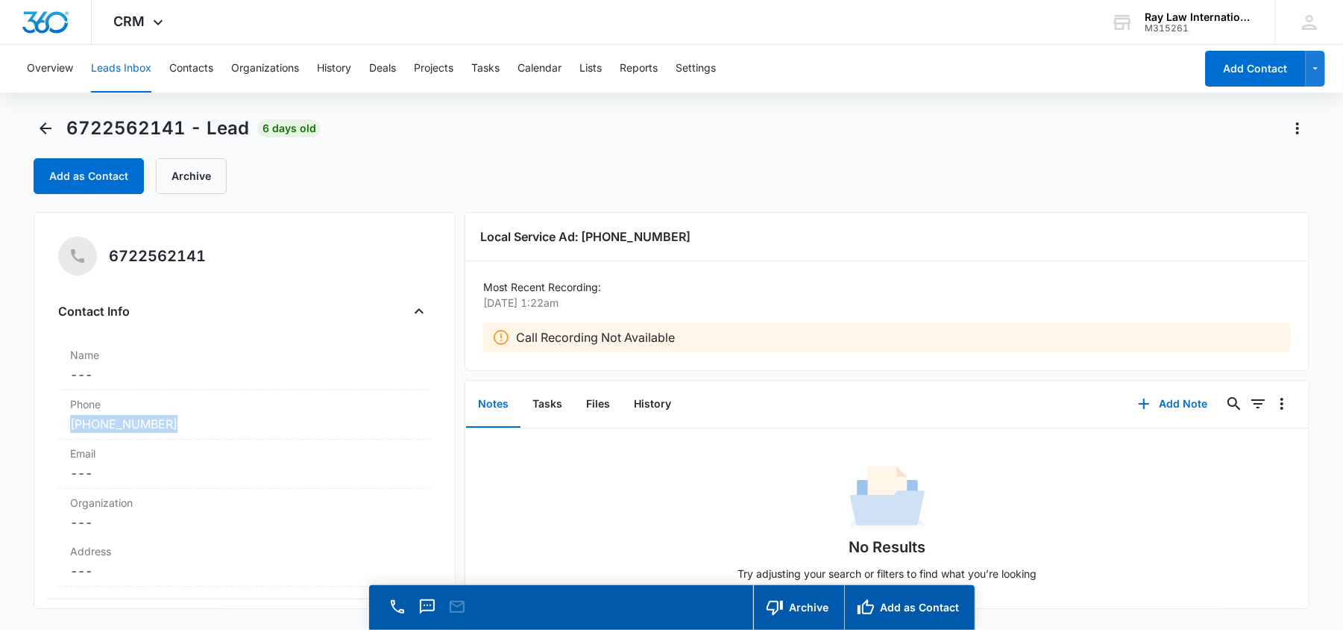
drag, startPoint x: 222, startPoint y: 422, endPoint x: 52, endPoint y: 425, distance: 169.4
click at [52, 425] on div "6722562141 Contact Info Name Cancel Save Changes --- Phone Cancel Save Changes …" at bounding box center [245, 410] width 422 height 397
copy link "[PHONE_NUMBER]"
click at [119, 179] on button "Add as Contact" at bounding box center [89, 176] width 110 height 36
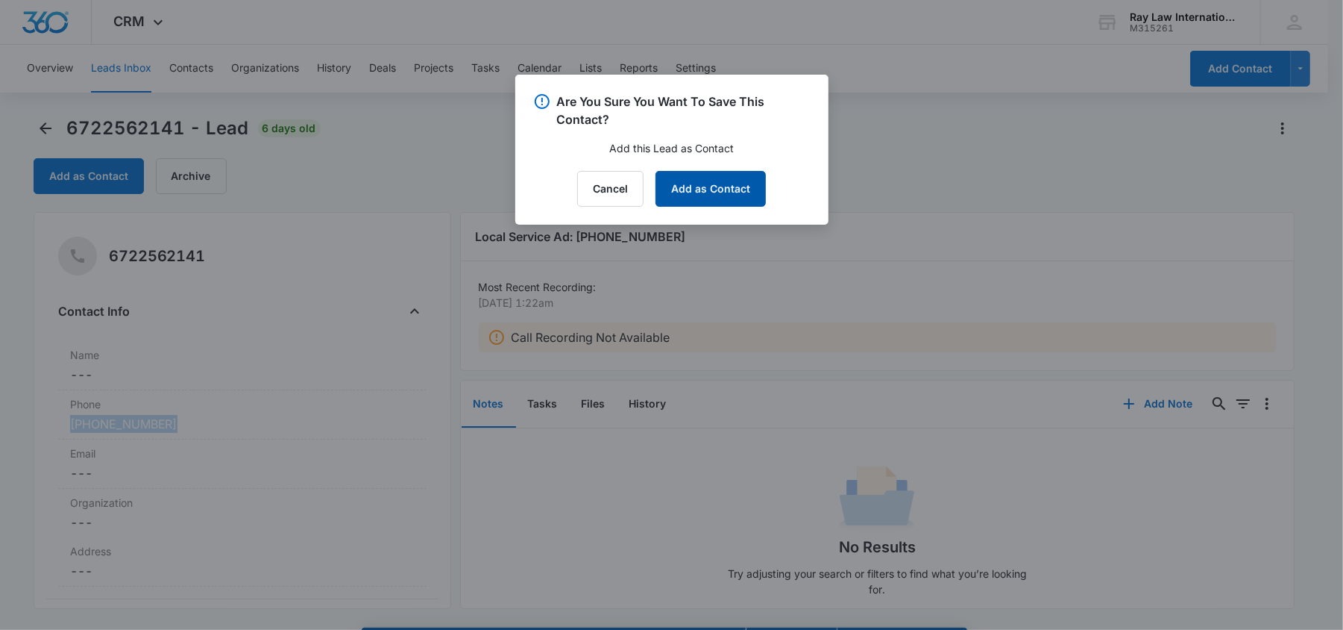
click at [693, 200] on button "Add as Contact" at bounding box center [711, 189] width 110 height 36
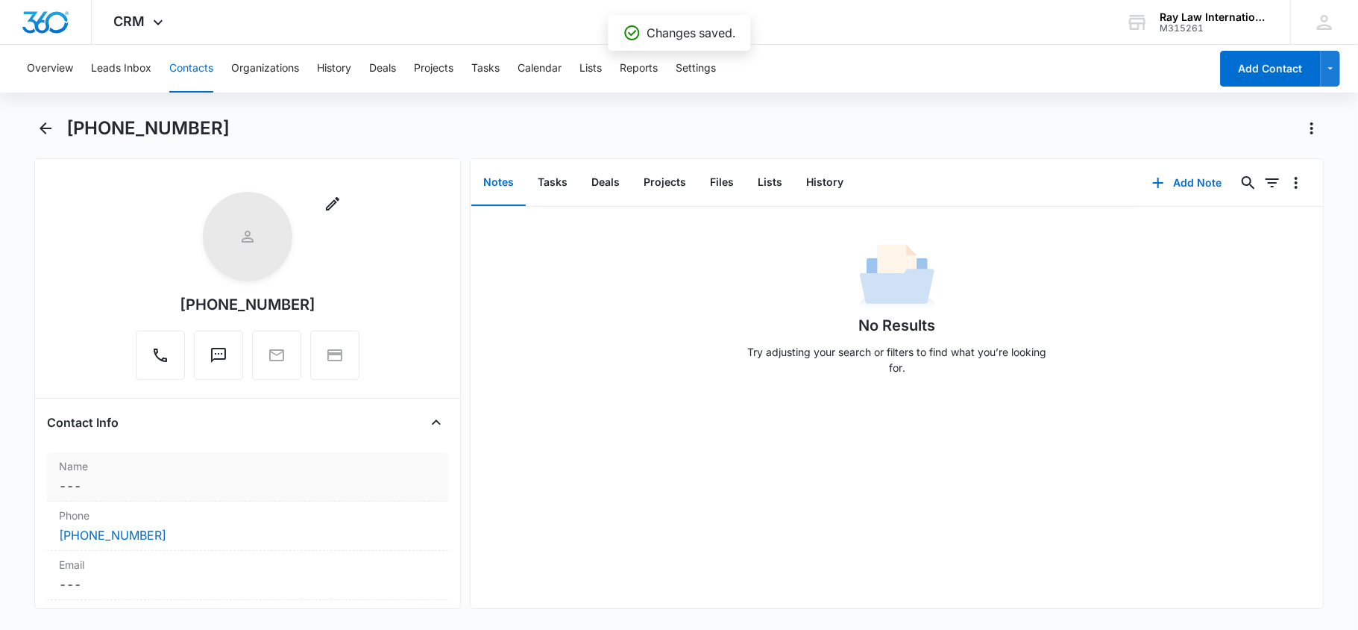
click at [104, 489] on dd "Cancel Save Changes ---" at bounding box center [248, 486] width 378 height 18
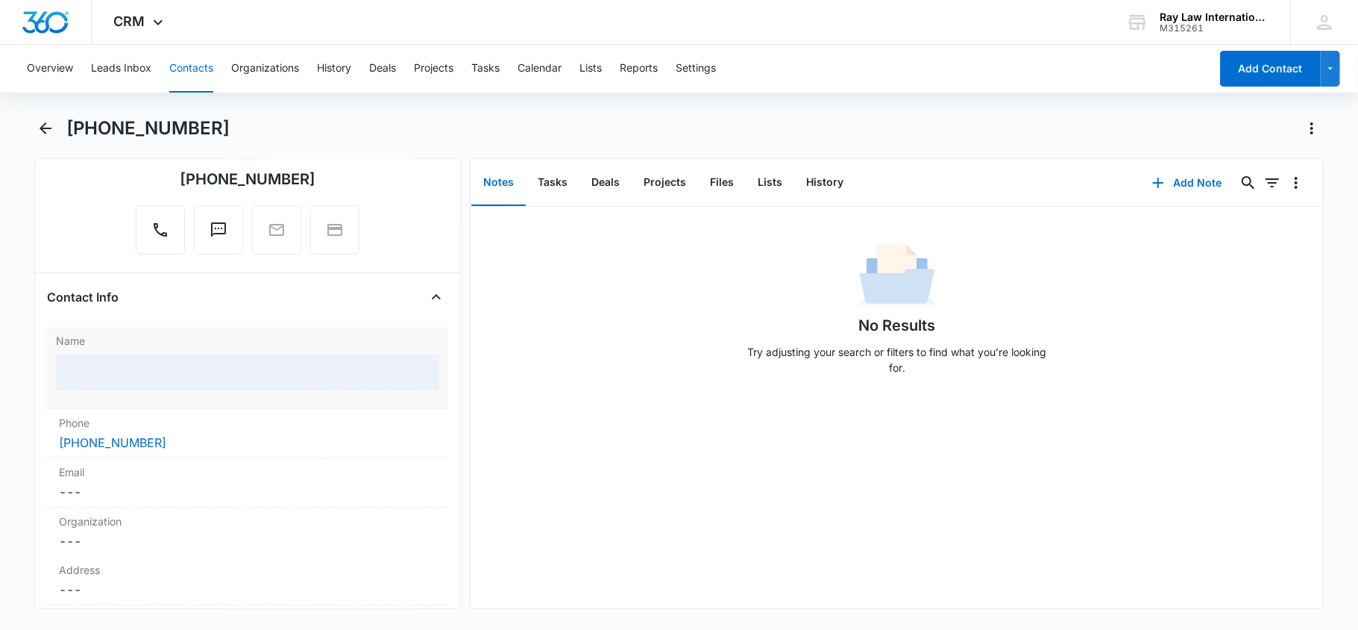
scroll to position [198, 0]
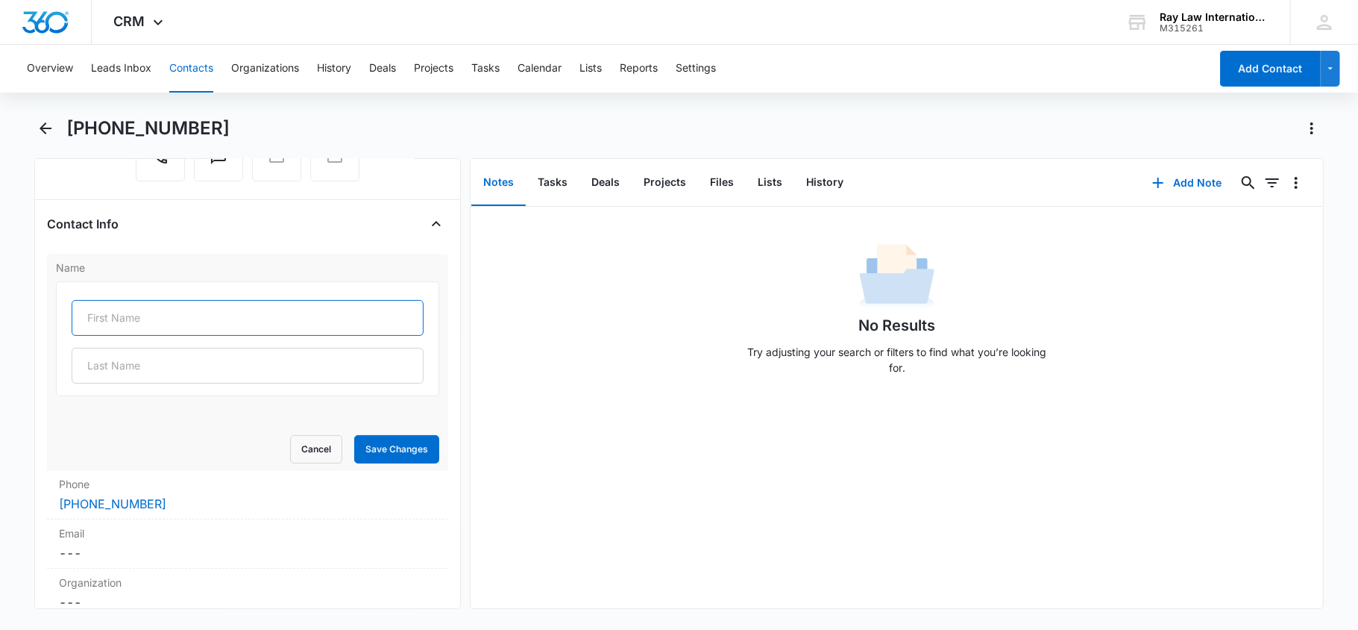
click at [186, 321] on input "text" at bounding box center [248, 318] width 353 height 36
paste input "[PERSON_NAME]"
drag, startPoint x: 186, startPoint y: 318, endPoint x: 120, endPoint y: 323, distance: 66.6
click at [120, 323] on input "[PERSON_NAME]" at bounding box center [248, 318] width 353 height 36
type input "Terry"
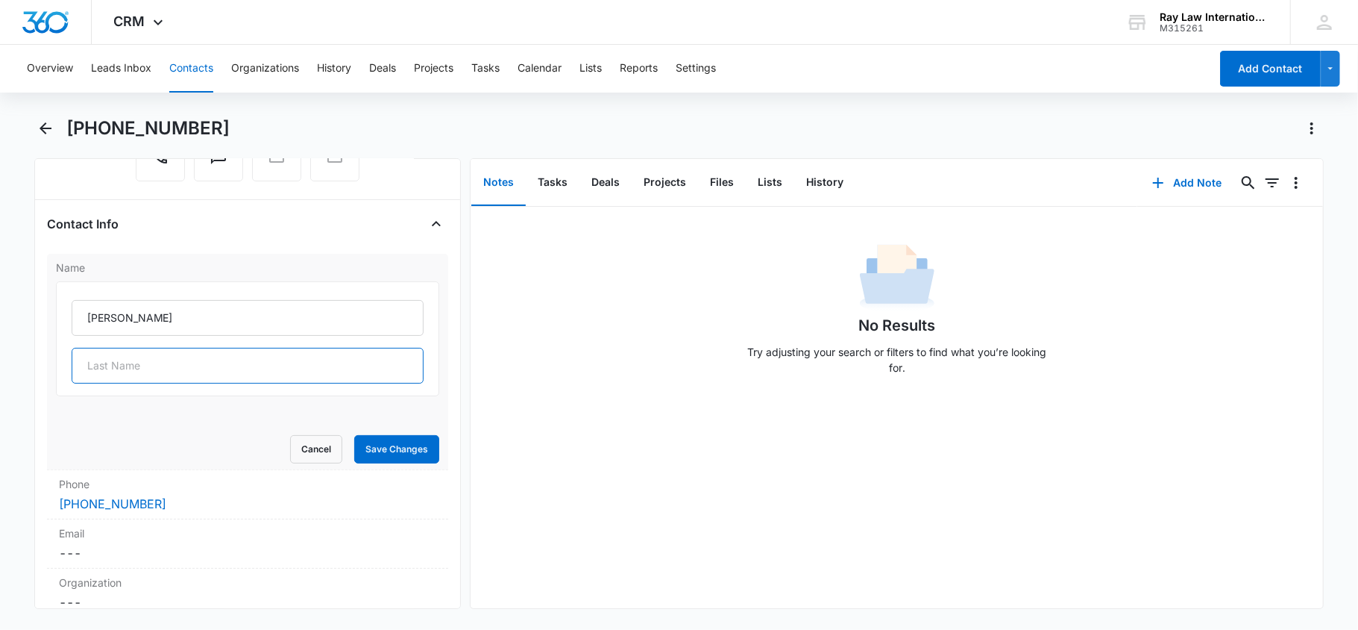
click at [137, 374] on input "text" at bounding box center [248, 366] width 353 height 36
paste input "Davis"
type input "Davis"
click at [394, 446] on button "Save Changes" at bounding box center [396, 449] width 85 height 28
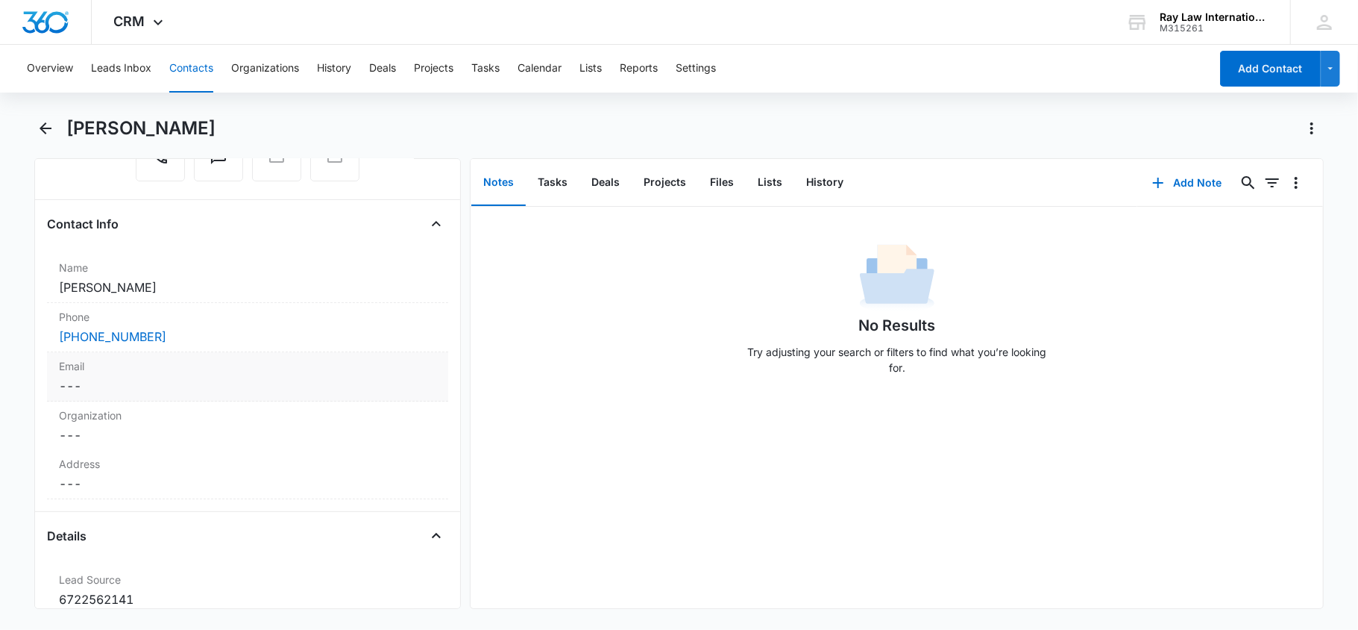
click at [178, 389] on dd "Cancel Save Changes ---" at bounding box center [248, 386] width 378 height 18
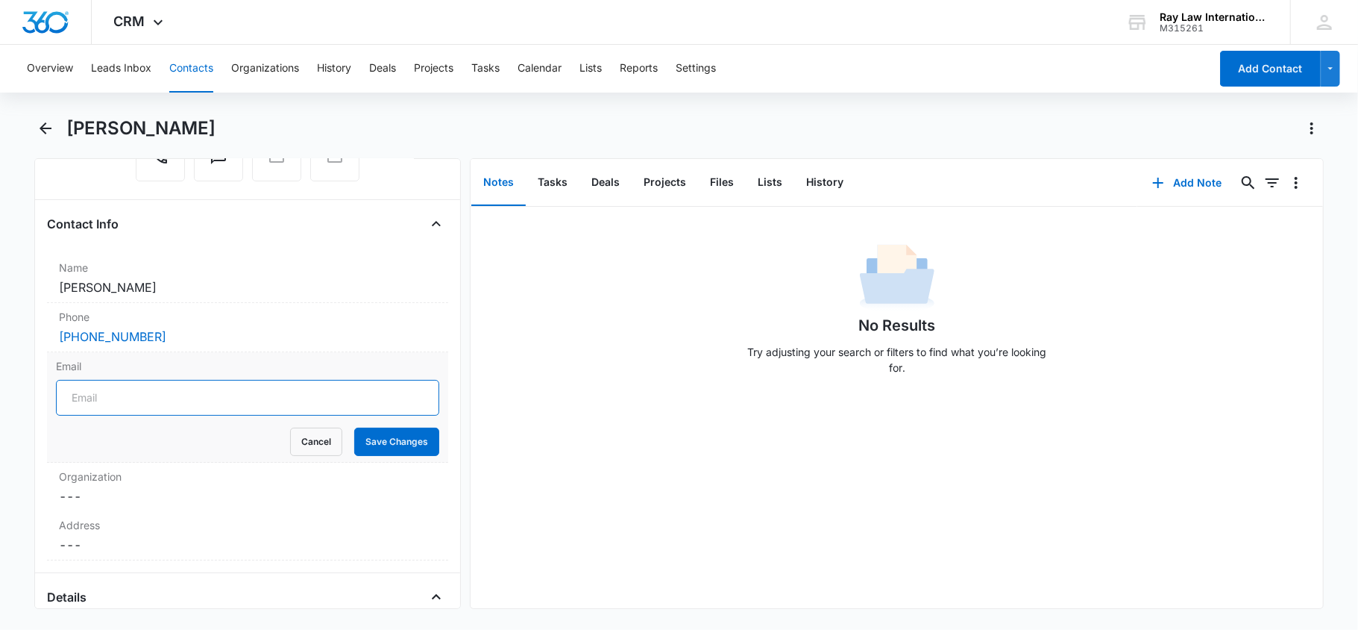
click at [160, 407] on input "Email" at bounding box center [248, 398] width 384 height 36
paste input "[EMAIL_ADDRESS][DOMAIN_NAME]"
type input "[EMAIL_ADDRESS][DOMAIN_NAME]"
click at [392, 446] on button "Save Changes" at bounding box center [396, 441] width 85 height 28
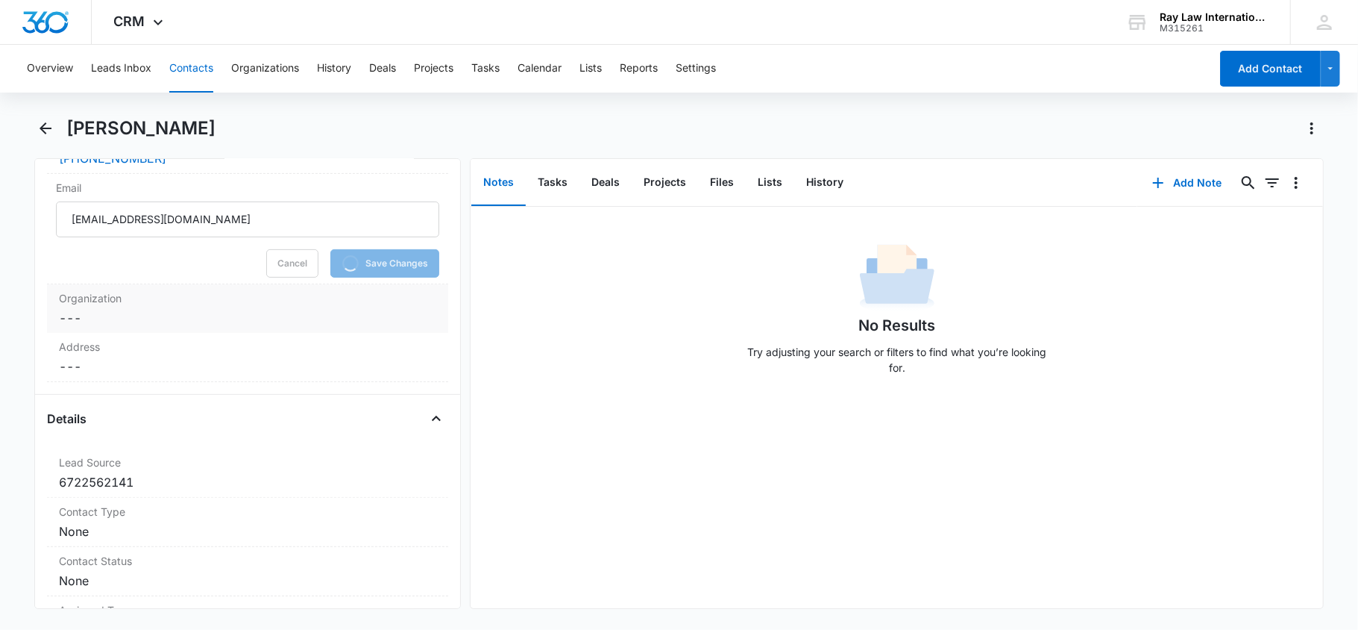
scroll to position [497, 0]
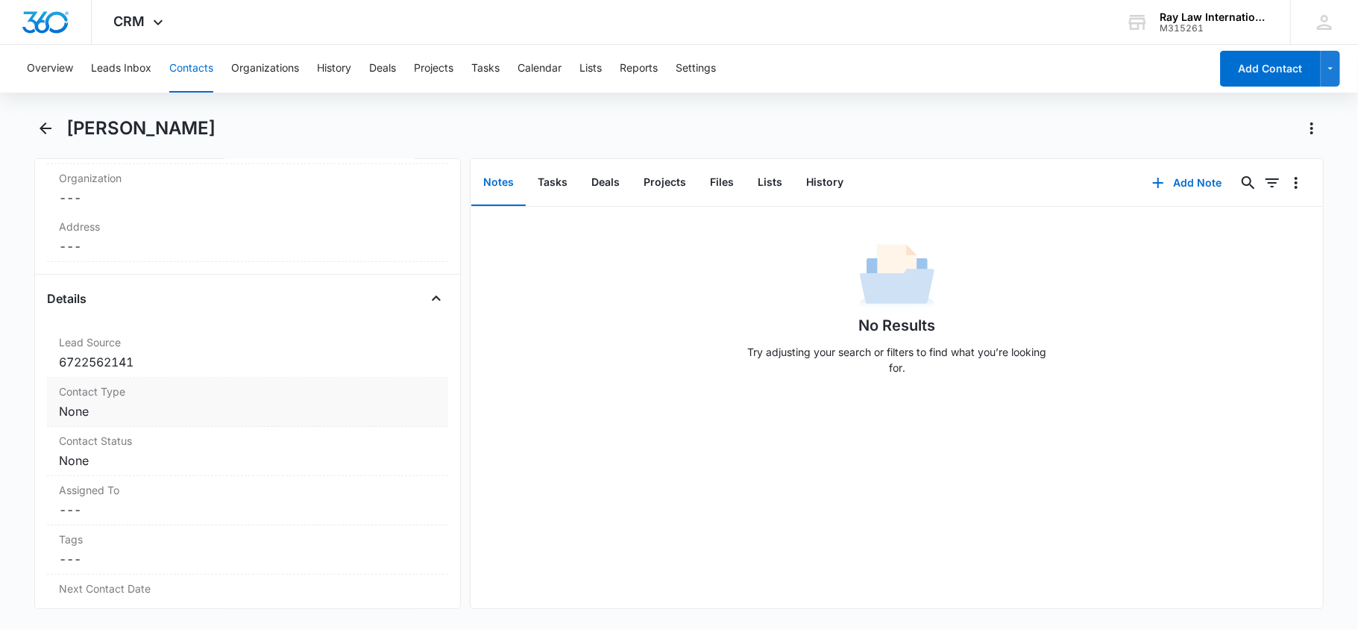
click at [209, 418] on dd "Cancel Save Changes None" at bounding box center [248, 411] width 378 height 18
click at [412, 424] on div at bounding box center [424, 424] width 24 height 24
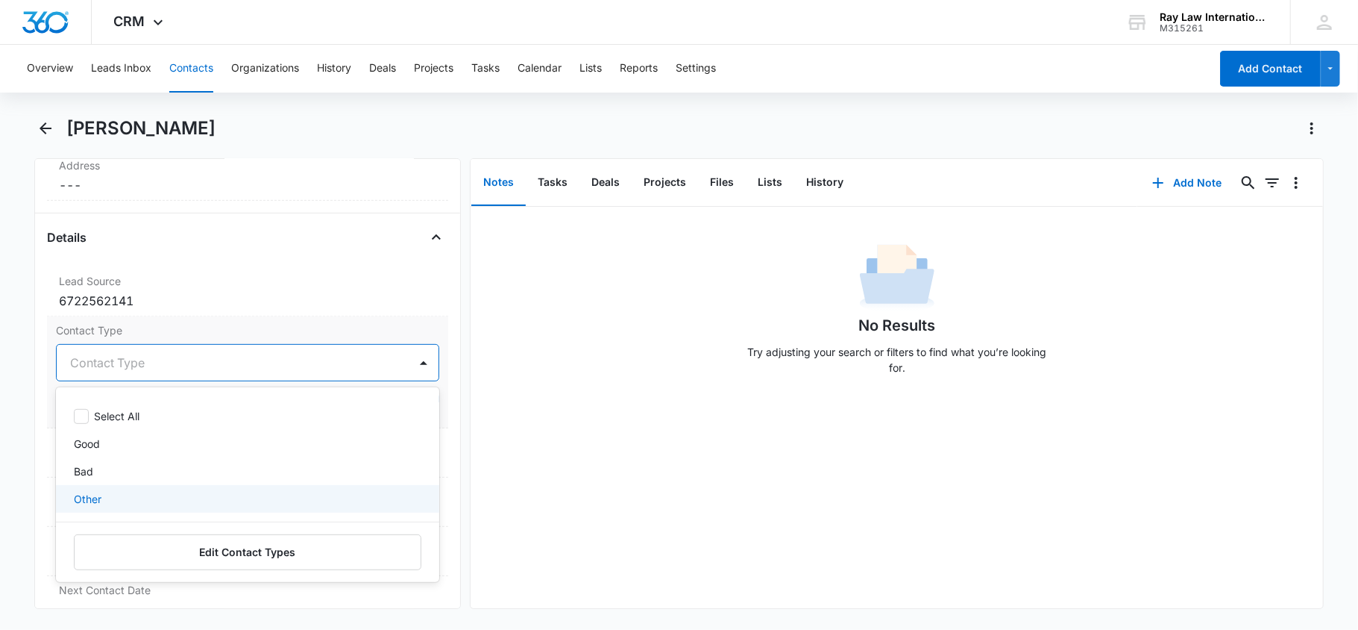
click at [133, 492] on div "Other" at bounding box center [248, 499] width 384 height 28
click at [153, 445] on div "Good" at bounding box center [246, 444] width 345 height 16
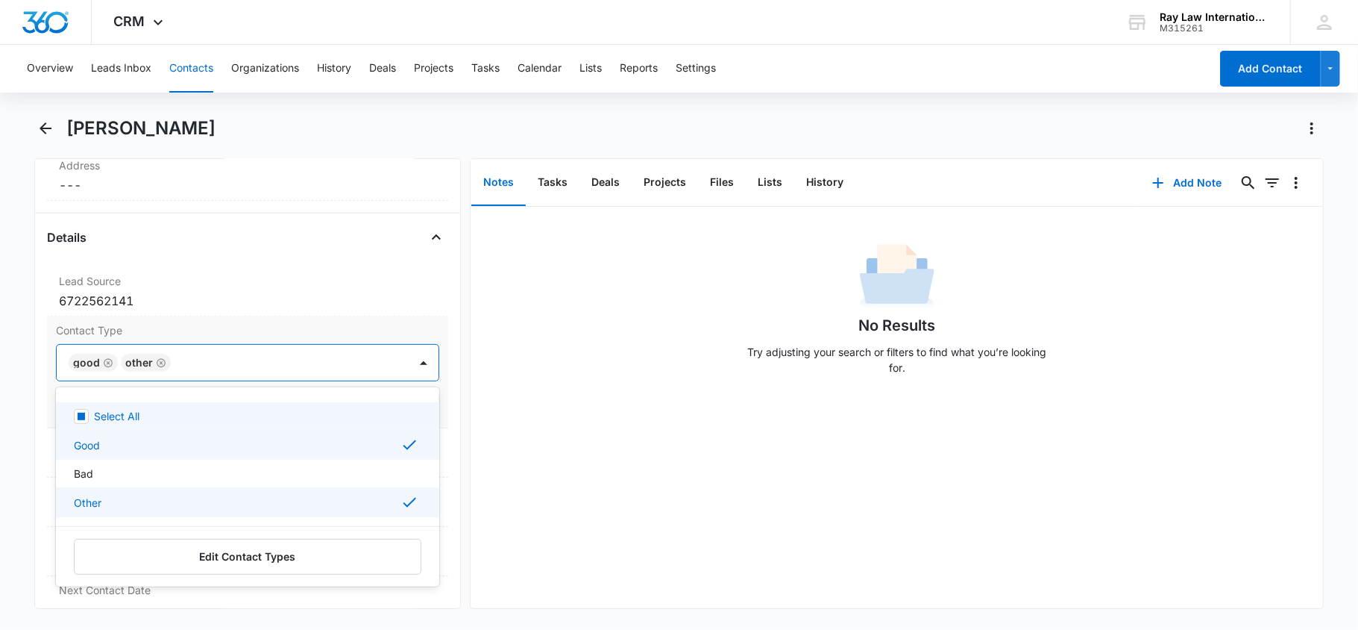
click at [159, 363] on icon "Remove Other" at bounding box center [161, 362] width 10 height 11
click at [412, 368] on div at bounding box center [424, 363] width 24 height 24
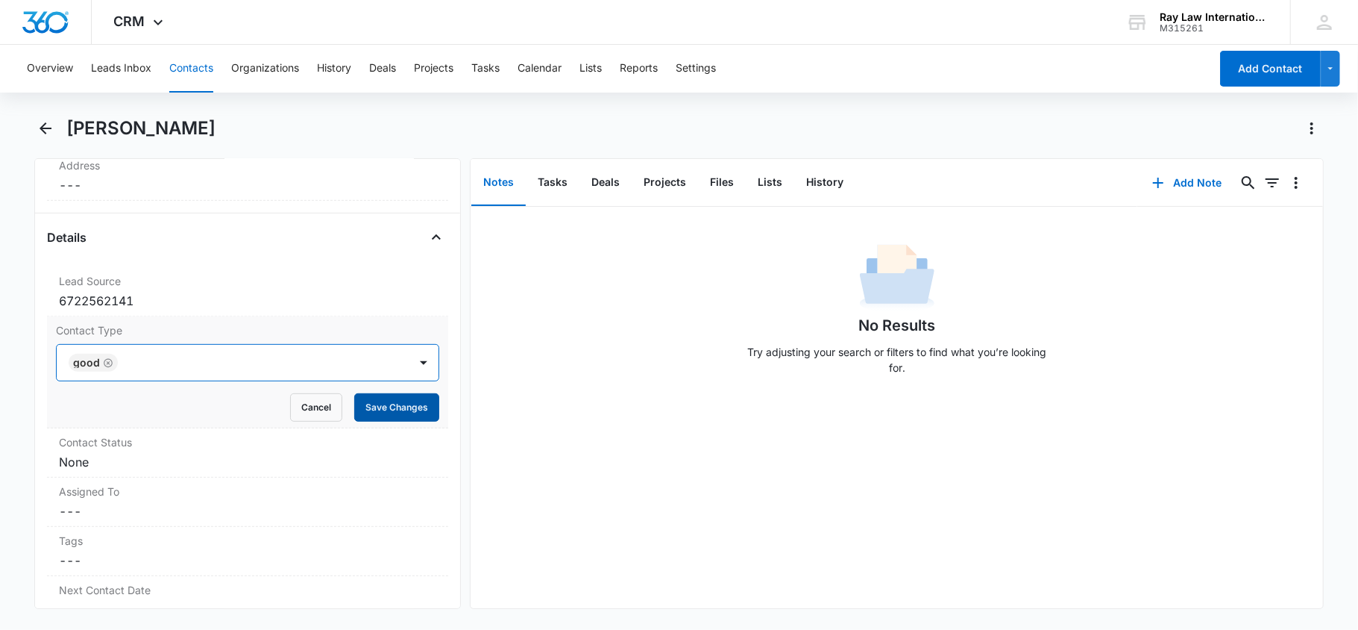
click at [383, 401] on button "Save Changes" at bounding box center [396, 407] width 85 height 28
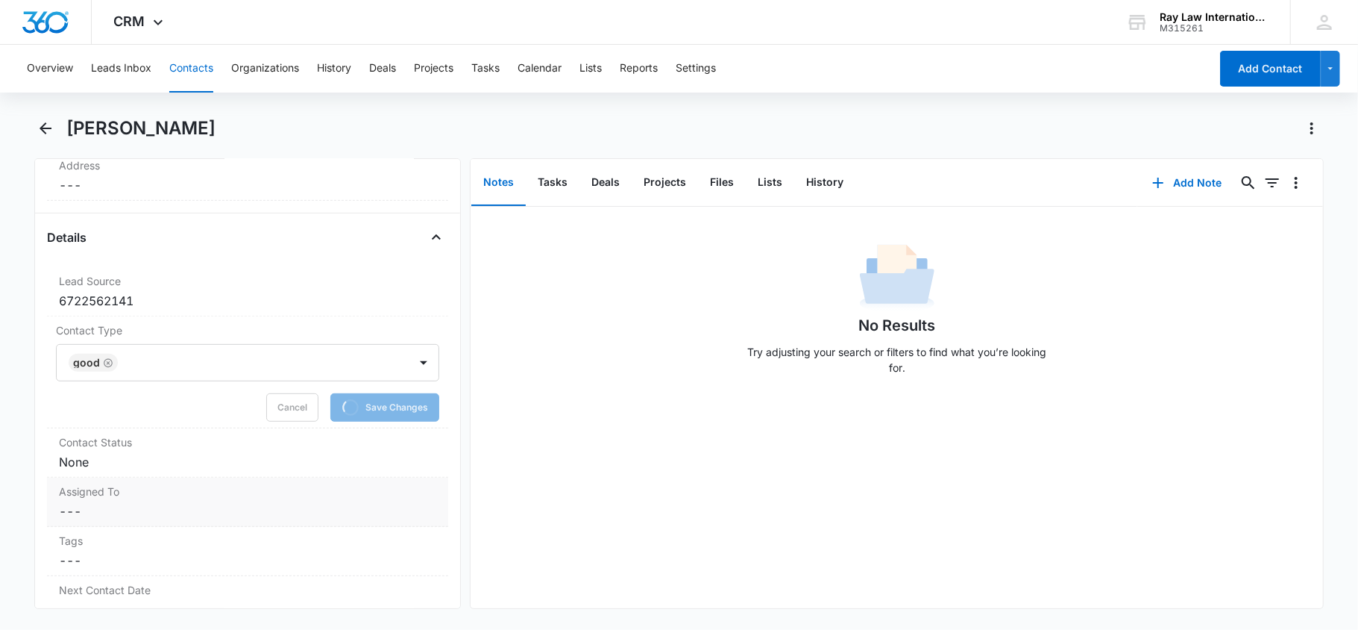
click at [194, 482] on div "Assigned To Cancel Save Changes ---" at bounding box center [248, 501] width 402 height 49
click at [240, 470] on dd "Cancel Save Changes None" at bounding box center [248, 462] width 378 height 18
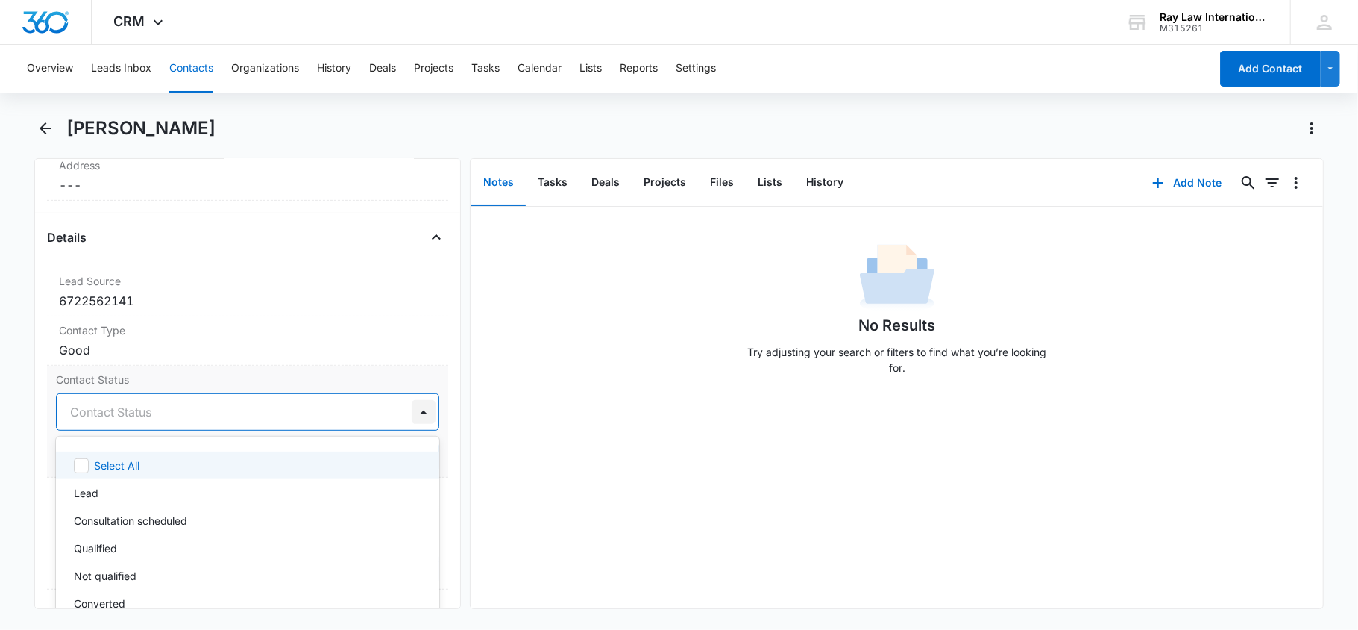
click at [412, 416] on div at bounding box center [424, 412] width 24 height 24
click at [148, 526] on p "Consultation scheduled" at bounding box center [131, 520] width 114 height 16
click at [412, 415] on div at bounding box center [424, 412] width 24 height 24
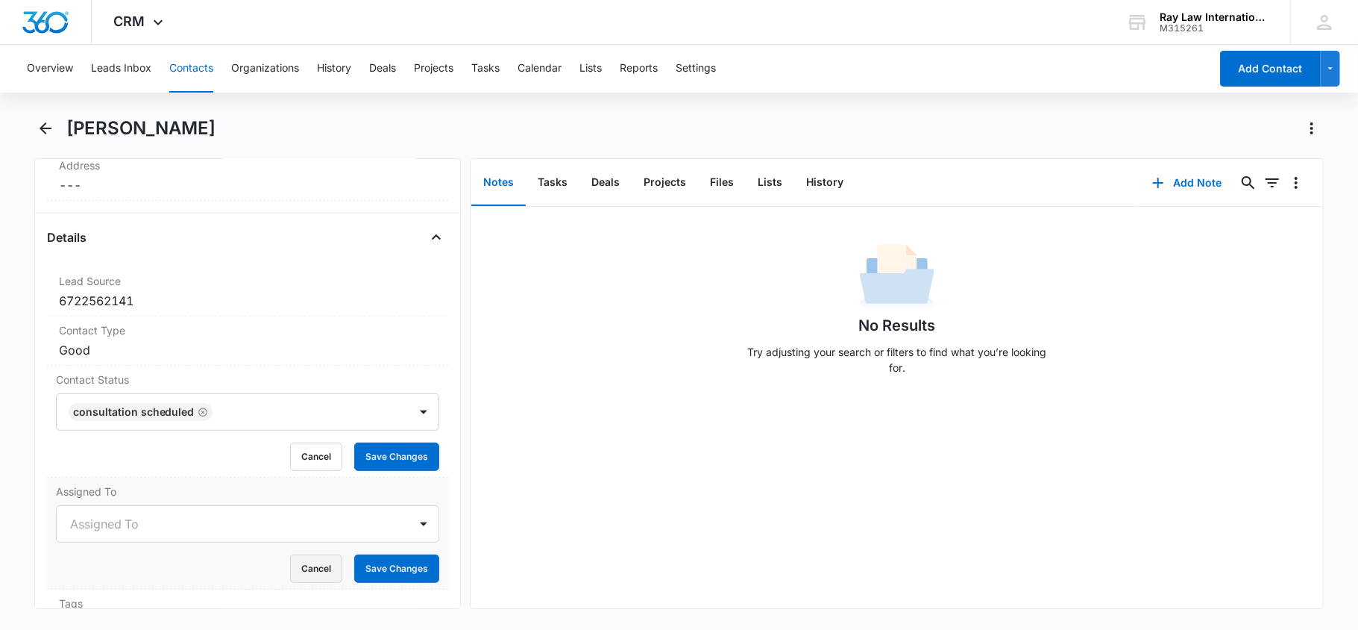
click at [319, 568] on button "Cancel" at bounding box center [316, 568] width 52 height 28
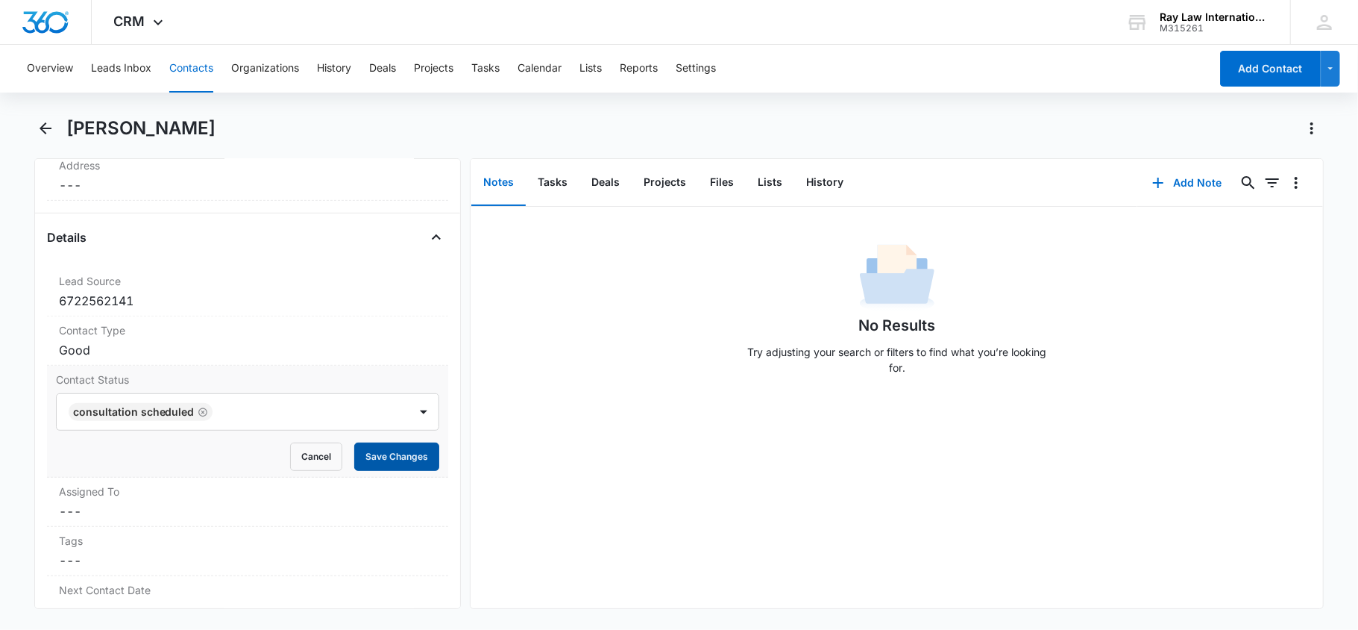
click at [383, 454] on button "Save Changes" at bounding box center [396, 456] width 85 height 28
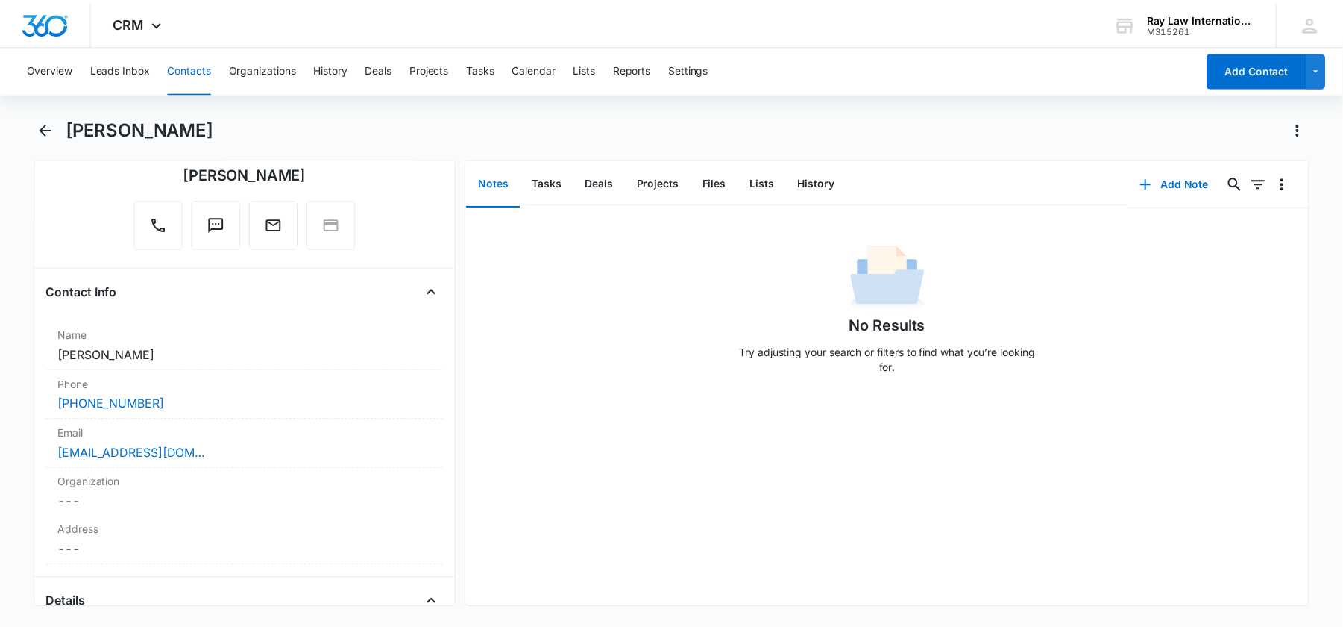
scroll to position [0, 0]
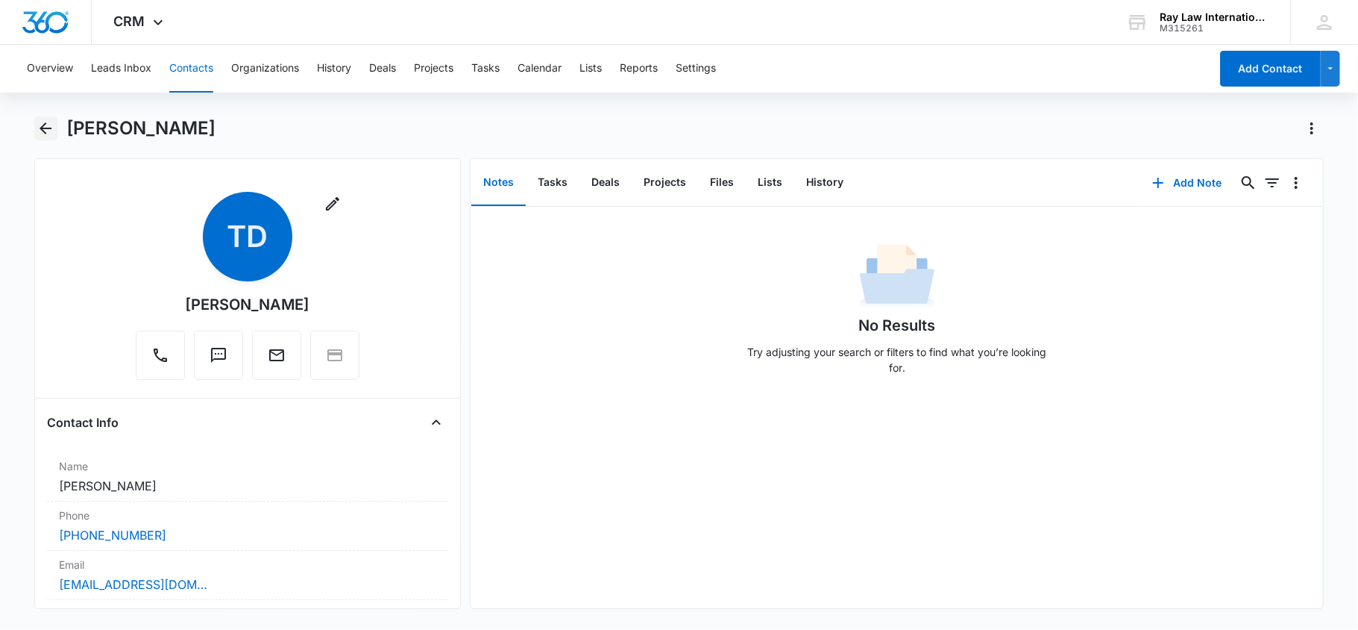
click at [54, 134] on icon "Back" at bounding box center [46, 128] width 18 height 18
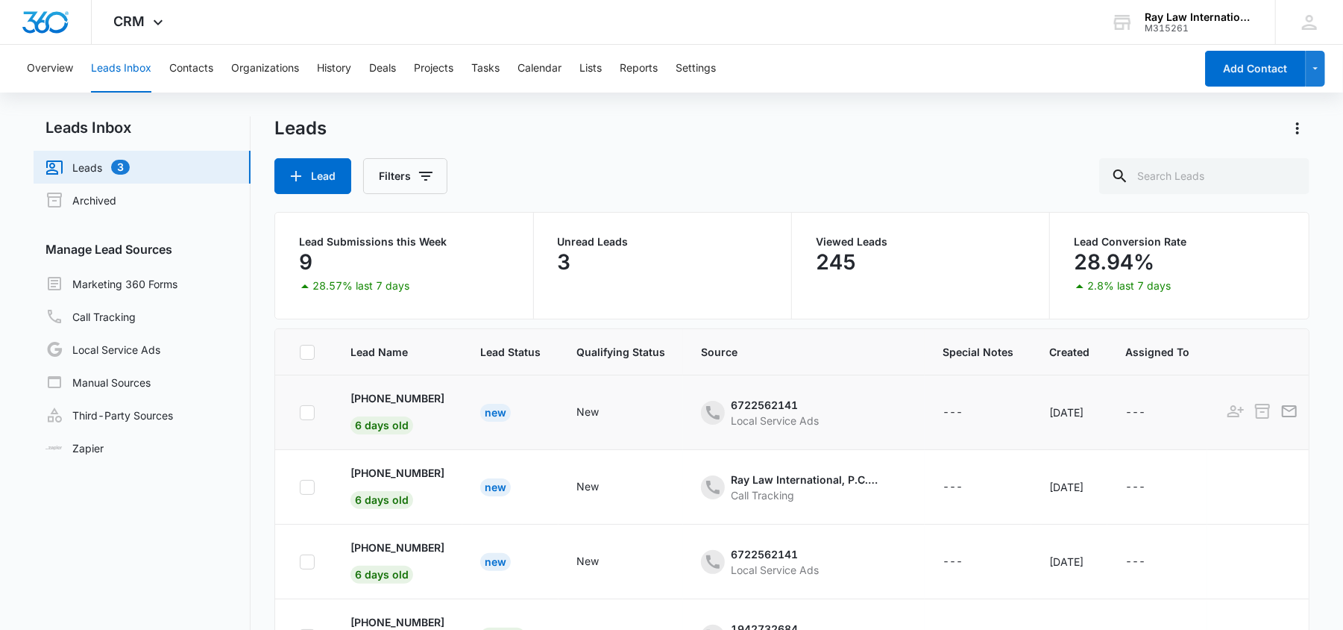
drag, startPoint x: 494, startPoint y: 412, endPoint x: 505, endPoint y: 427, distance: 19.3
click at [494, 412] on div "New" at bounding box center [495, 413] width 31 height 18
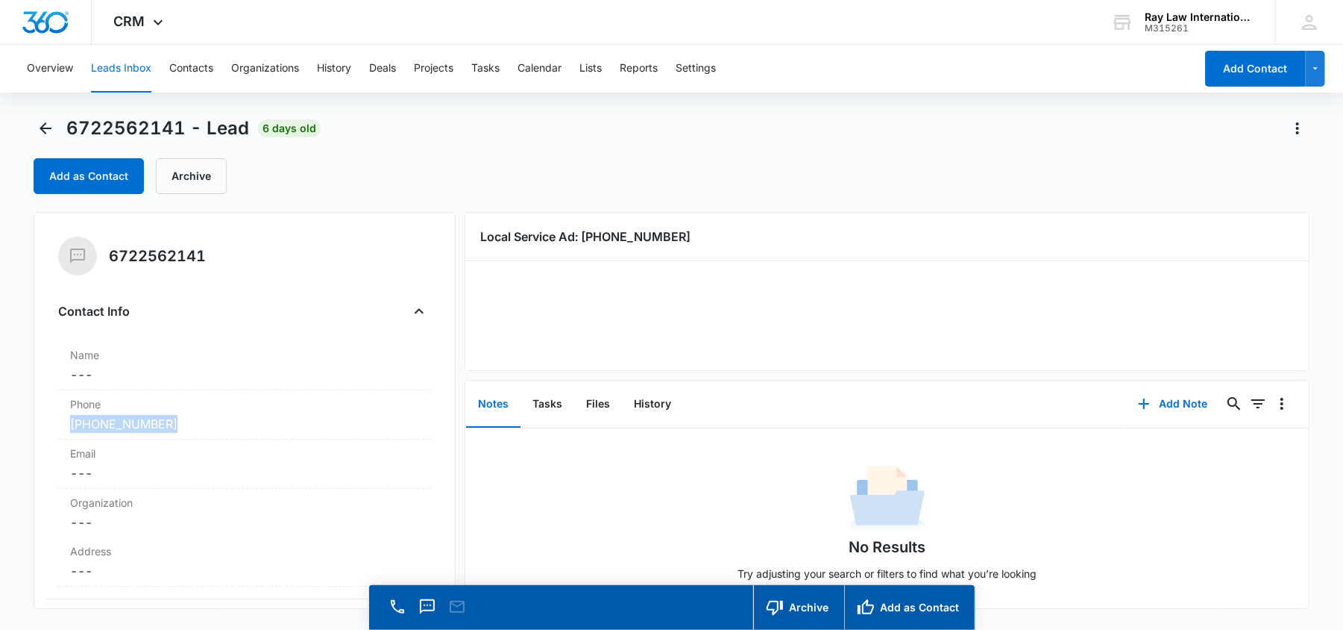
drag, startPoint x: 203, startPoint y: 427, endPoint x: 54, endPoint y: 434, distance: 149.4
click at [54, 434] on div "6722562141 Contact Info Name Cancel Save Changes --- Phone Cancel Save Changes …" at bounding box center [245, 410] width 422 height 397
copy link "[PHONE_NUMBER]"
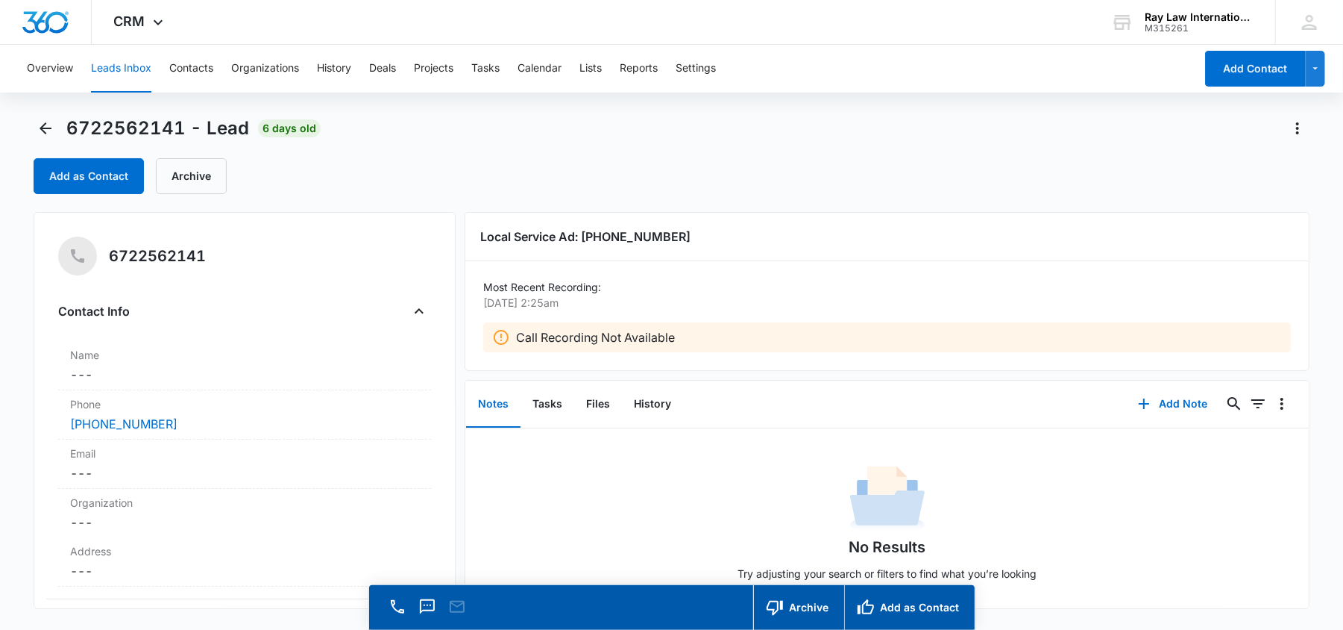
click at [100, 150] on div "6722562141 - Lead 6 days old Add as Contact Archive" at bounding box center [672, 155] width 1276 height 78
click at [99, 166] on button "Add as Contact" at bounding box center [89, 176] width 110 height 36
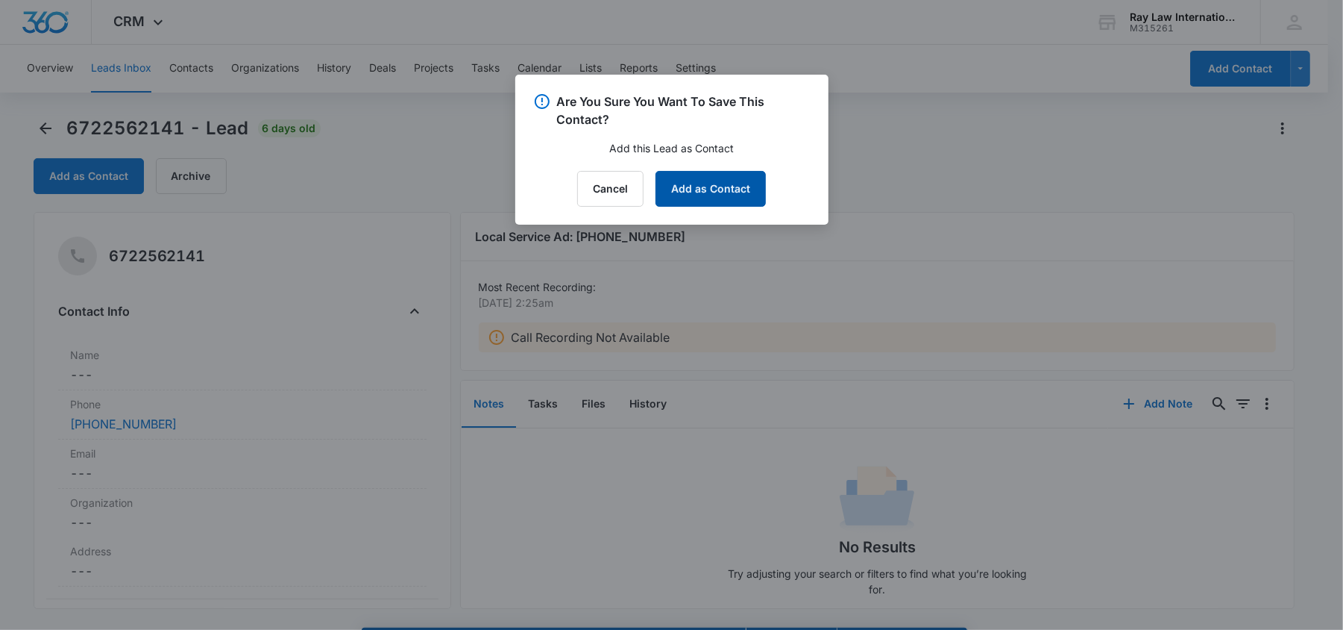
click at [741, 198] on button "Add as Contact" at bounding box center [711, 189] width 110 height 36
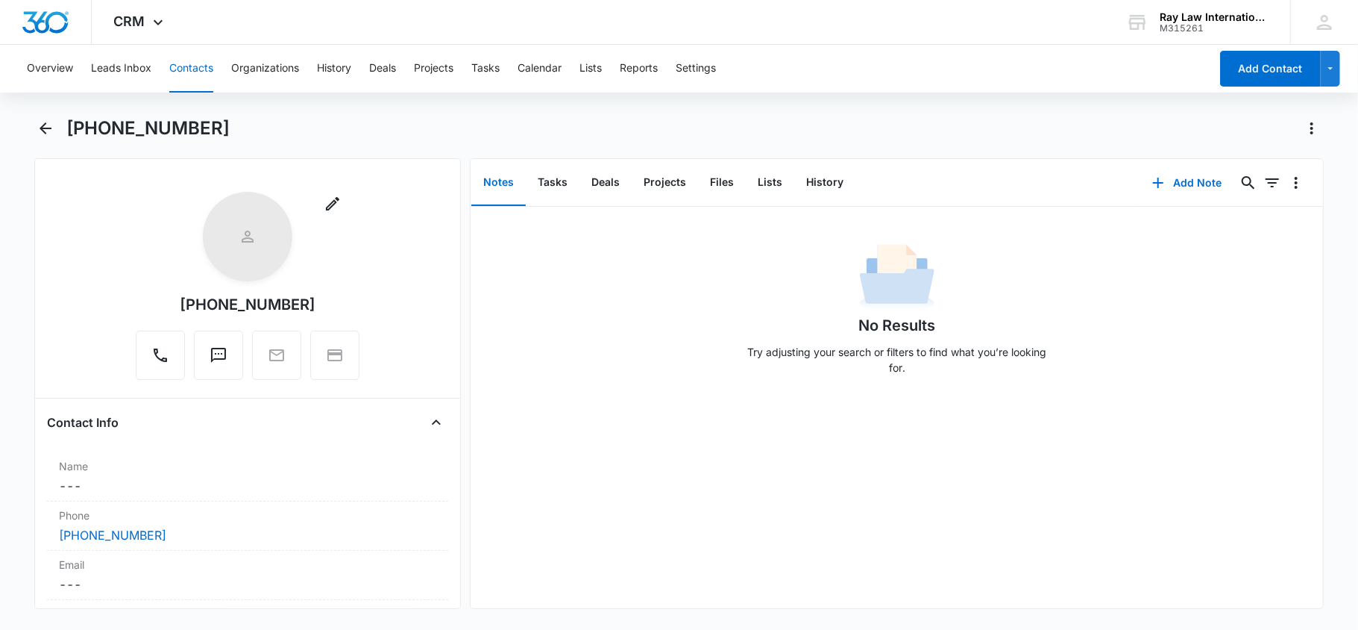
click at [524, 288] on div "No Results Try adjusting your search or filters to find what you’re looking for." at bounding box center [897, 313] width 853 height 148
click at [180, 483] on dd "Cancel Save Changes ---" at bounding box center [248, 486] width 378 height 18
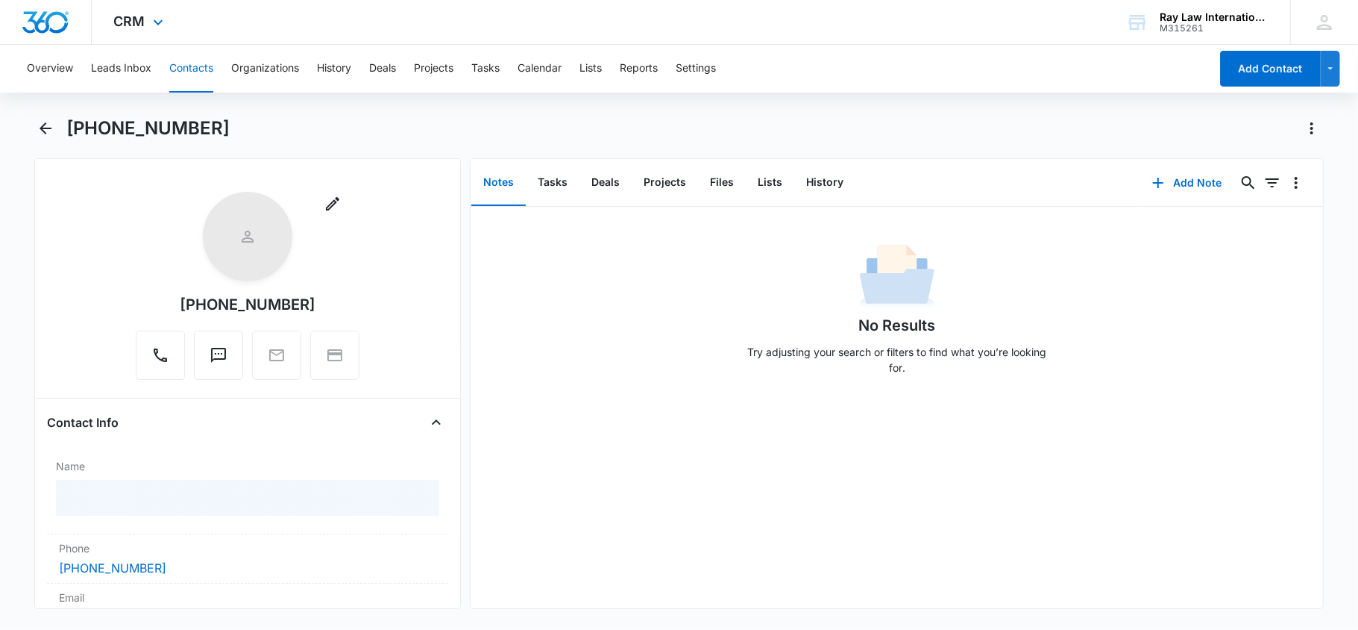
click at [699, 48] on div "Overview Leads Inbox Contacts Organizations History Deals Projects Tasks Calend…" at bounding box center [614, 69] width 1192 height 48
drag, startPoint x: 127, startPoint y: 522, endPoint x: 146, endPoint y: 513, distance: 21.4
click at [127, 522] on input "text" at bounding box center [248, 516] width 353 height 36
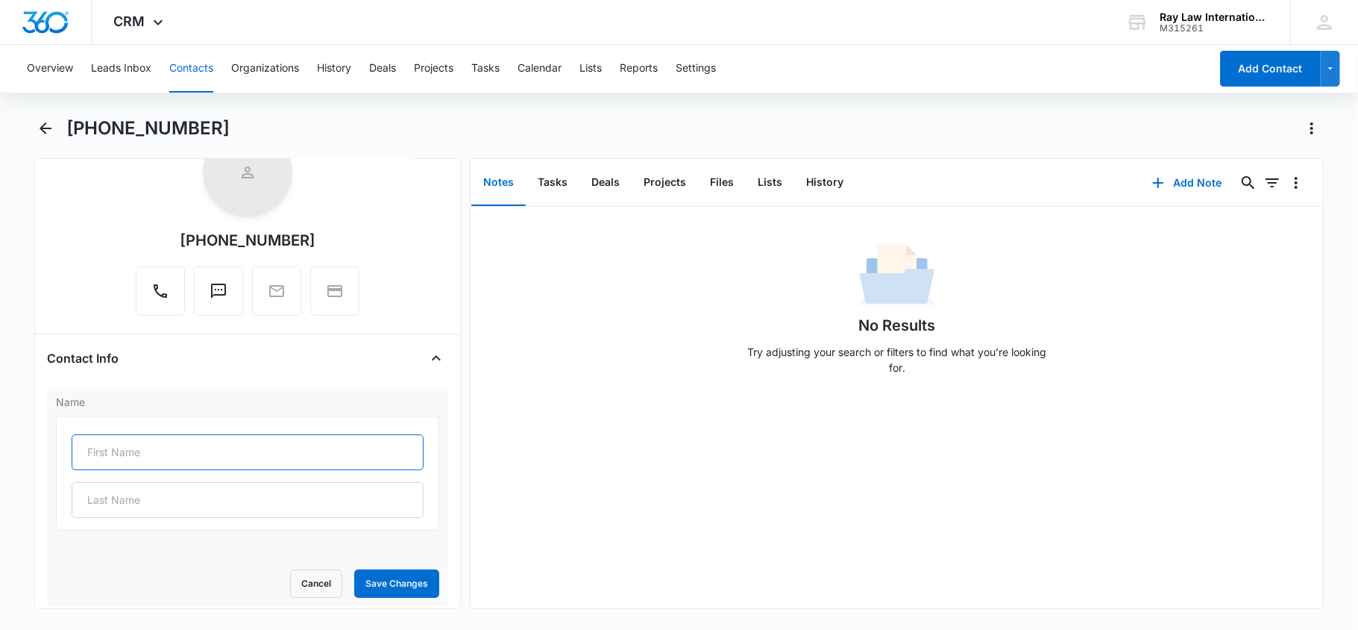
scroll to position [99, 0]
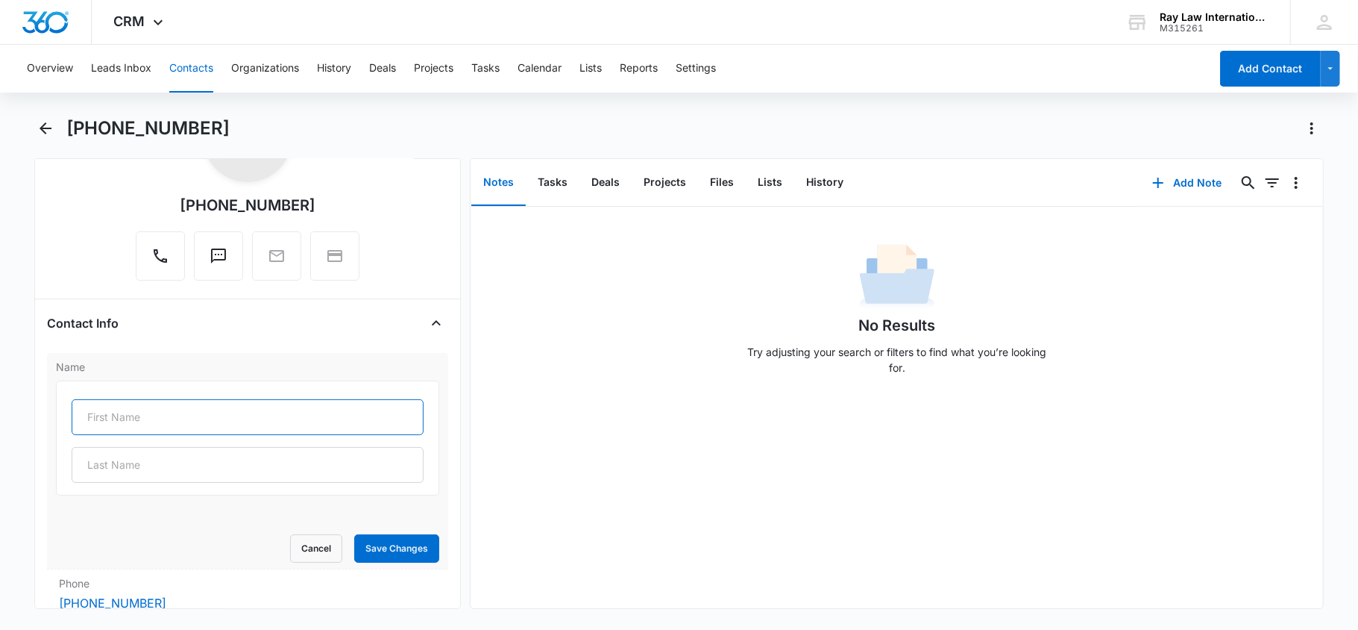
paste input "[PERSON_NAME]"
drag, startPoint x: 177, startPoint y: 410, endPoint x: 129, endPoint y: 421, distance: 49.0
click at [129, 421] on input "[PERSON_NAME]" at bounding box center [248, 417] width 353 height 36
type input "Cristina"
click at [135, 472] on input "text" at bounding box center [248, 465] width 353 height 36
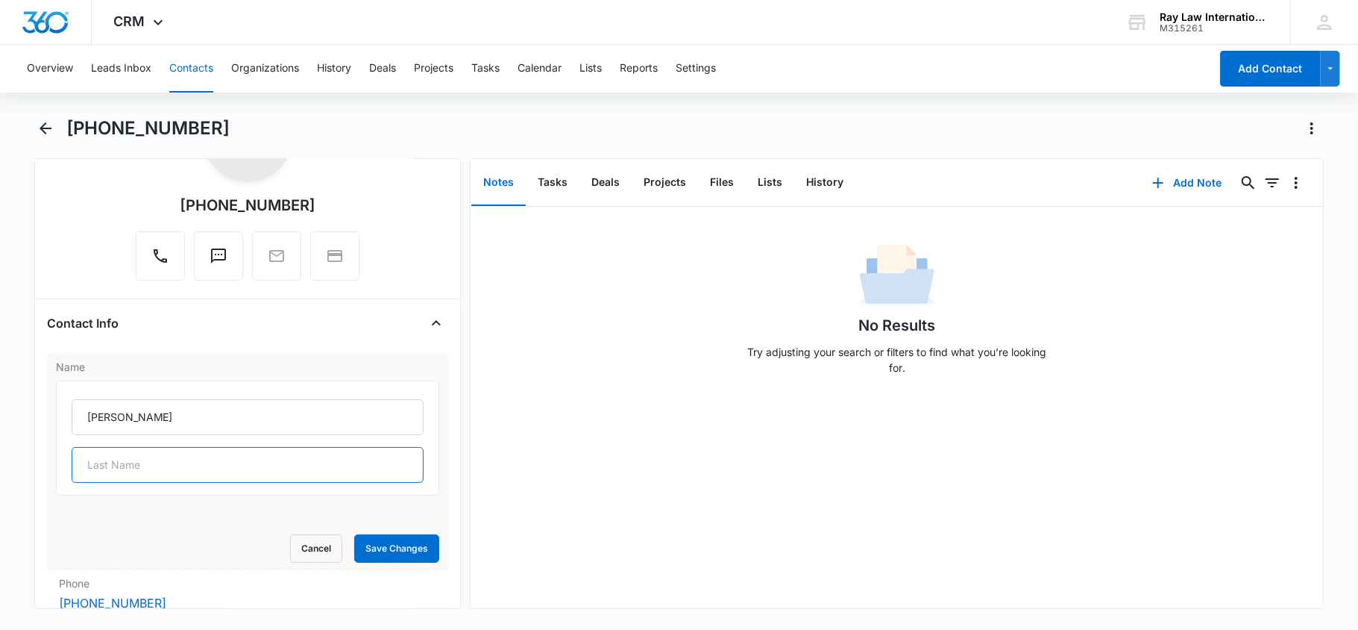
paste input "Millto"
type input "Millto"
click at [397, 554] on button "Save Changes" at bounding box center [396, 548] width 85 height 28
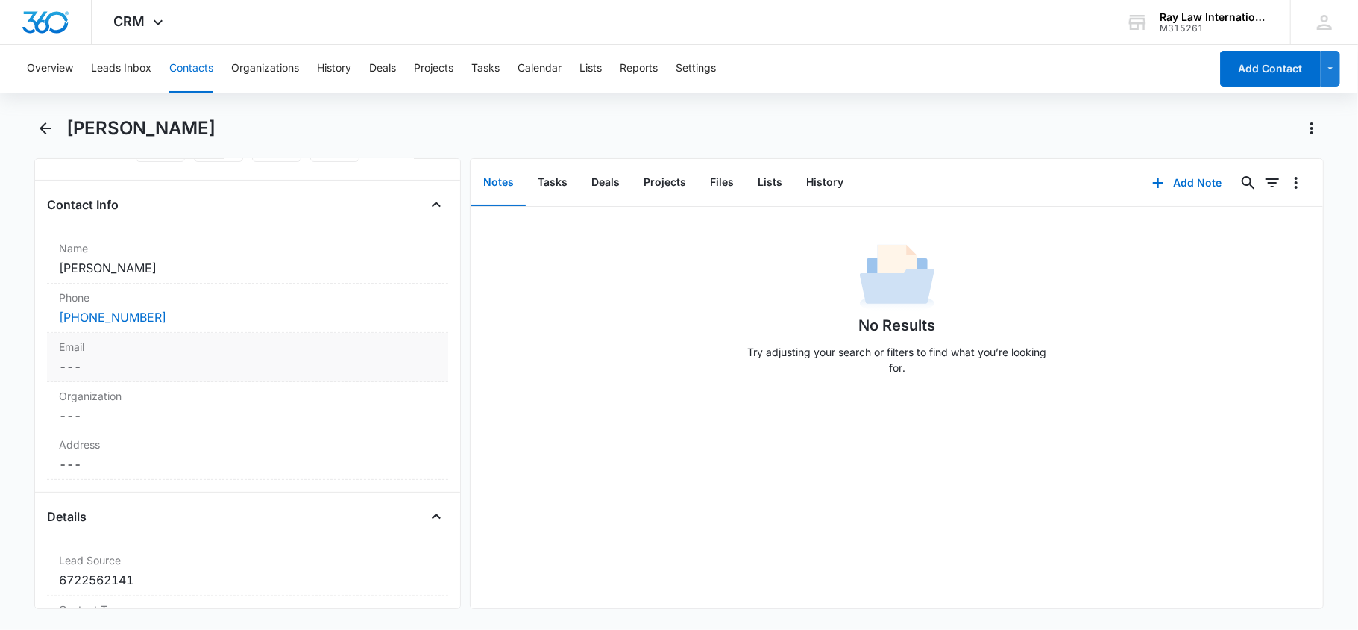
scroll to position [497, 0]
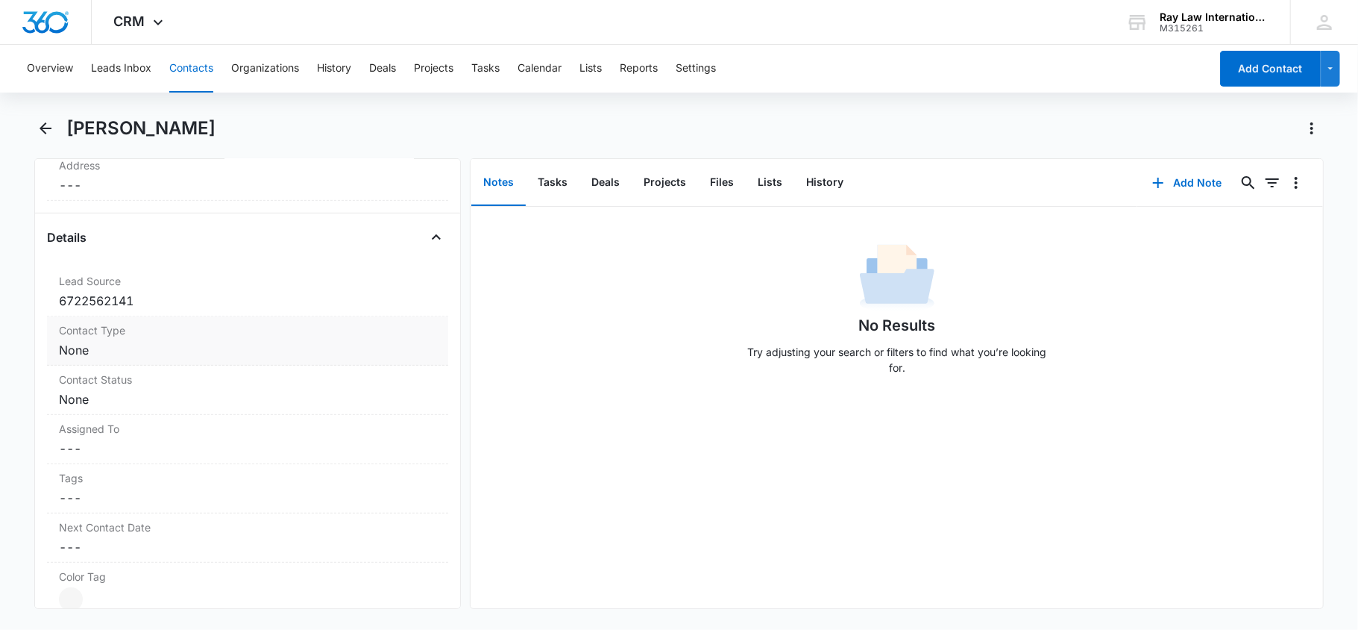
click at [267, 359] on dd "Cancel Save Changes None" at bounding box center [248, 350] width 378 height 18
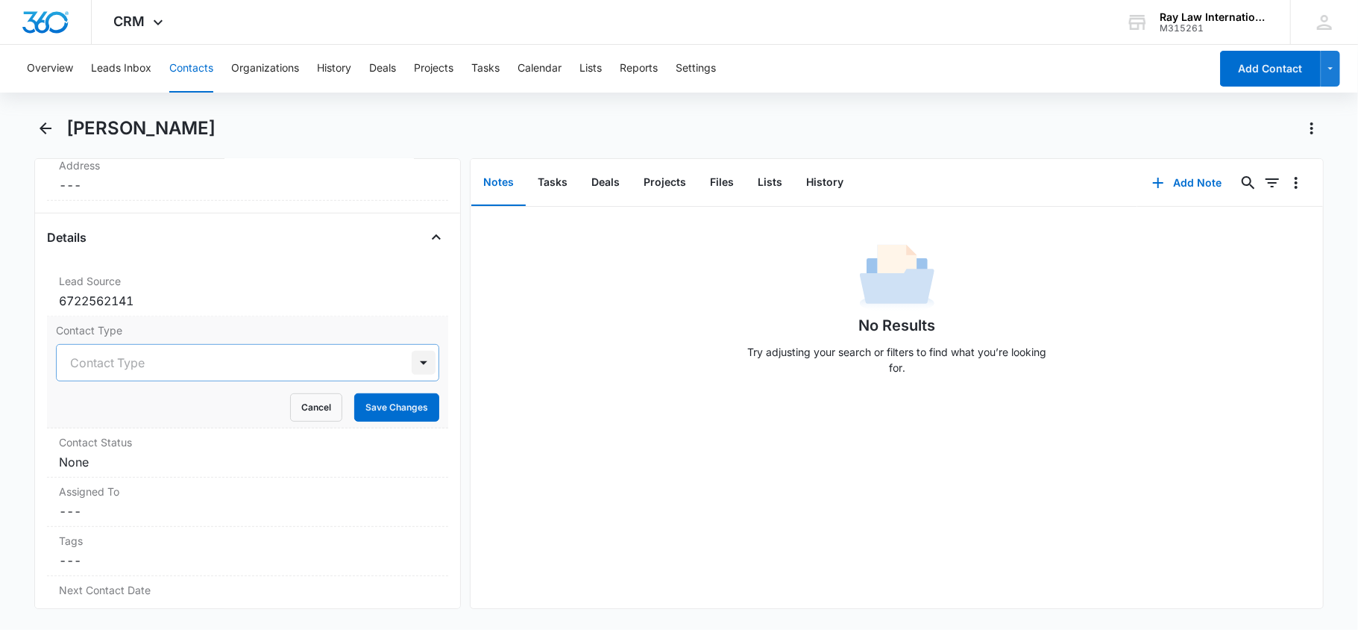
click at [412, 366] on div at bounding box center [424, 363] width 24 height 24
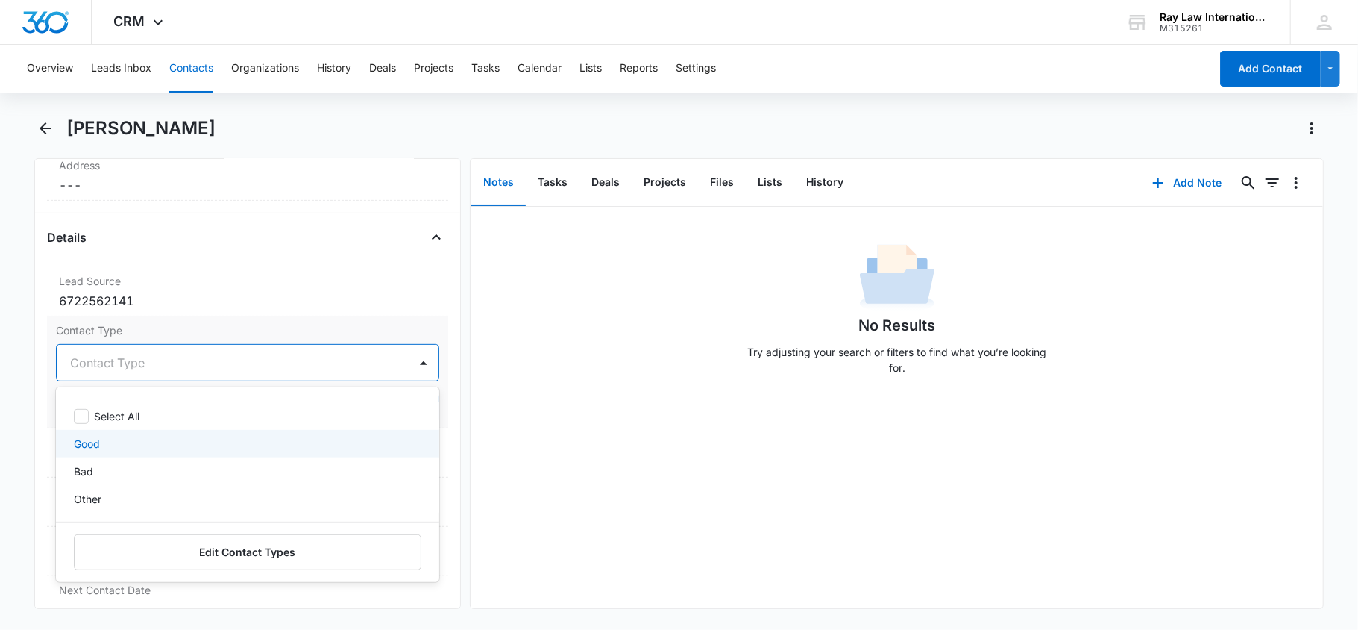
click at [203, 451] on div "Good" at bounding box center [246, 444] width 345 height 16
click at [413, 367] on div at bounding box center [424, 363] width 24 height 24
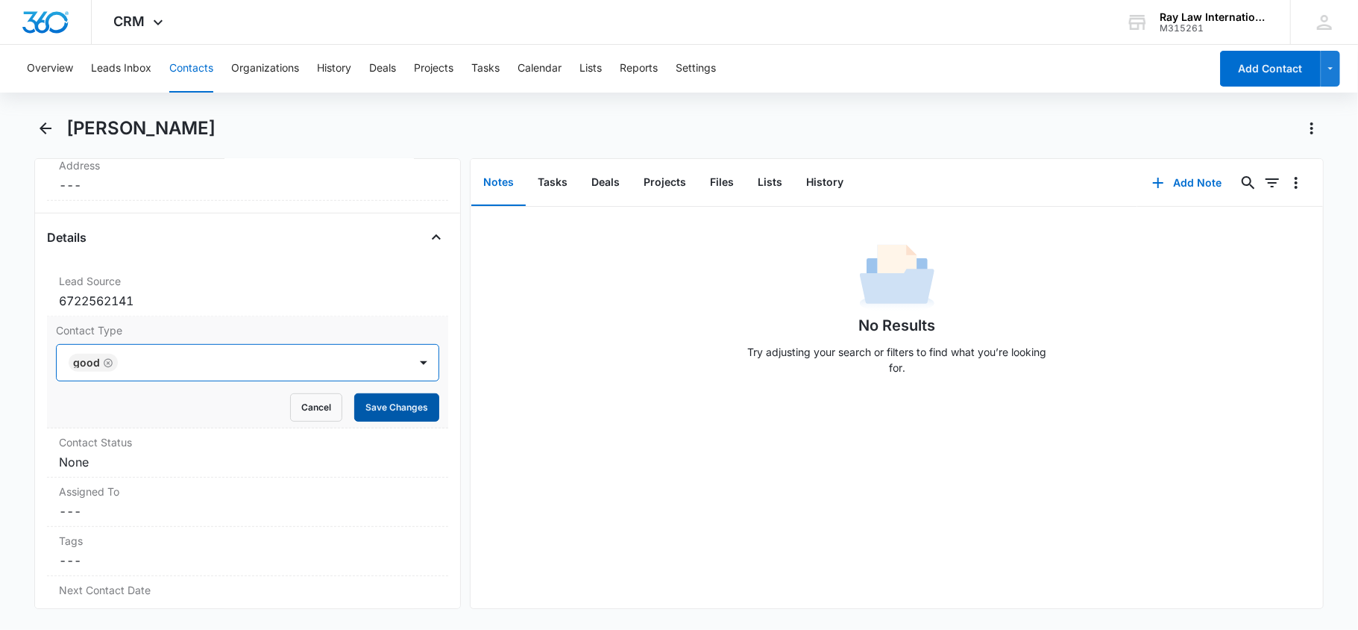
click at [388, 421] on button "Save Changes" at bounding box center [396, 407] width 85 height 28
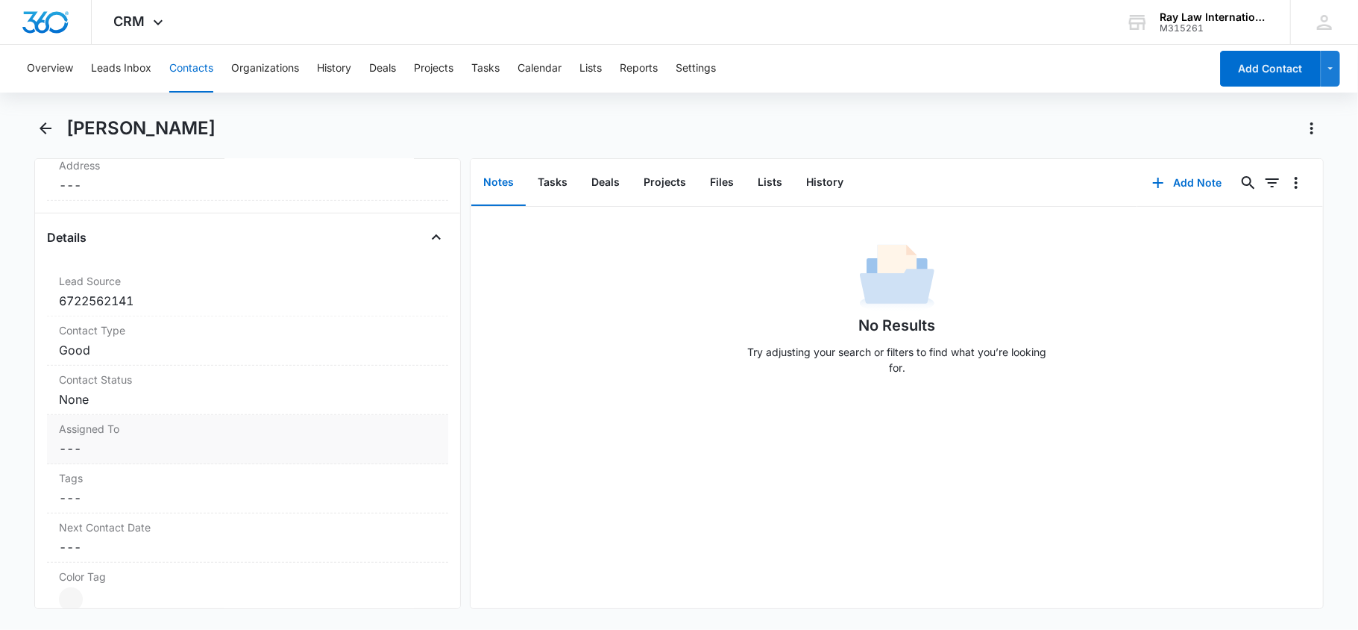
click at [228, 416] on div "Assigned To Cancel Save Changes ---" at bounding box center [248, 439] width 402 height 49
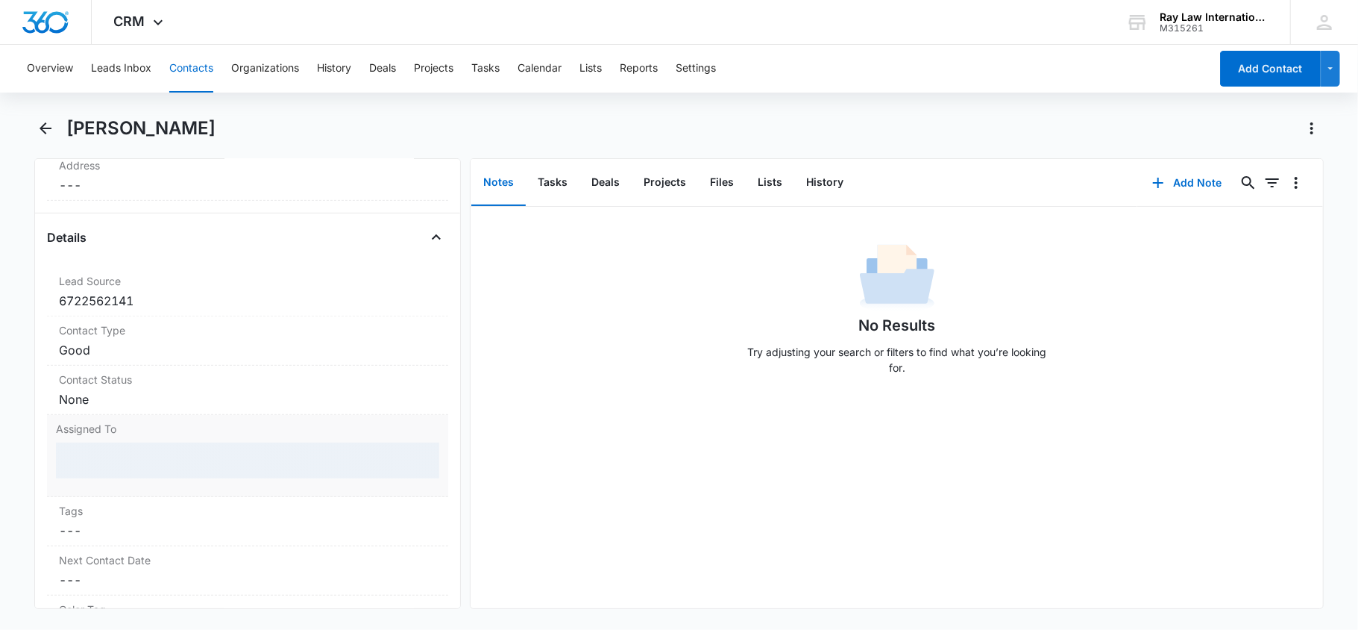
click at [353, 427] on label "Assigned To" at bounding box center [248, 429] width 384 height 16
click at [366, 415] on div "Contact Status Cancel Save Changes None" at bounding box center [248, 390] width 402 height 49
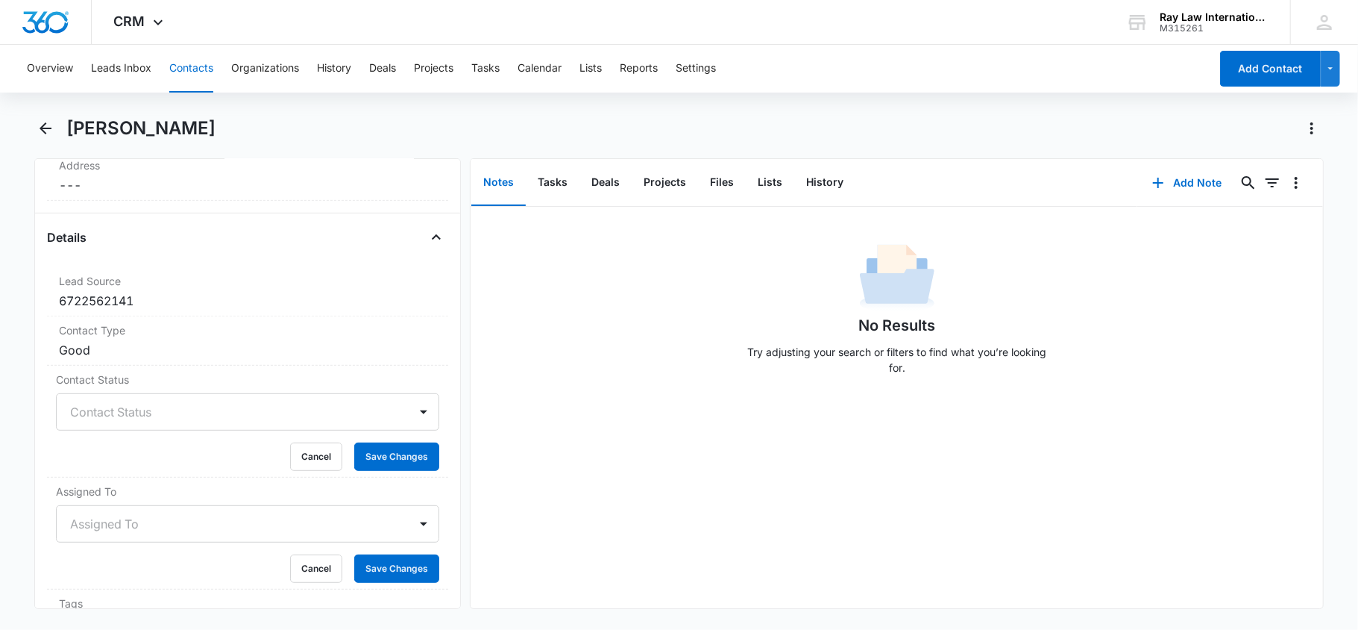
click at [412, 415] on div at bounding box center [424, 412] width 24 height 24
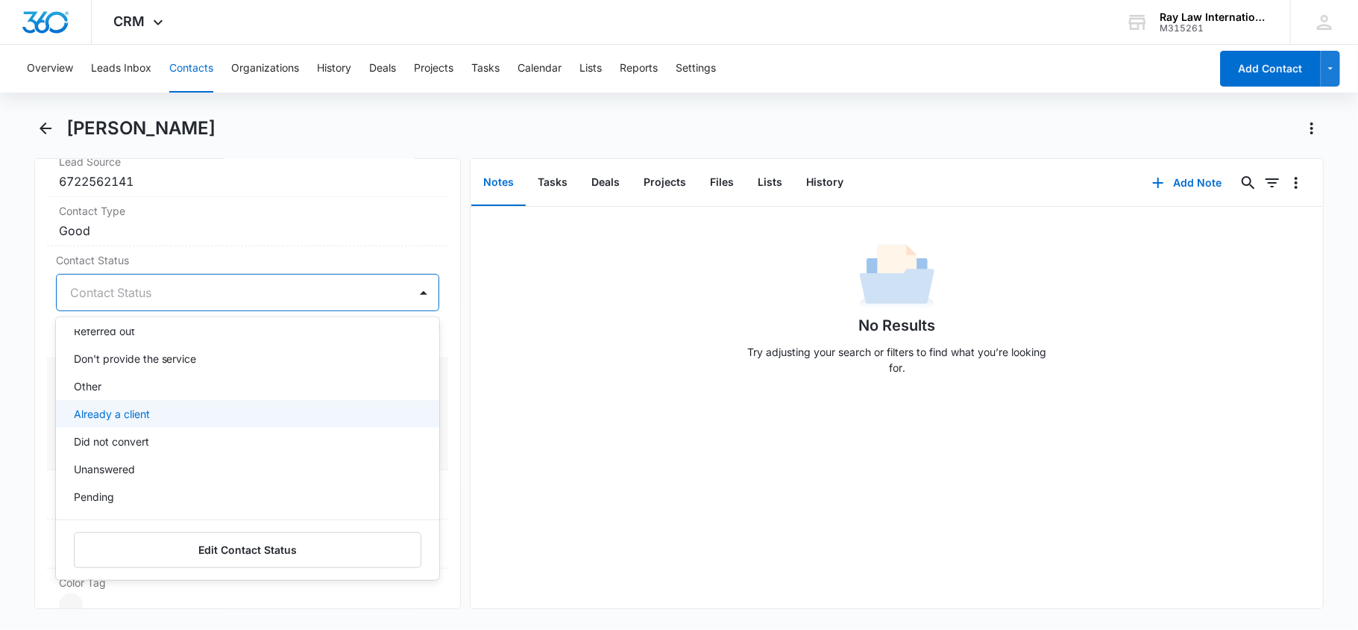
scroll to position [696, 0]
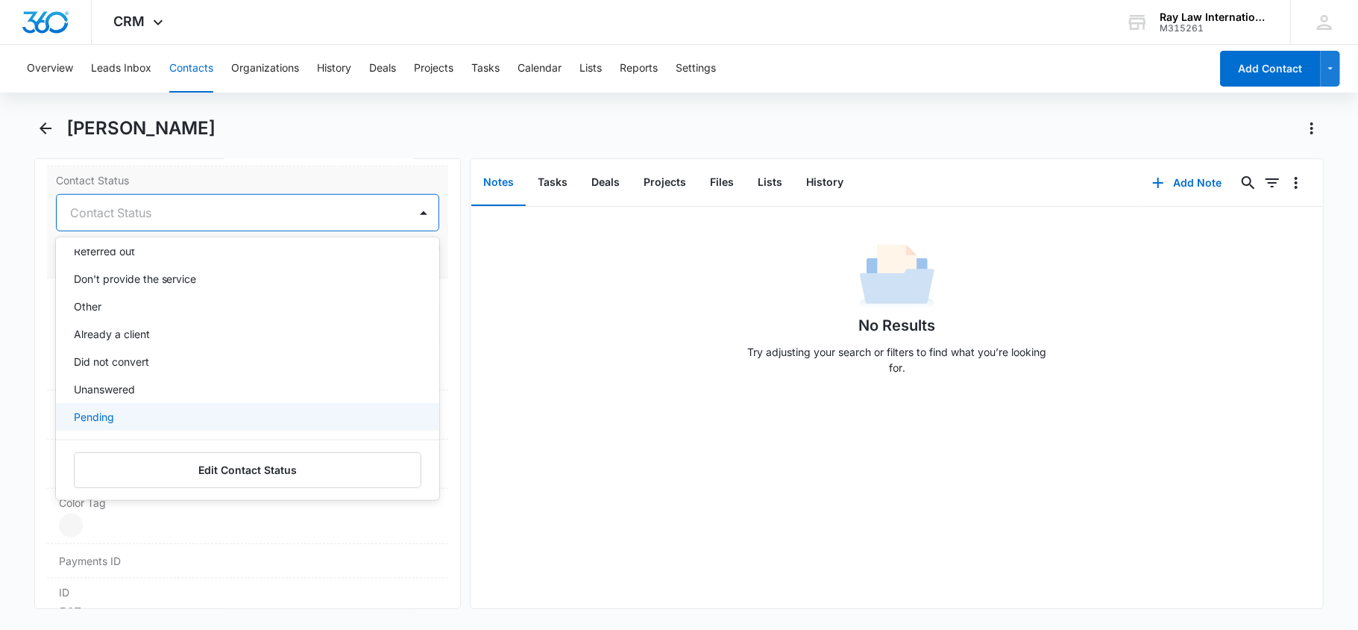
click at [230, 407] on div "Pending" at bounding box center [248, 417] width 384 height 28
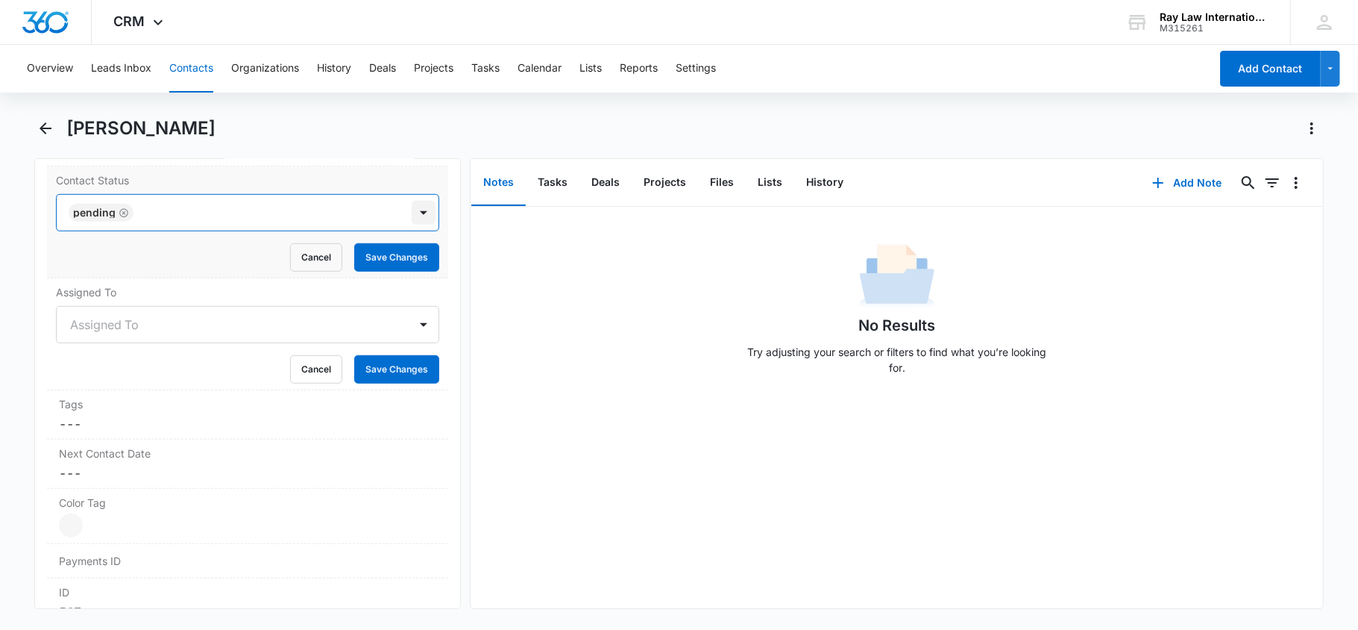
click at [412, 216] on div at bounding box center [424, 213] width 24 height 24
click at [395, 257] on button "Save Changes" at bounding box center [396, 257] width 85 height 28
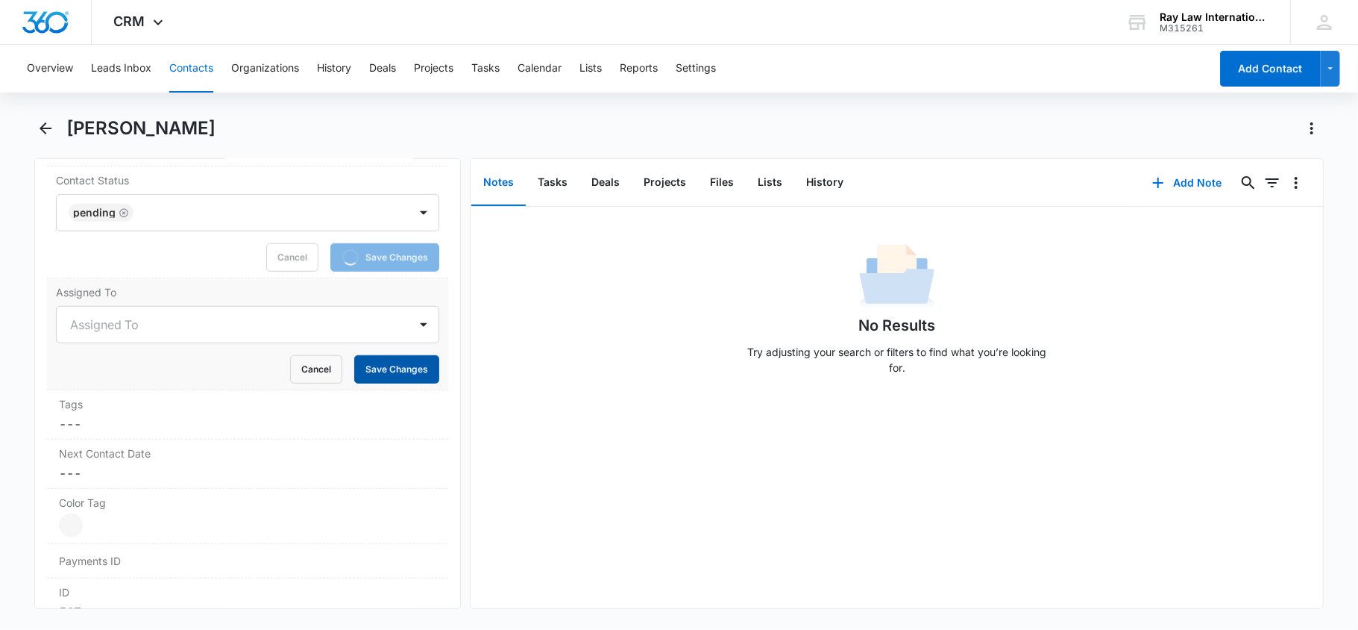
click at [385, 373] on button "Save Changes" at bounding box center [396, 369] width 85 height 28
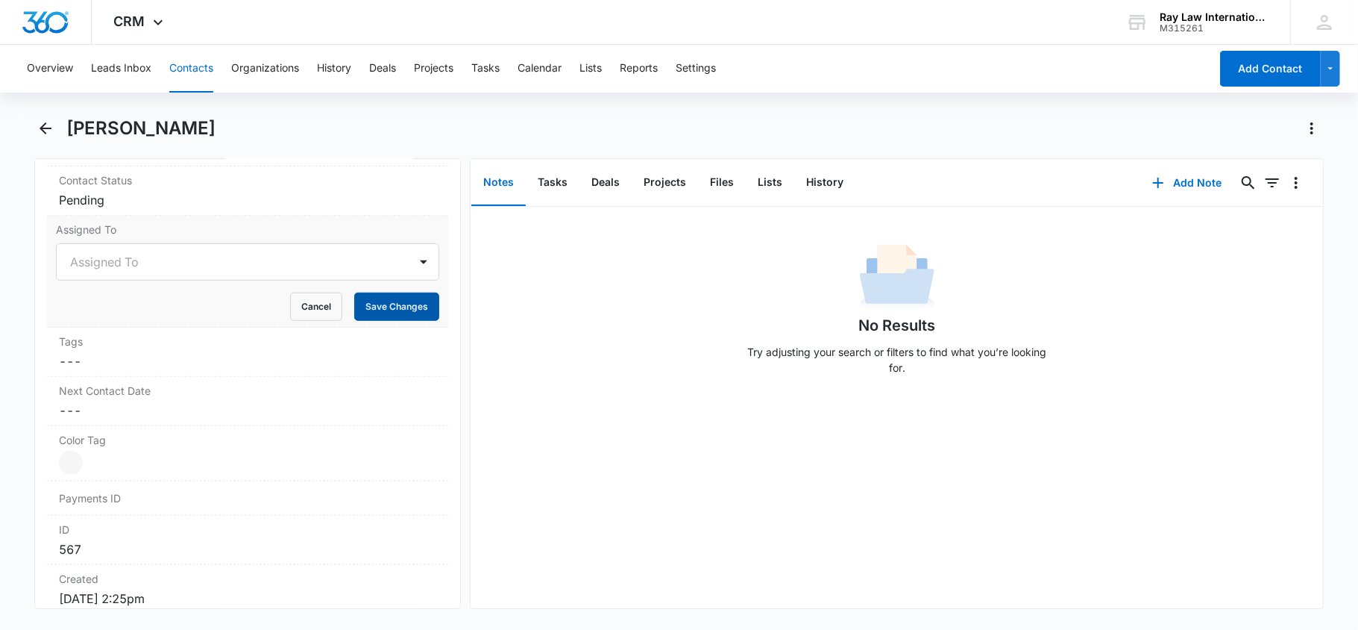
click at [404, 319] on button "Save Changes" at bounding box center [396, 306] width 85 height 28
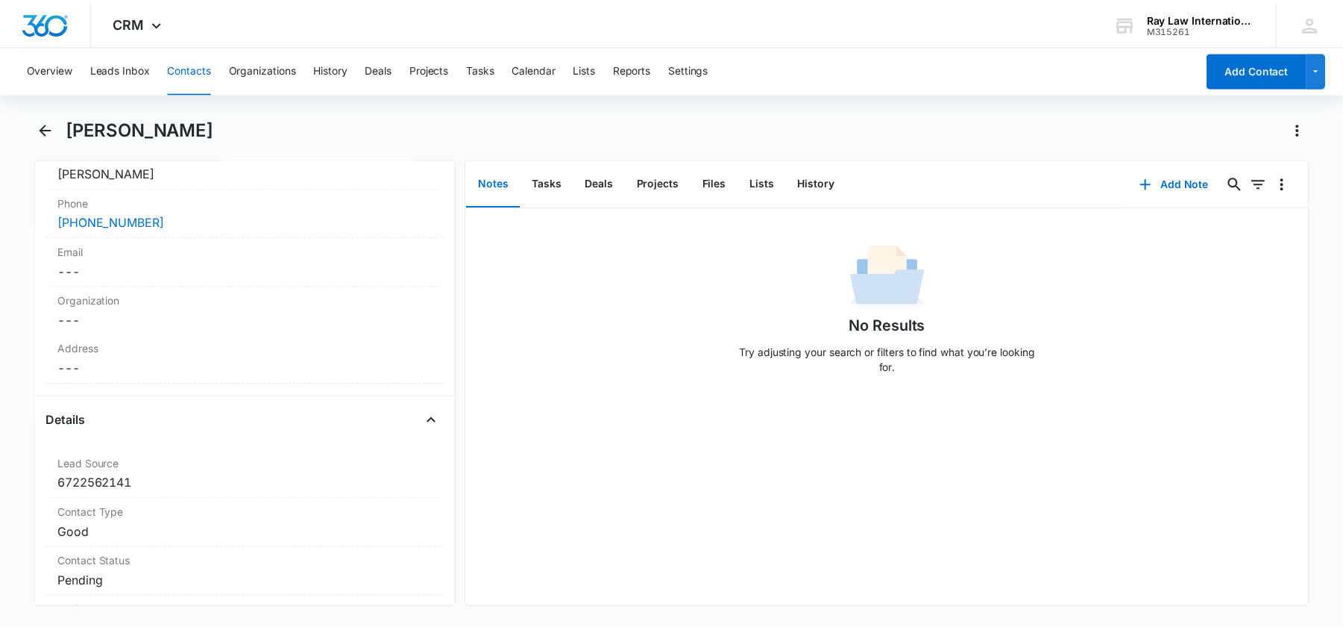
scroll to position [298, 0]
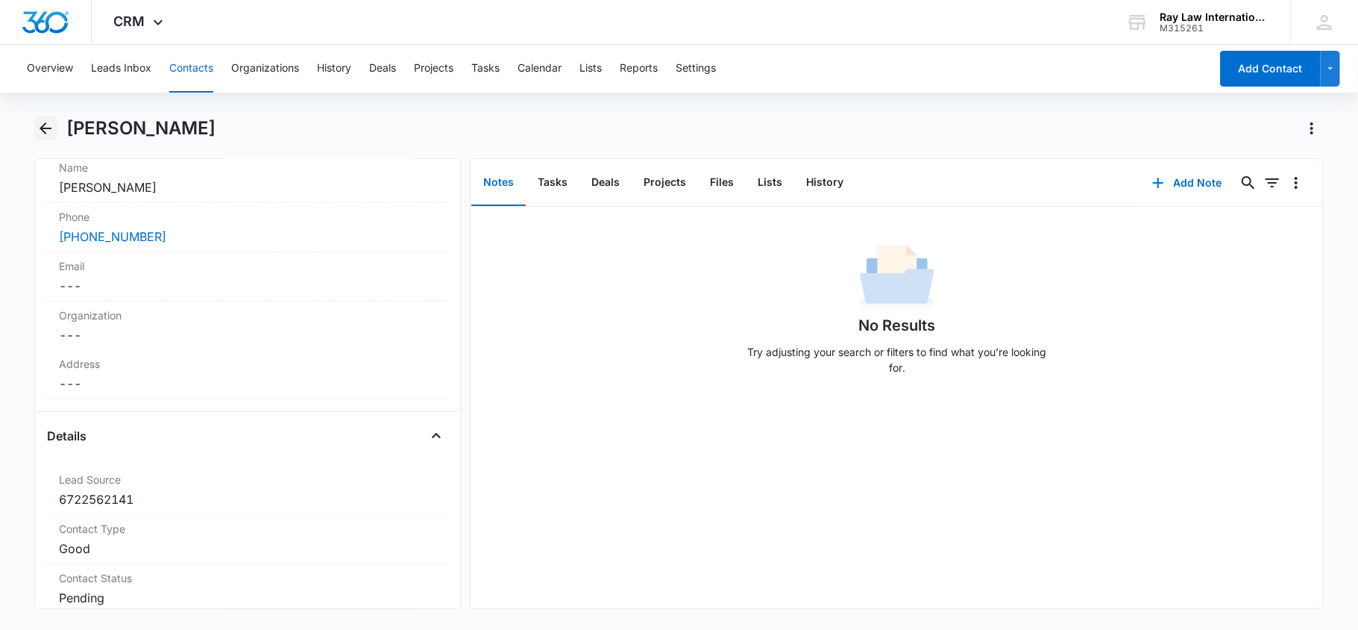
click at [55, 124] on button "Back" at bounding box center [45, 128] width 23 height 24
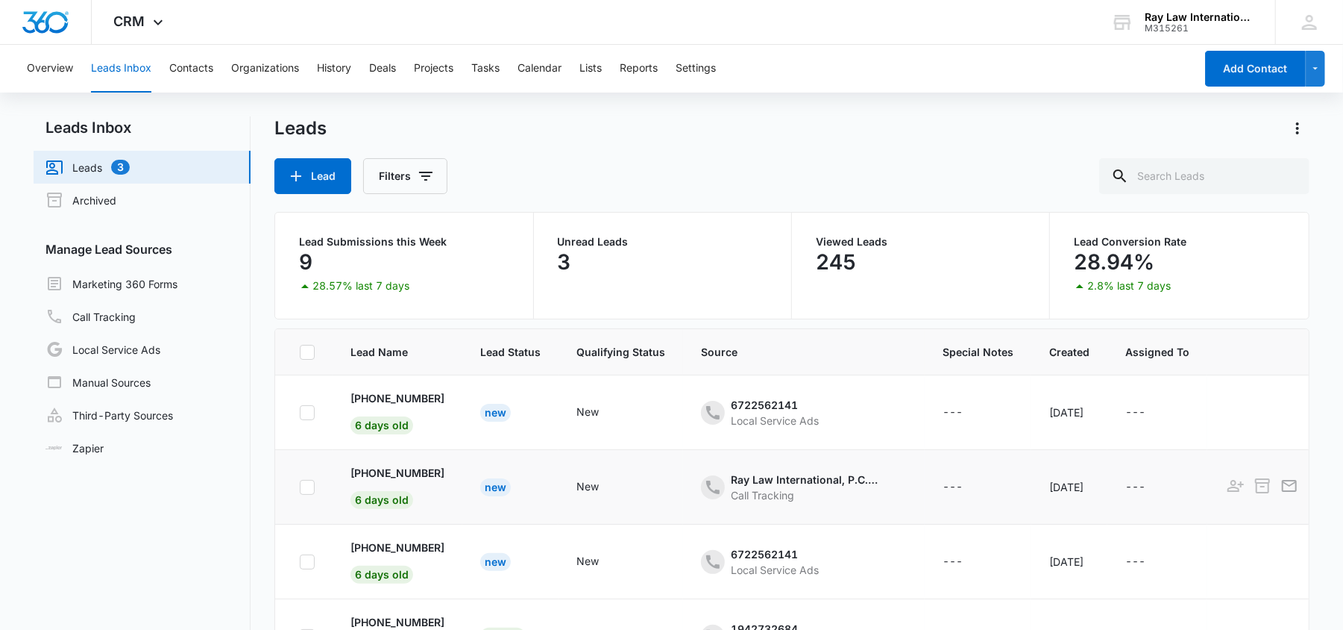
click at [510, 479] on div "New" at bounding box center [495, 487] width 31 height 18
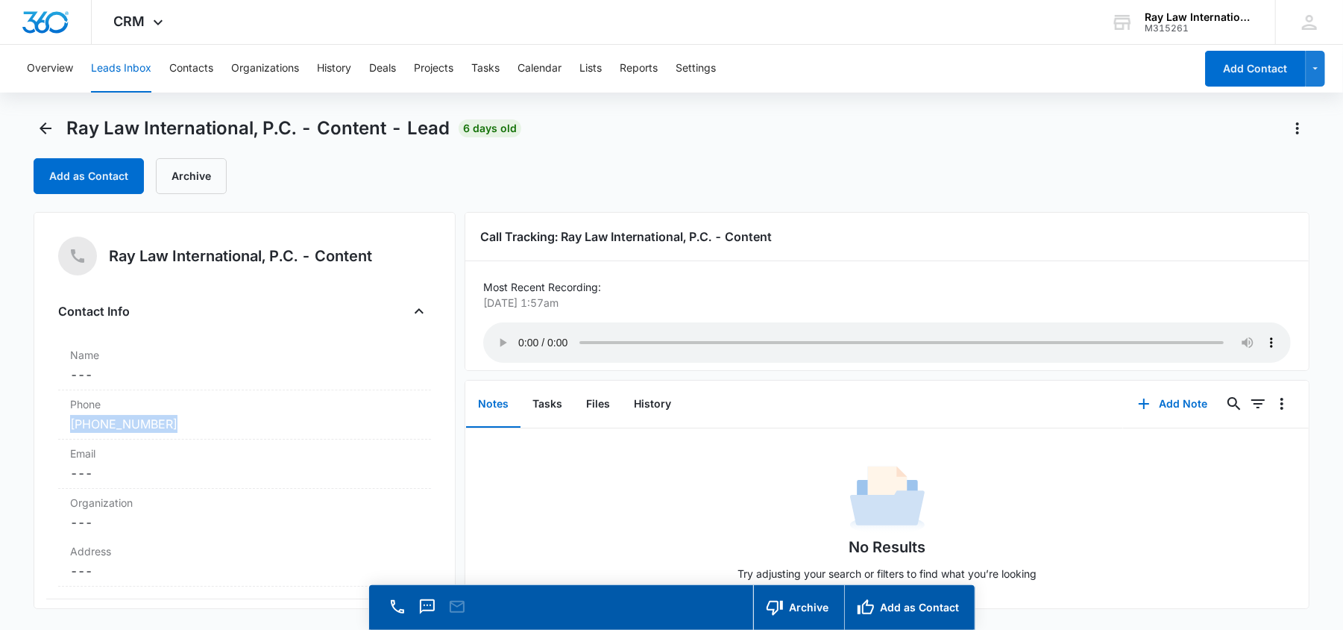
drag, startPoint x: 175, startPoint y: 424, endPoint x: 45, endPoint y: 416, distance: 130.1
click at [45, 416] on div "Ray Law International, P.C. - Content Contact Info Name Cancel Save Changes ---…" at bounding box center [245, 410] width 422 height 397
copy link "(424) 421-4779"
click at [54, 120] on icon "Back" at bounding box center [46, 128] width 18 height 18
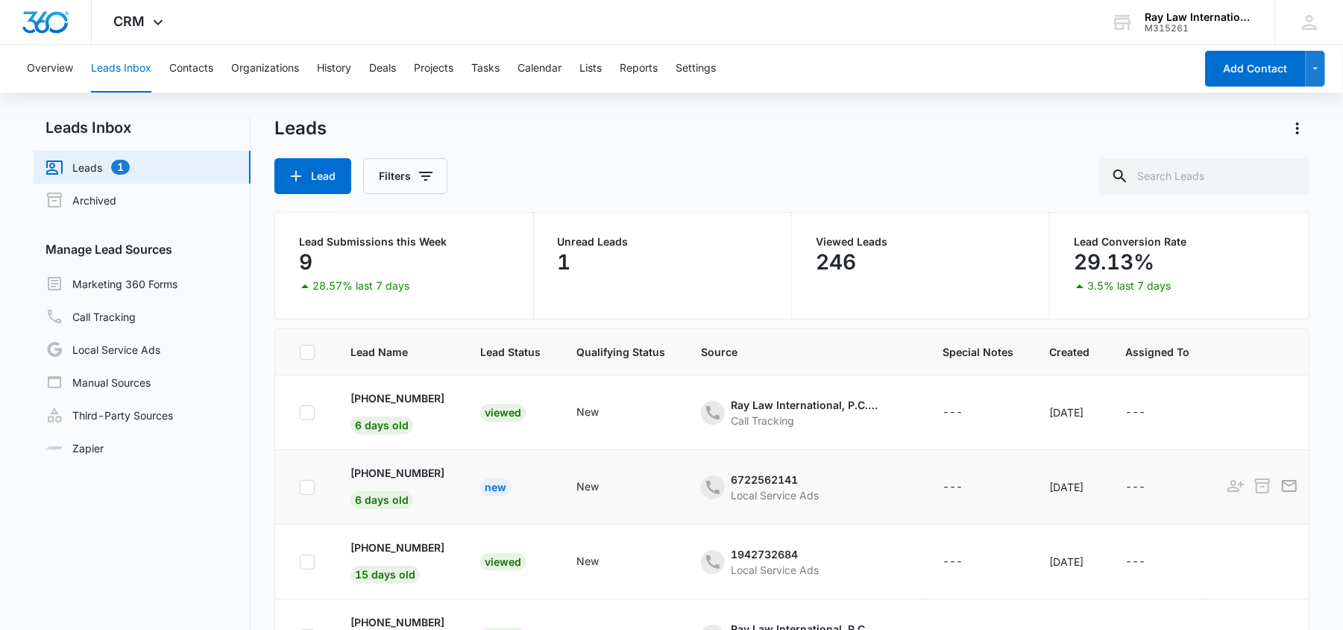
click at [511, 493] on div "New" at bounding box center [495, 487] width 31 height 18
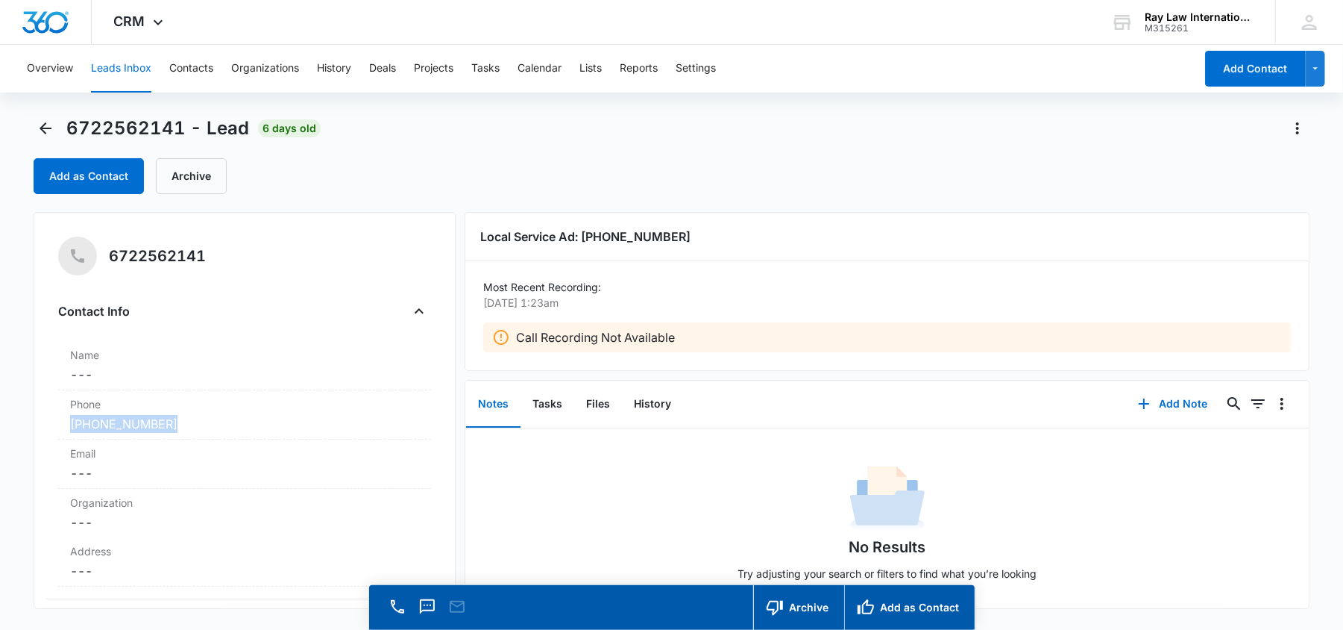
drag, startPoint x: 204, startPoint y: 421, endPoint x: 49, endPoint y: 437, distance: 155.3
click at [49, 437] on div "6722562141 Contact Info Name Cancel Save Changes --- Phone Cancel Save Changes …" at bounding box center [245, 410] width 422 height 397
copy link "(260) 221-8744"
click at [34, 115] on div "Overview Leads Inbox Contacts Organizations History Deals Projects Tasks Calend…" at bounding box center [671, 358] width 1343 height 627
click at [49, 132] on icon "Back" at bounding box center [46, 128] width 18 height 18
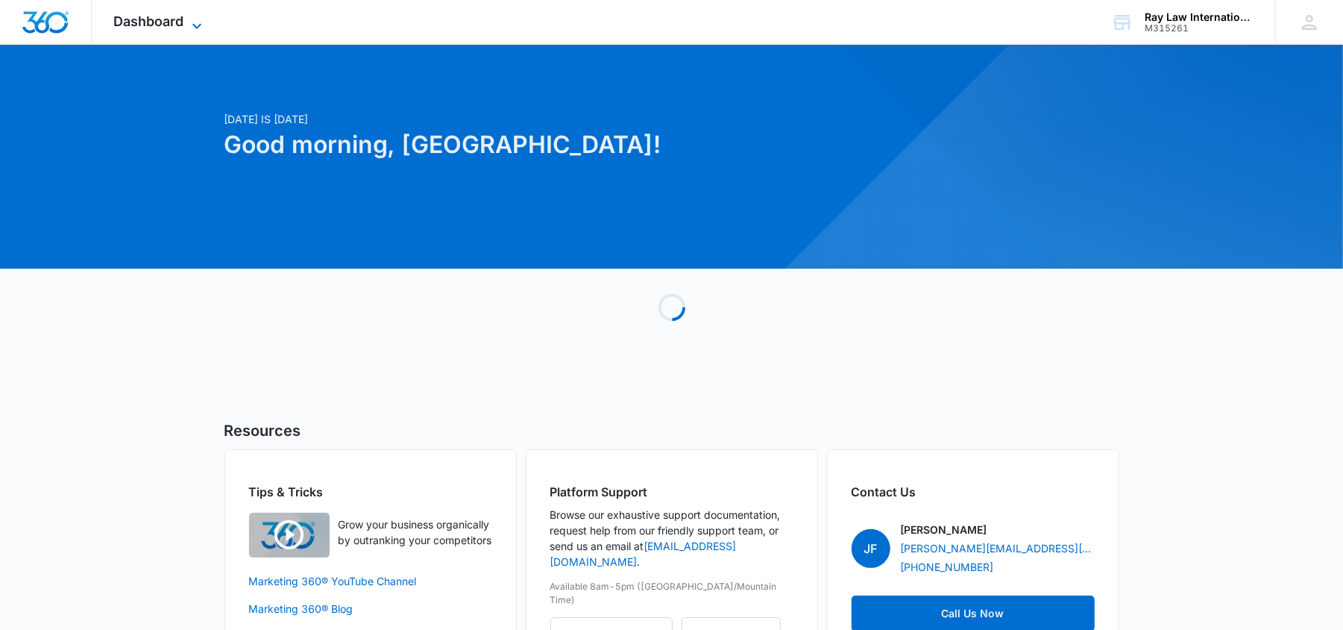
click at [148, 18] on span "Dashboard" at bounding box center [149, 21] width 70 height 16
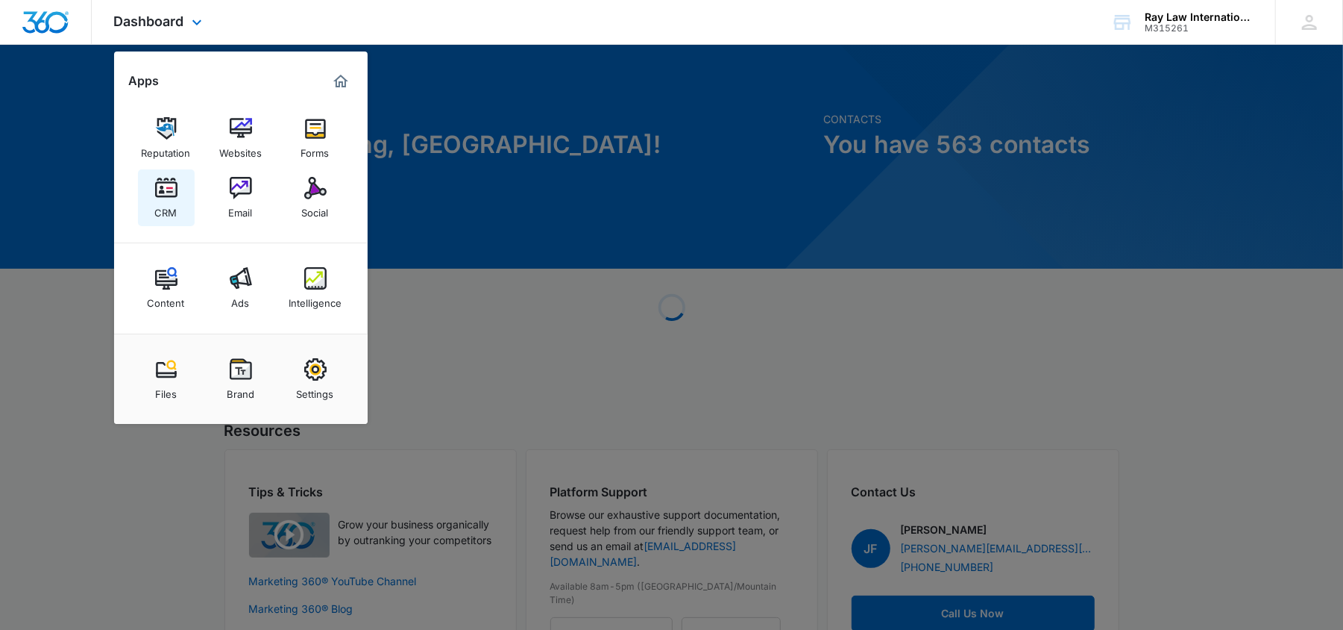
click at [175, 201] on div "CRM" at bounding box center [166, 208] width 22 height 19
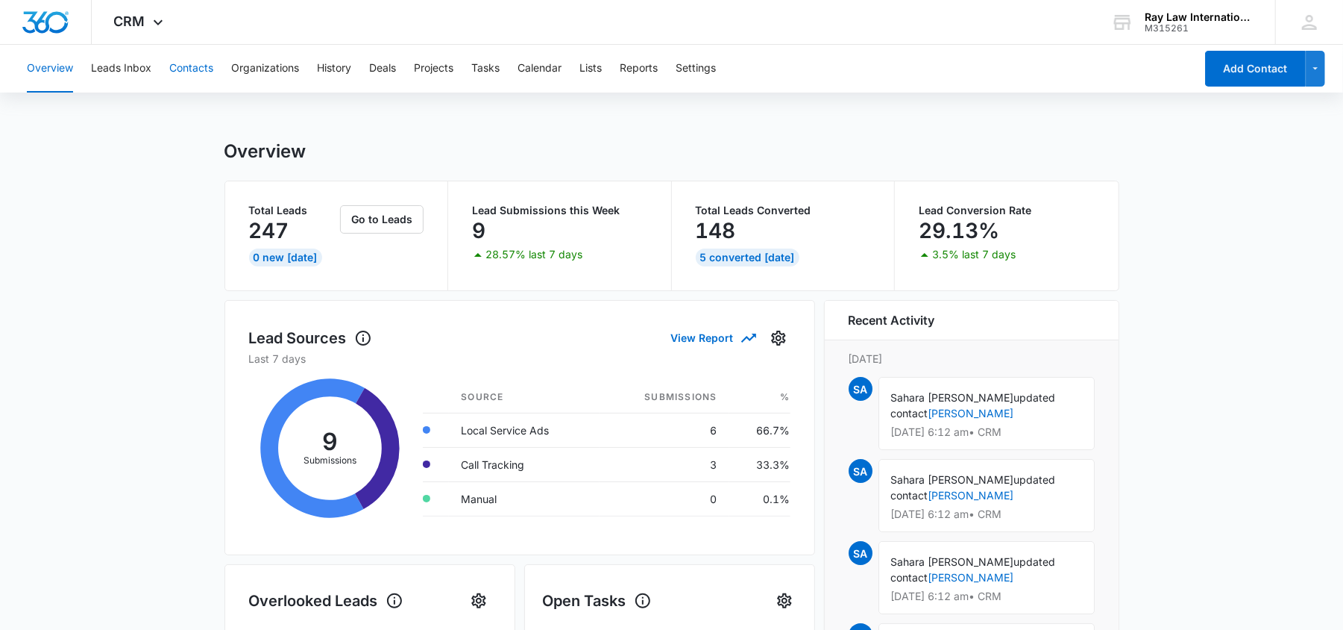
click at [189, 63] on button "Contacts" at bounding box center [191, 69] width 44 height 48
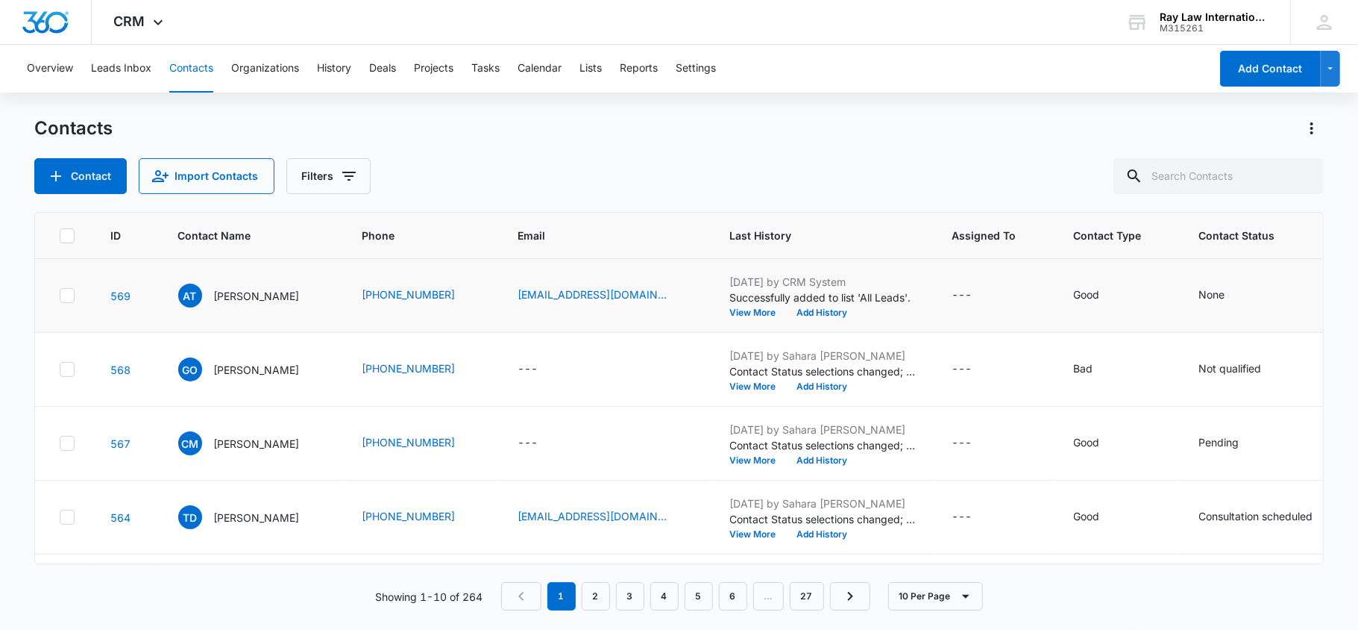
click at [70, 300] on icon at bounding box center [66, 295] width 13 height 13
click at [60, 296] on input "checkbox" at bounding box center [59, 295] width 1 height 1
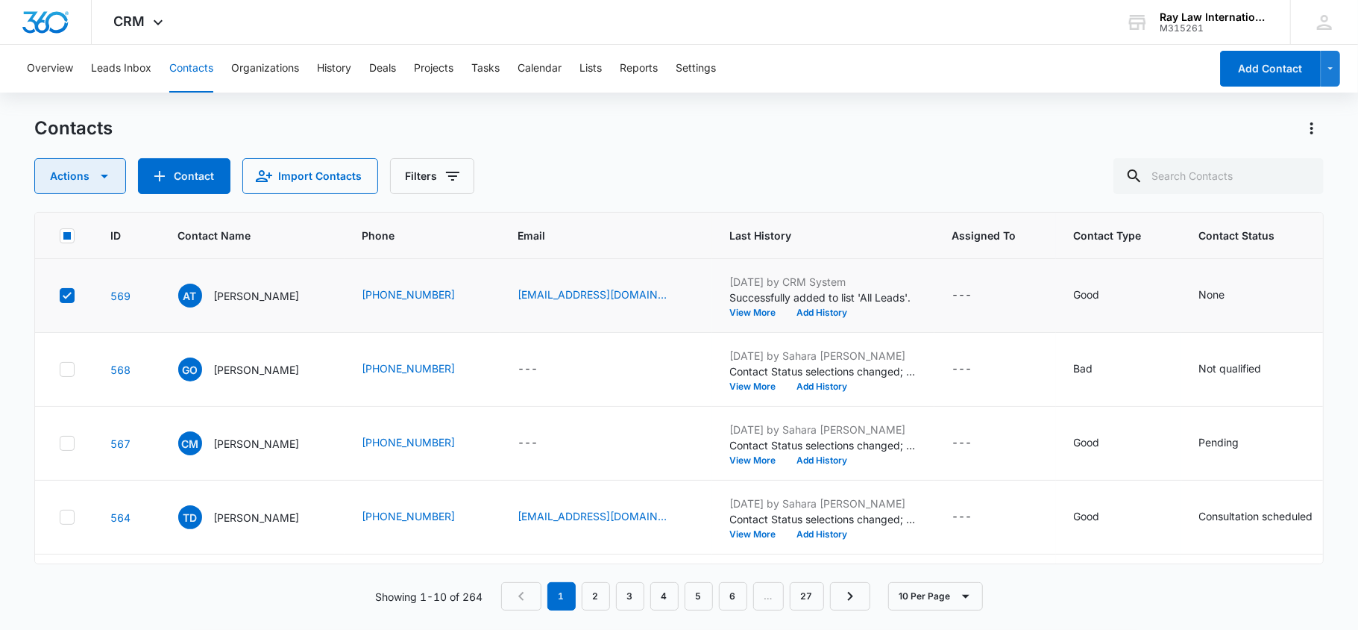
click at [119, 186] on button "Actions" at bounding box center [80, 176] width 92 height 36
click at [66, 302] on button "Delete" at bounding box center [94, 313] width 121 height 22
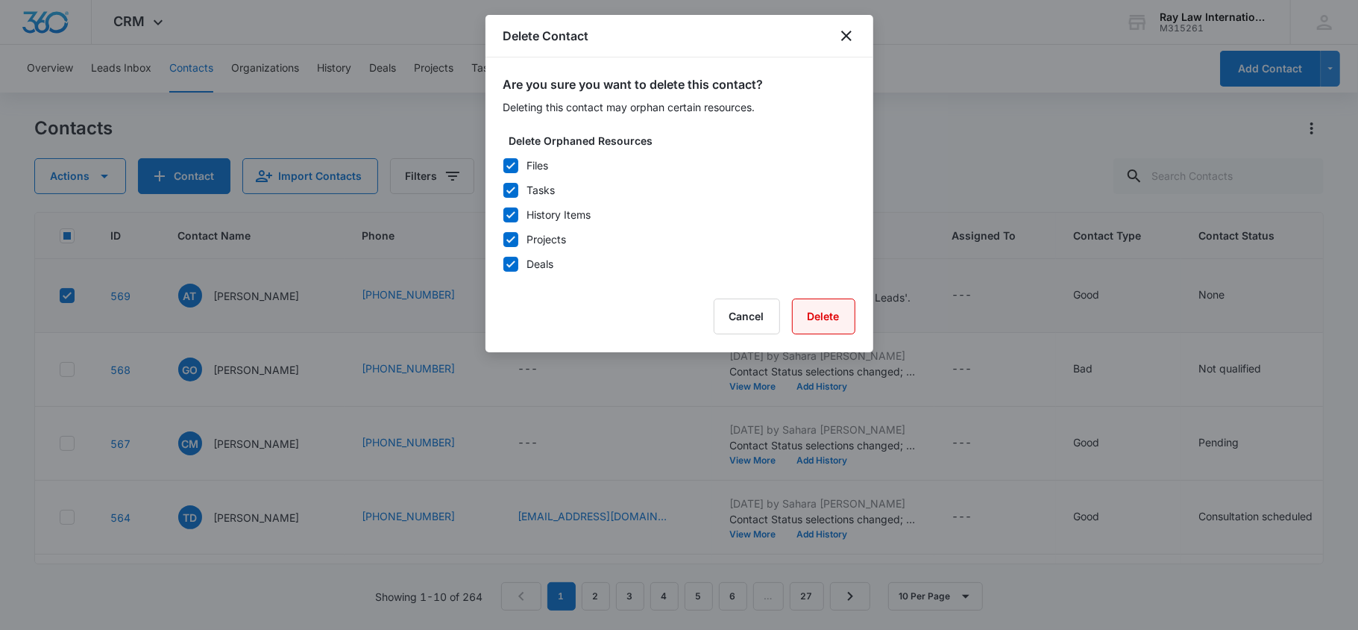
click at [804, 318] on button "Delete" at bounding box center [823, 316] width 63 height 36
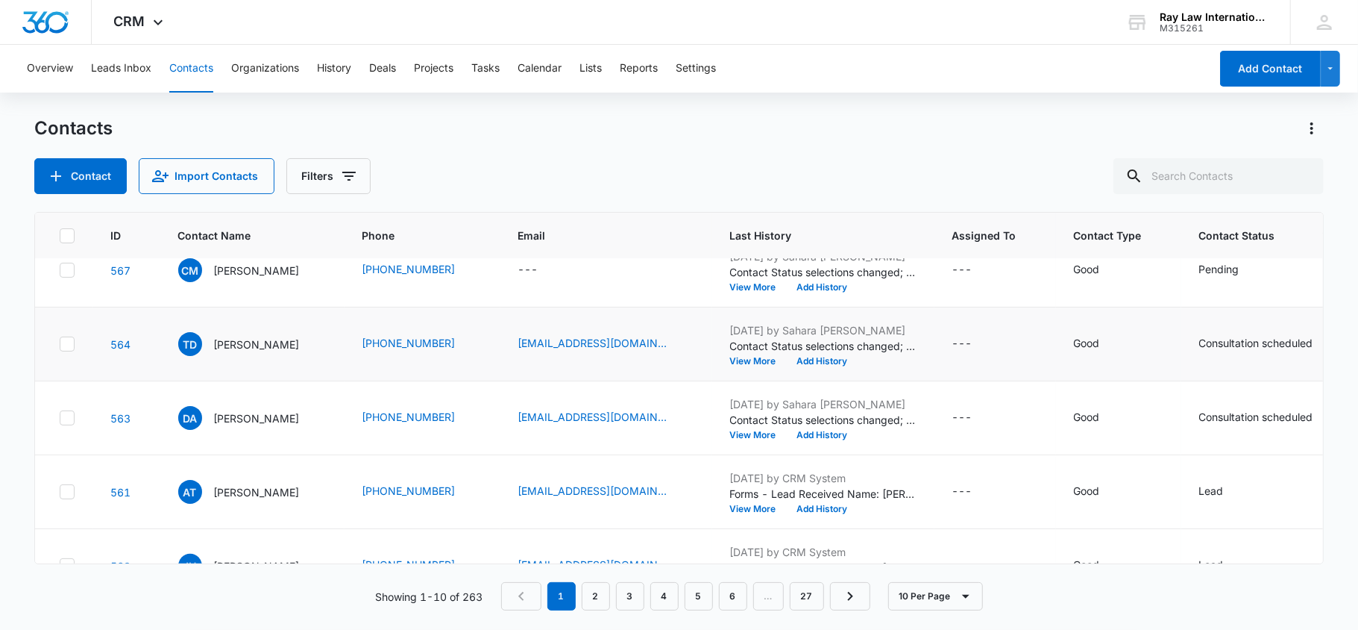
scroll to position [198, 0]
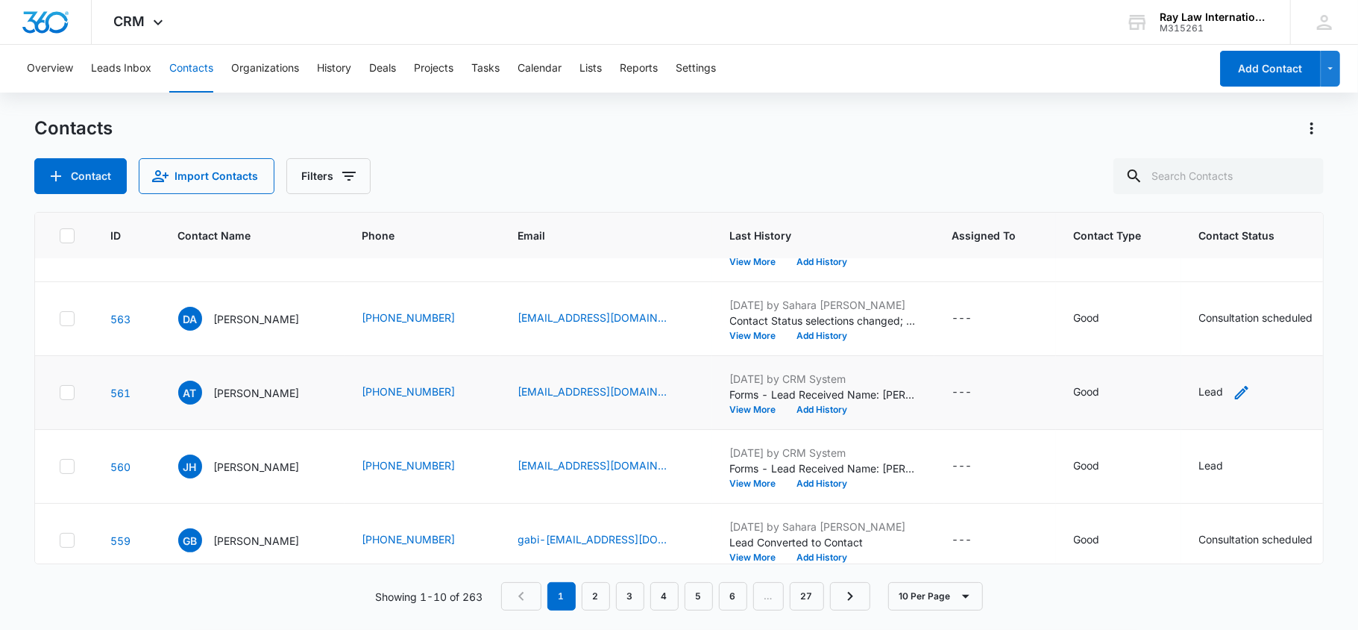
click at [1233, 395] on icon "Contact Status - Lead - Select to Edit Field" at bounding box center [1242, 392] width 18 height 18
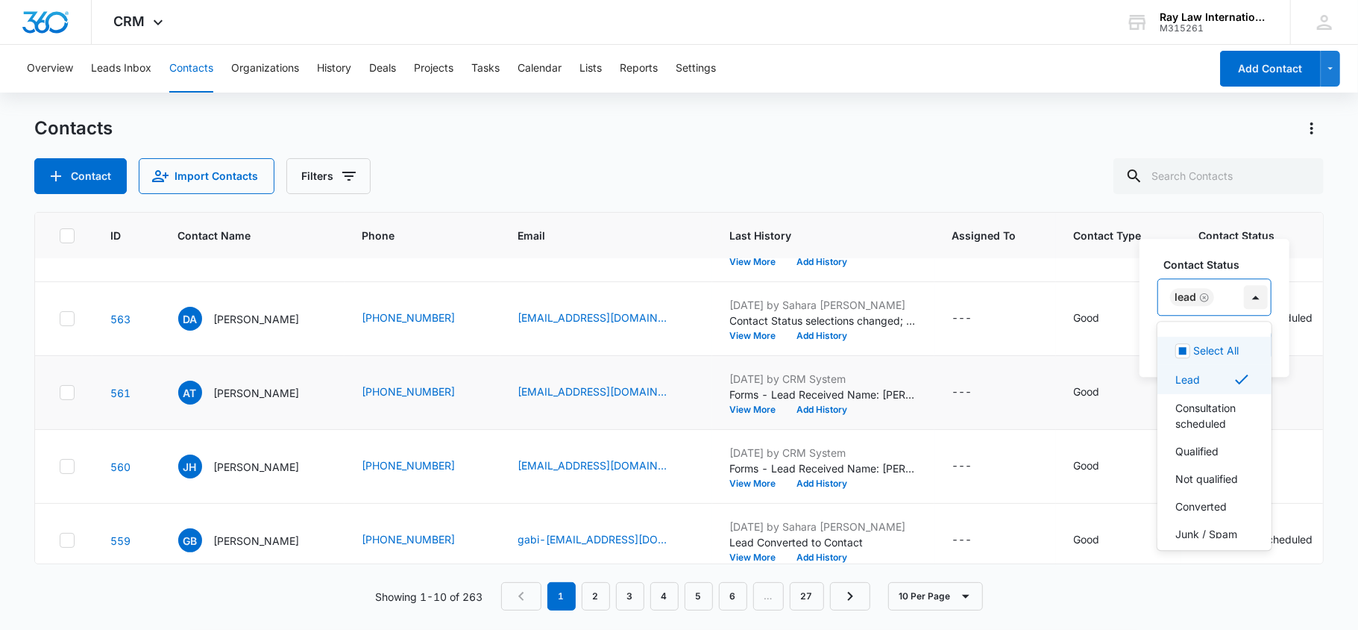
click at [1256, 290] on div at bounding box center [1256, 297] width 24 height 24
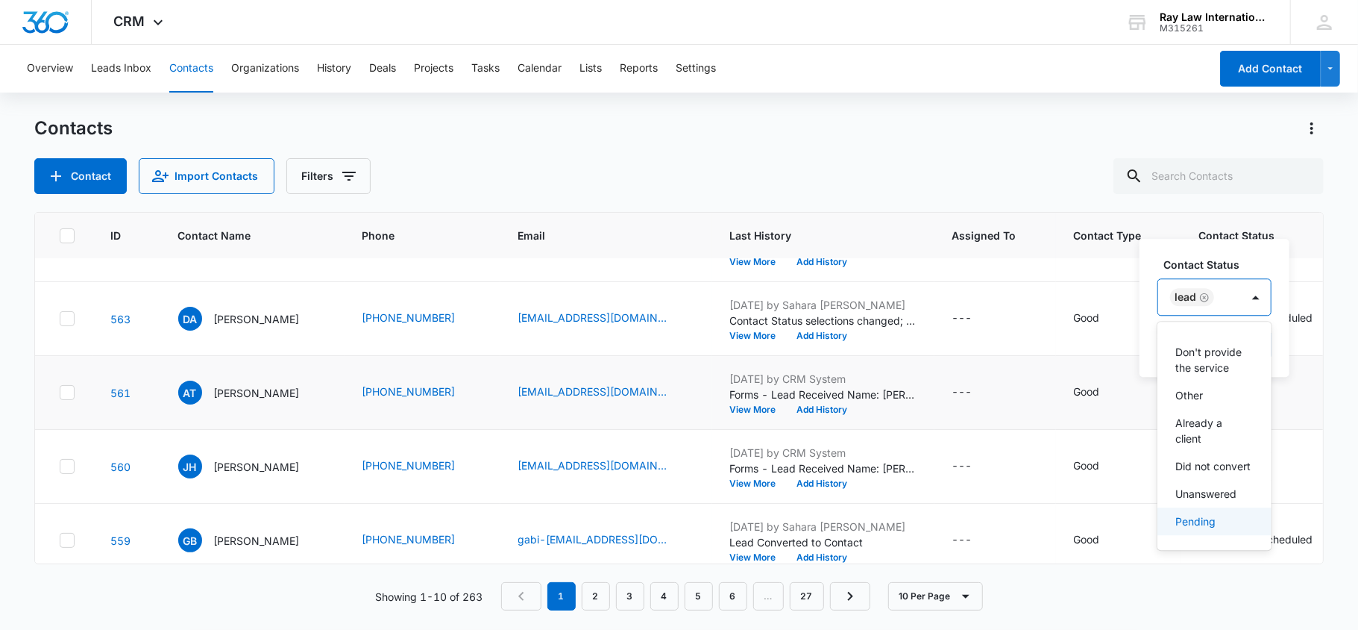
click at [1200, 516] on p "Pending" at bounding box center [1196, 521] width 40 height 16
click at [1204, 292] on icon "Remove Lead" at bounding box center [1205, 297] width 10 height 11
click at [1284, 292] on div at bounding box center [1277, 297] width 24 height 24
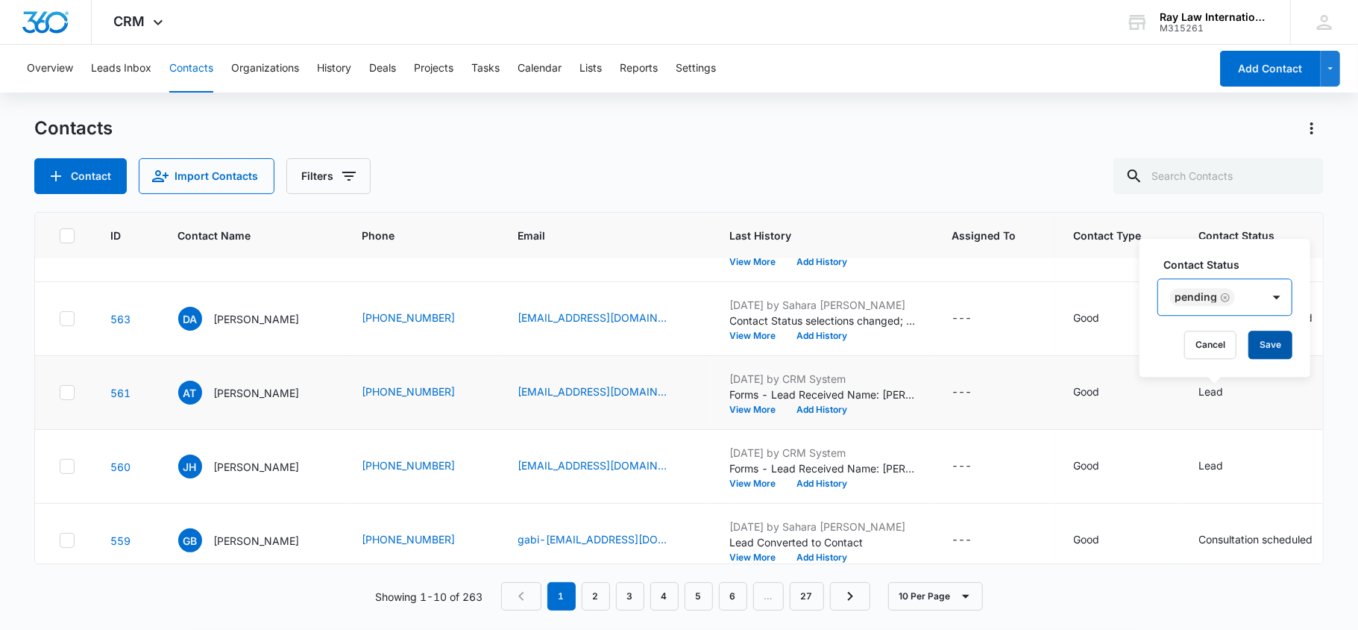
click at [1270, 353] on button "Save" at bounding box center [1271, 344] width 44 height 28
click at [1235, 472] on icon "Contact Status - Lead - Select to Edit Field" at bounding box center [1241, 466] width 13 height 13
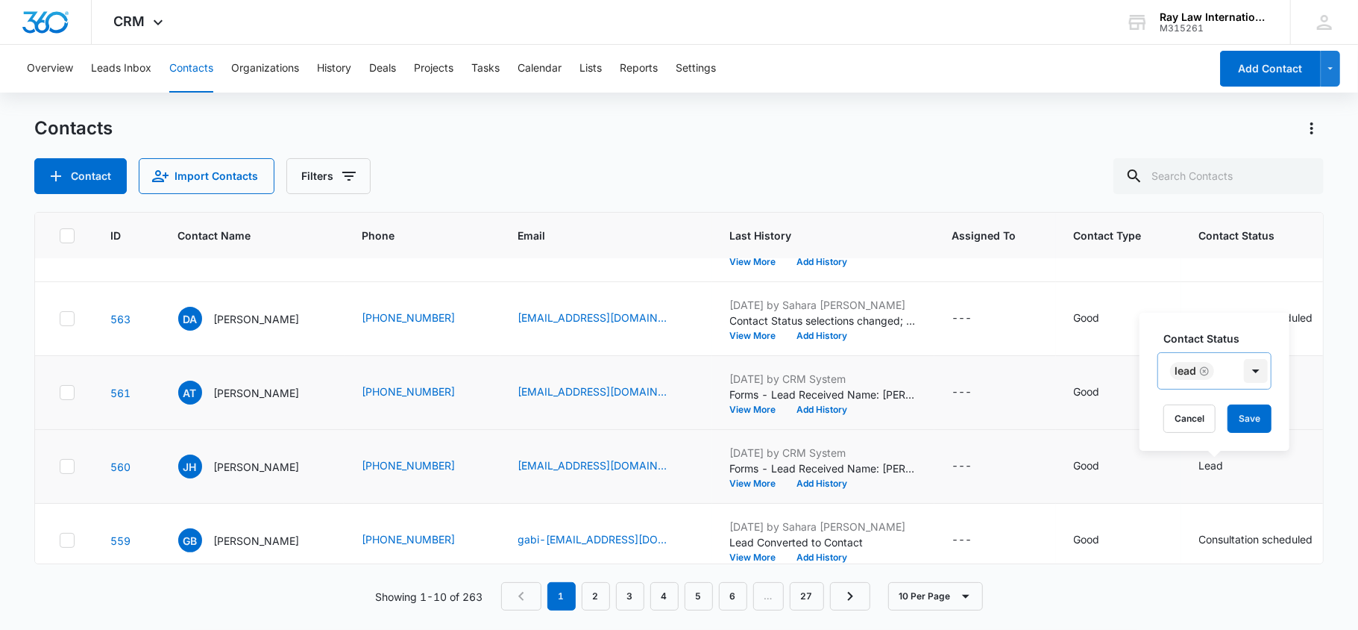
click at [1258, 373] on div at bounding box center [1256, 371] width 24 height 24
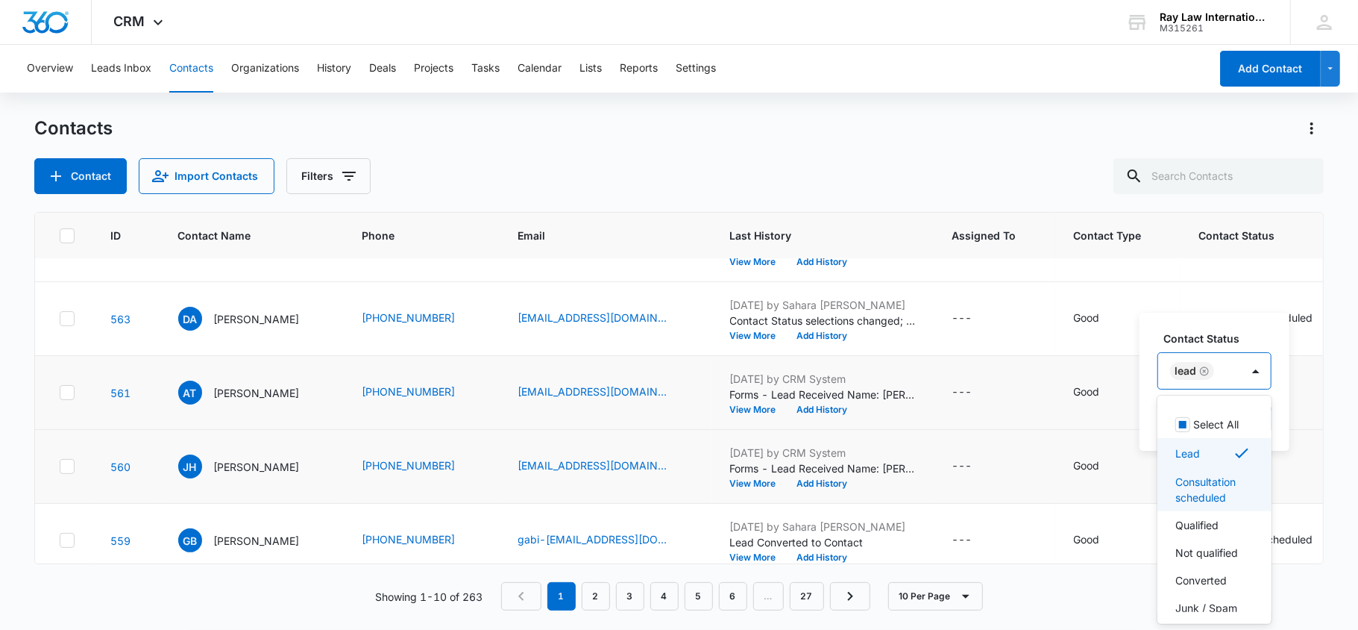
click at [1192, 505] on p "Consultation scheduled" at bounding box center [1213, 489] width 75 height 31
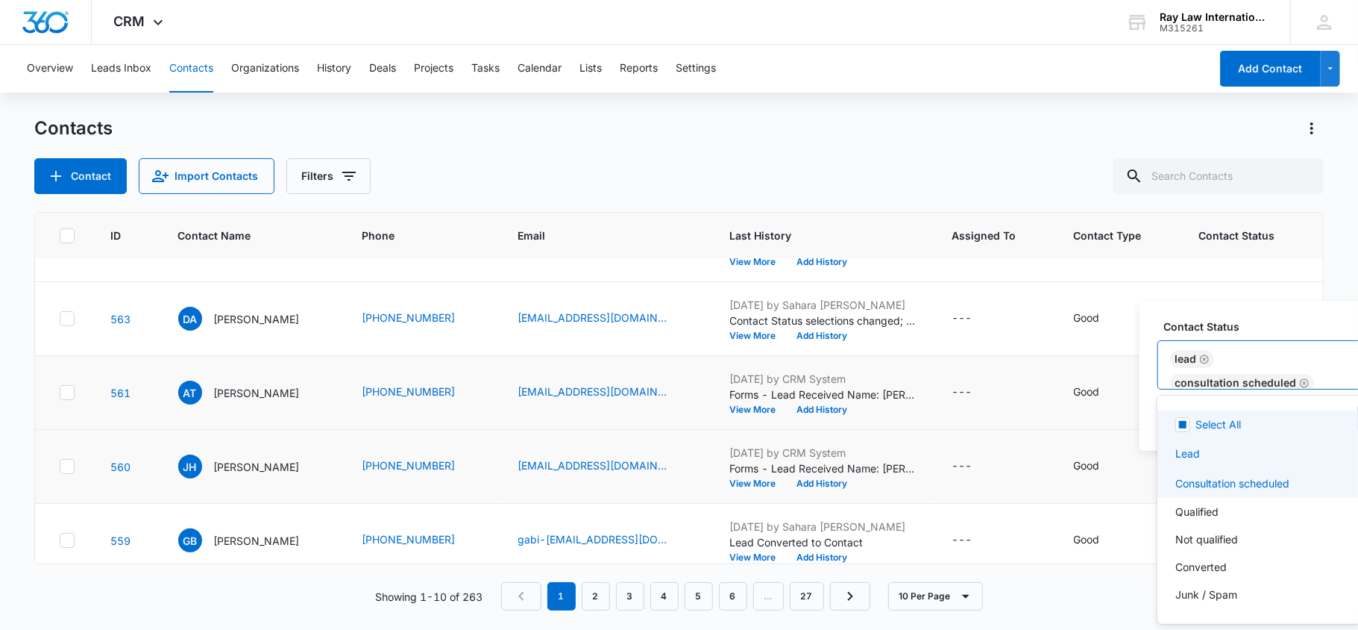
click at [1205, 354] on icon "Remove Lead" at bounding box center [1205, 359] width 10 height 11
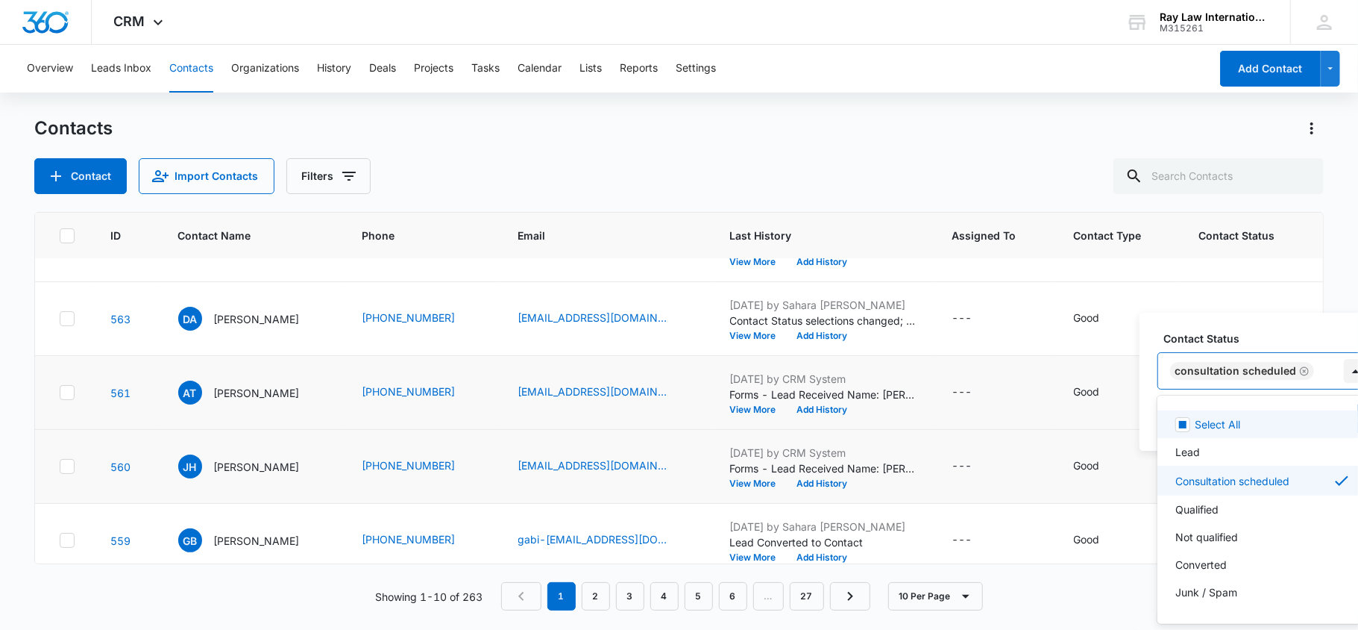
click at [1346, 366] on div at bounding box center [1356, 371] width 24 height 24
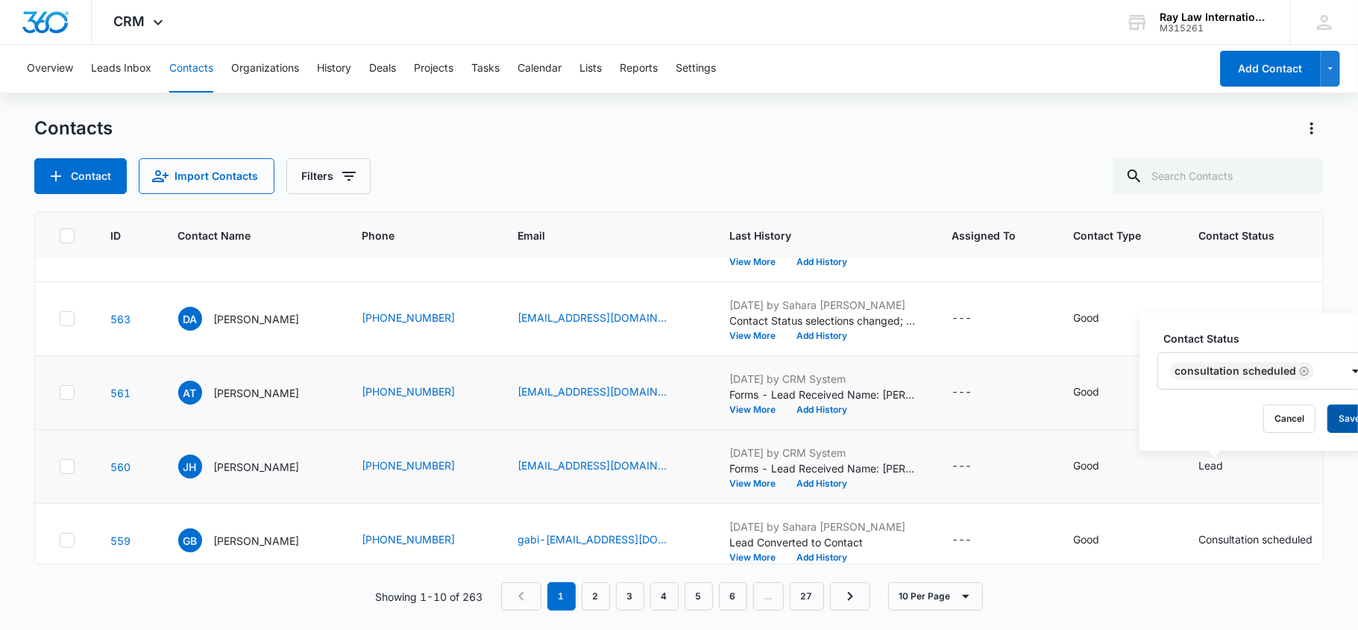
click at [1343, 413] on button "Save" at bounding box center [1350, 418] width 44 height 28
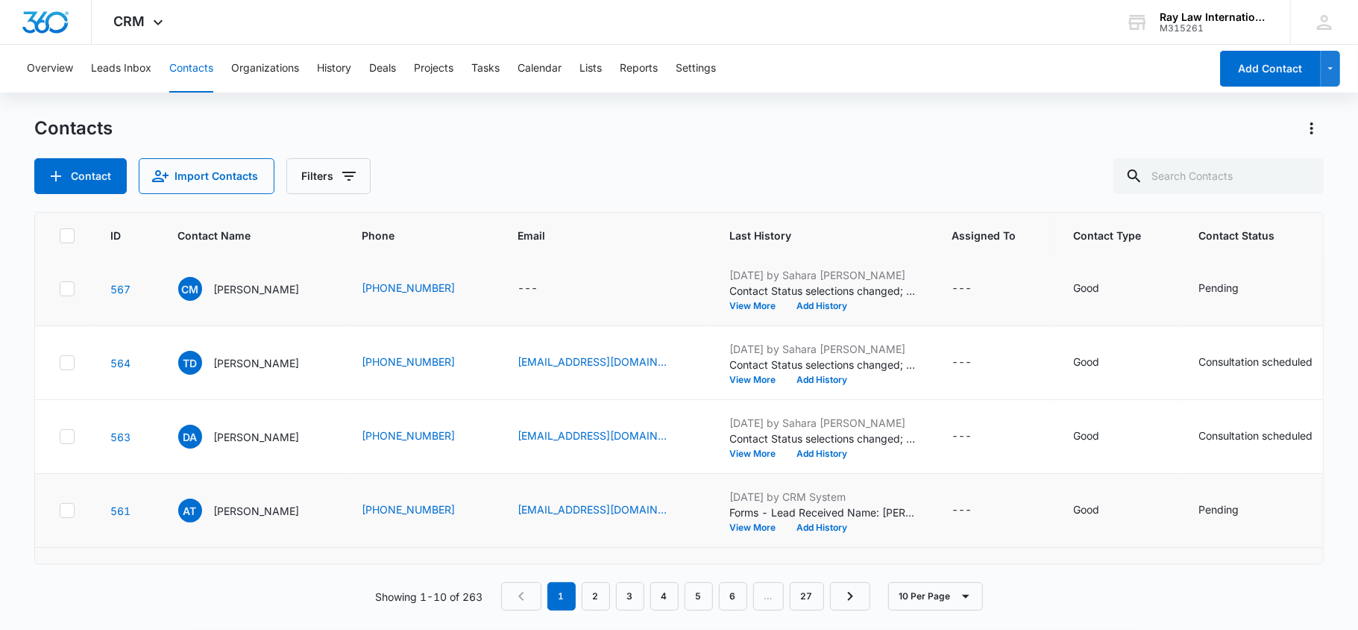
scroll to position [54, 0]
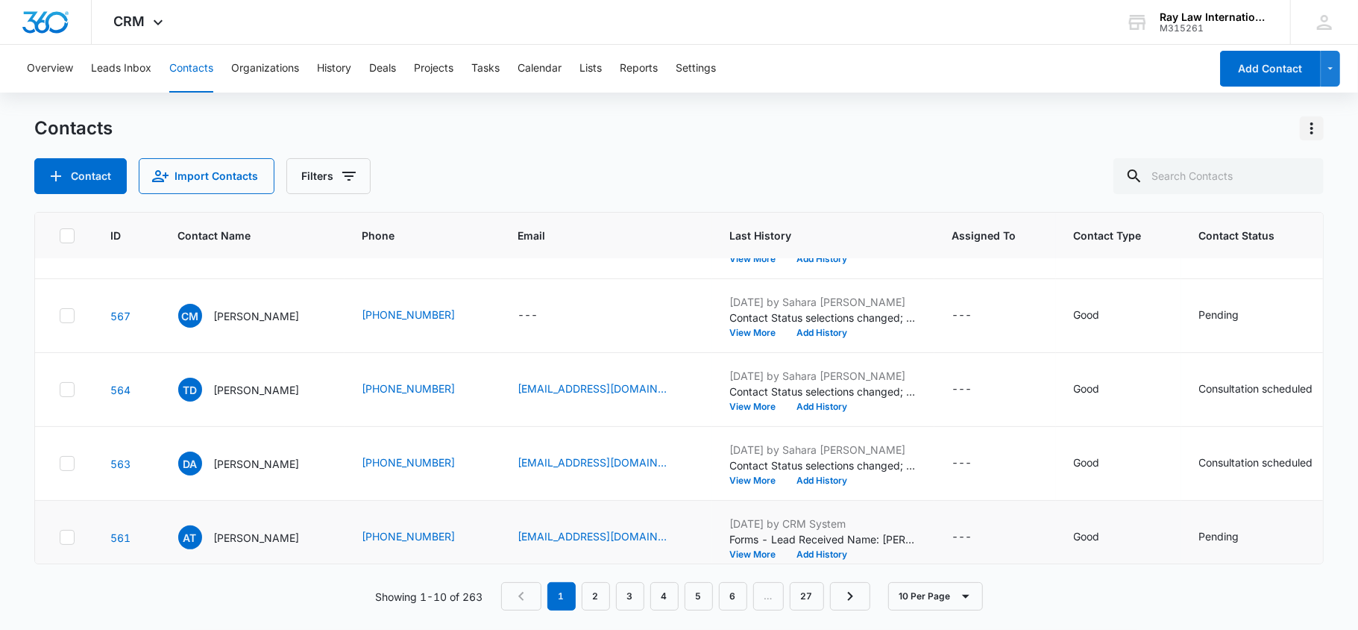
drag, startPoint x: 1317, startPoint y: 129, endPoint x: 1316, endPoint y: 138, distance: 9.1
click at [1317, 129] on icon "Actions" at bounding box center [1312, 128] width 18 height 18
click at [1262, 216] on div "Export All Contacts" at bounding box center [1239, 215] width 98 height 10
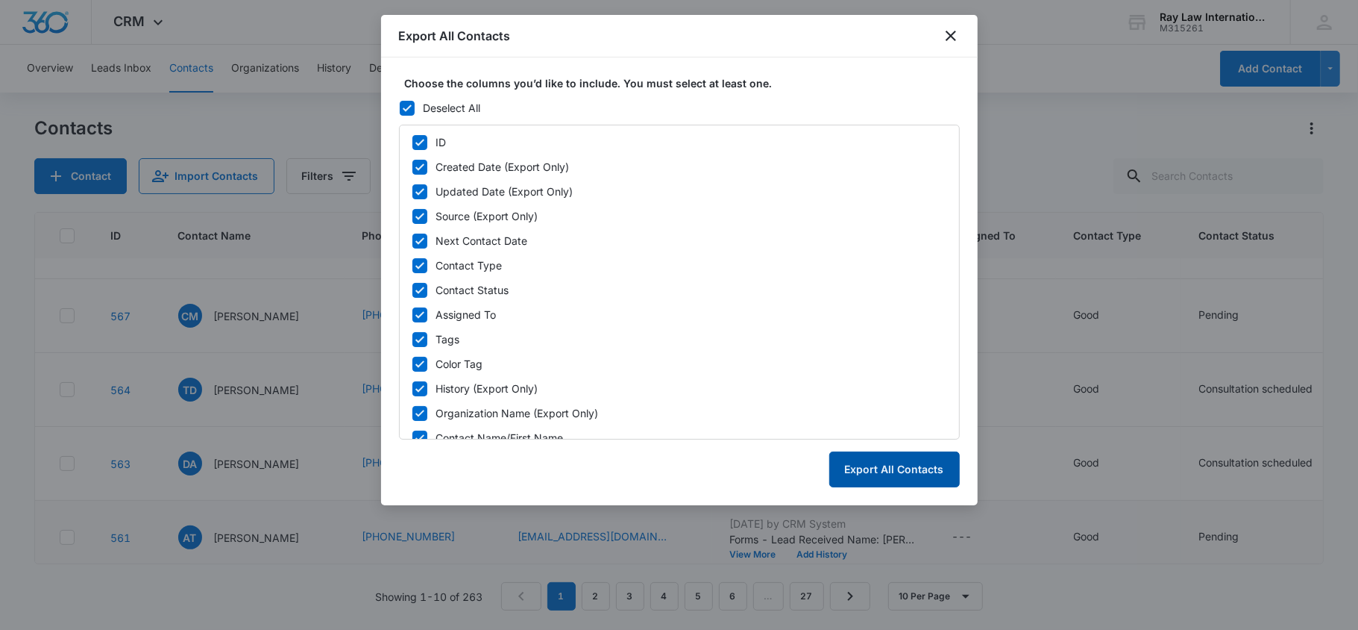
click at [883, 458] on button "Export All Contacts" at bounding box center [895, 469] width 131 height 36
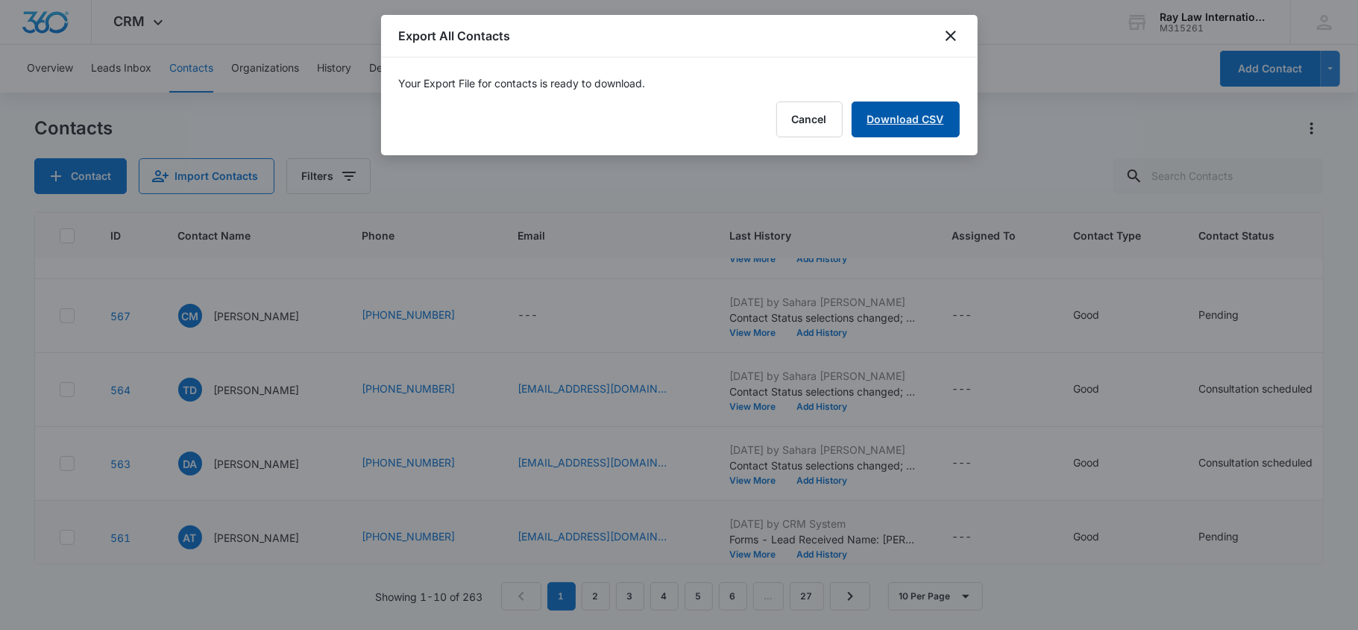
click at [919, 119] on link "Download CSV" at bounding box center [906, 119] width 108 height 36
click at [944, 114] on button "Finish" at bounding box center [928, 119] width 63 height 36
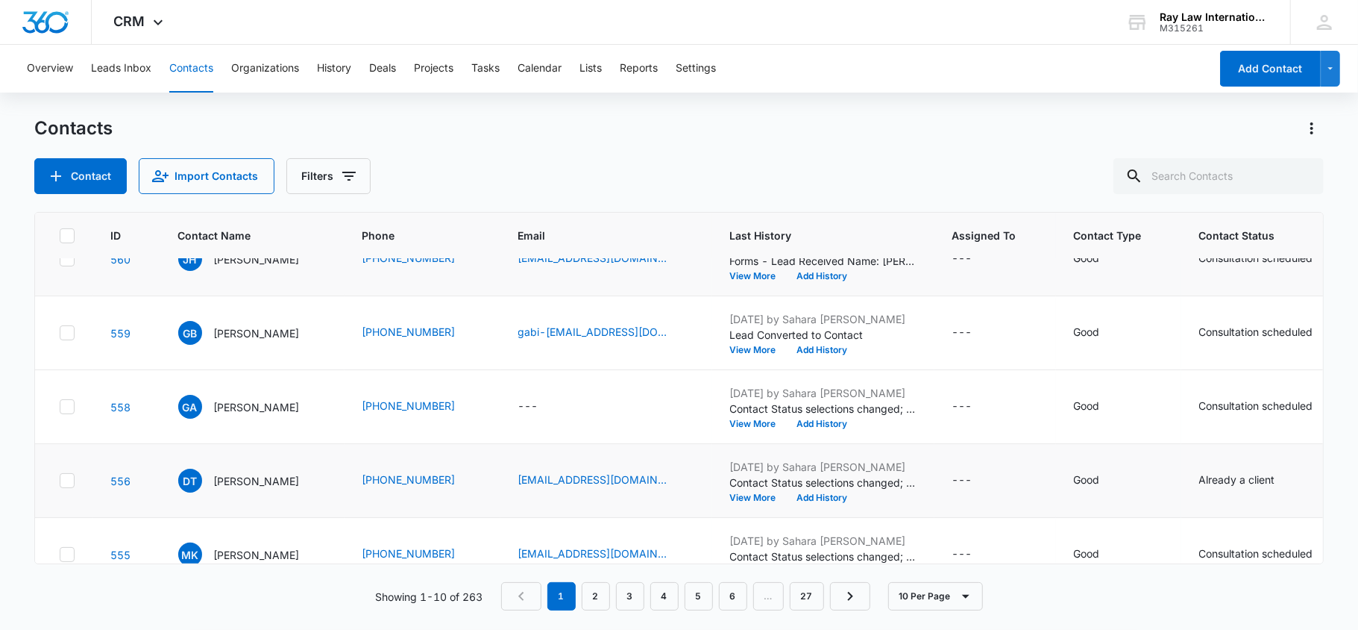
scroll to position [451, 0]
